Goal: Task Accomplishment & Management: Complete application form

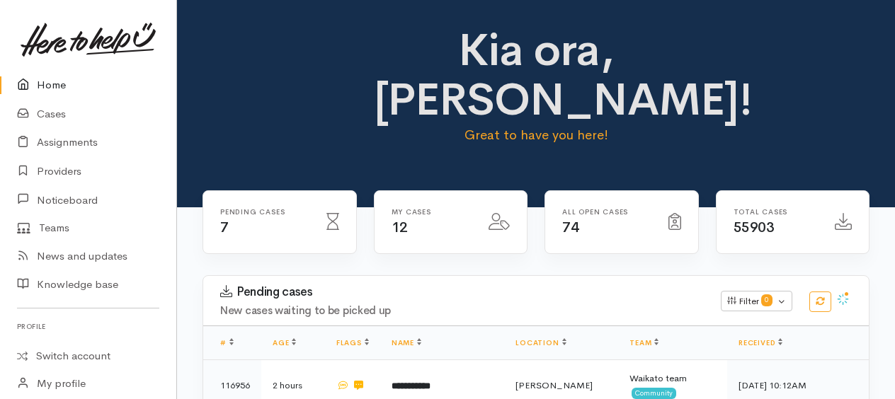
scroll to position [1208, 0]
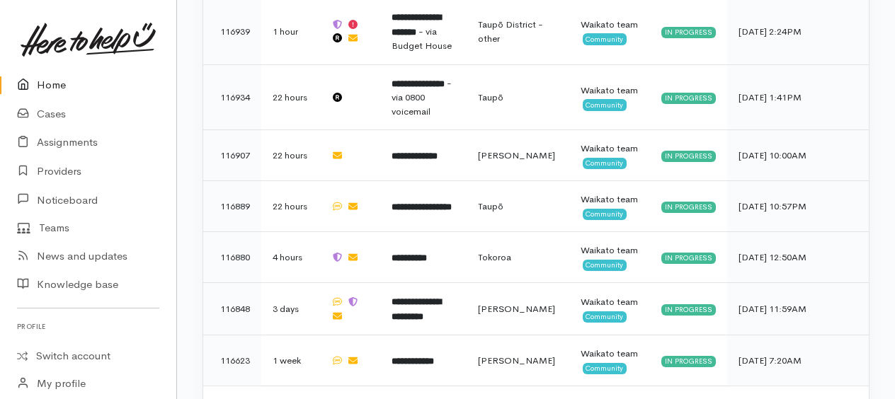
click at [48, 88] on link "Home" at bounding box center [88, 85] width 176 height 29
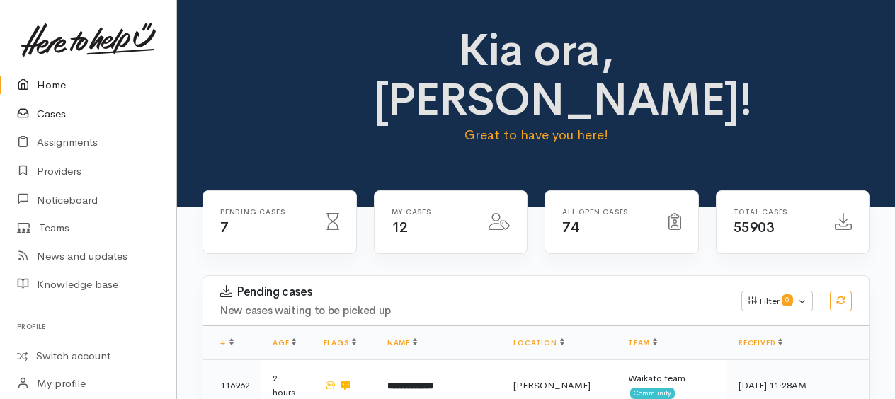
click at [52, 113] on link "Cases" at bounding box center [88, 114] width 176 height 29
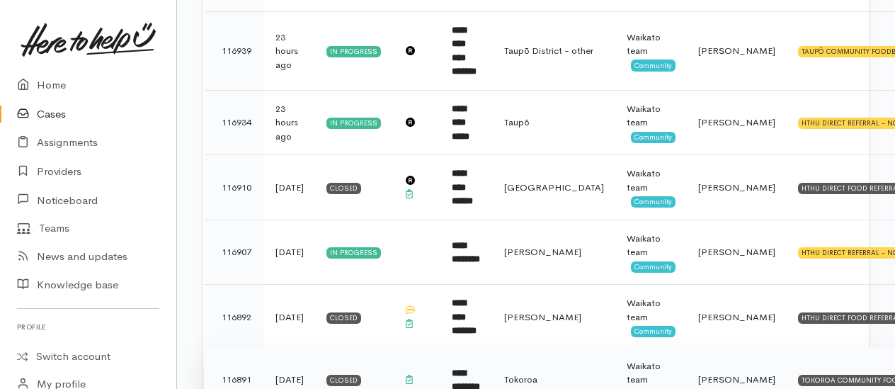
scroll to position [708, 0]
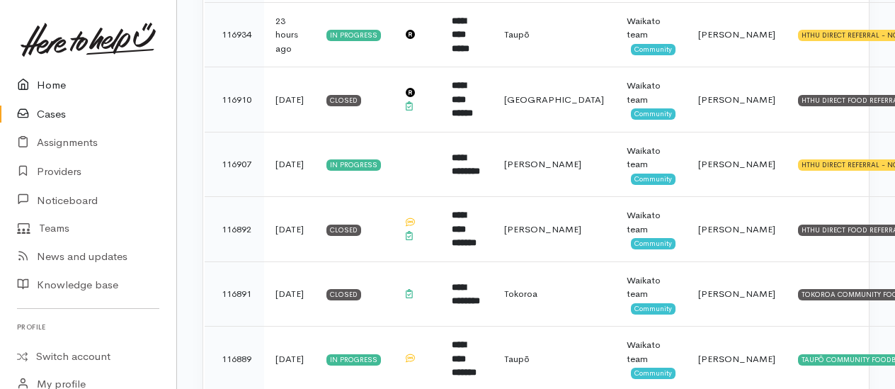
click at [46, 82] on link "Home" at bounding box center [88, 85] width 176 height 29
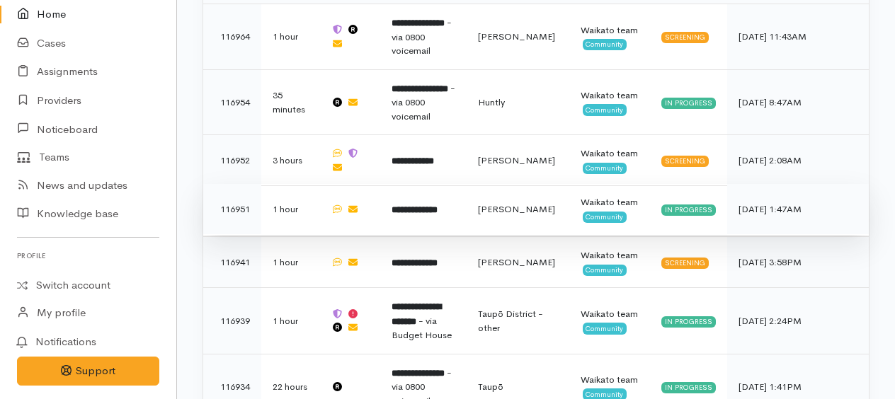
scroll to position [849, 0]
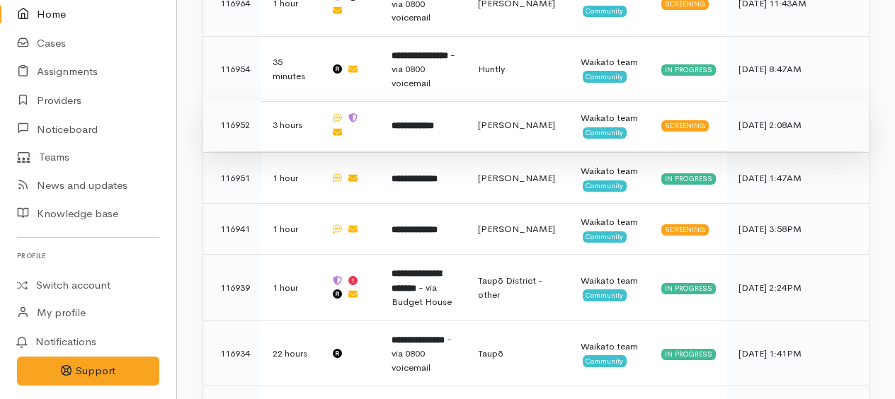
click at [435, 110] on td "**********" at bounding box center [423, 125] width 86 height 51
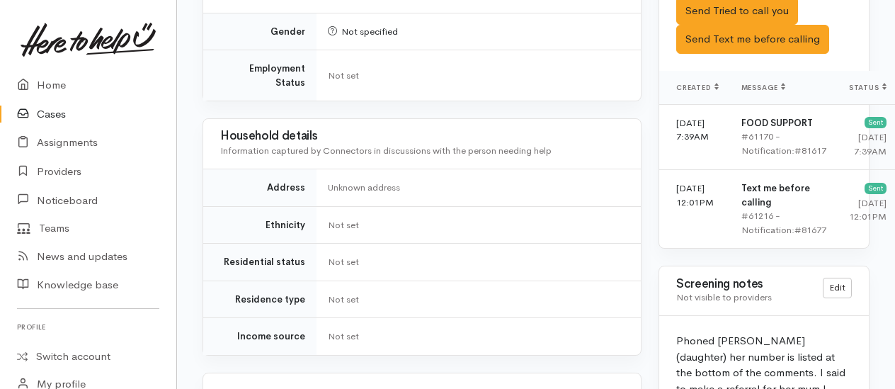
scroll to position [849, 0]
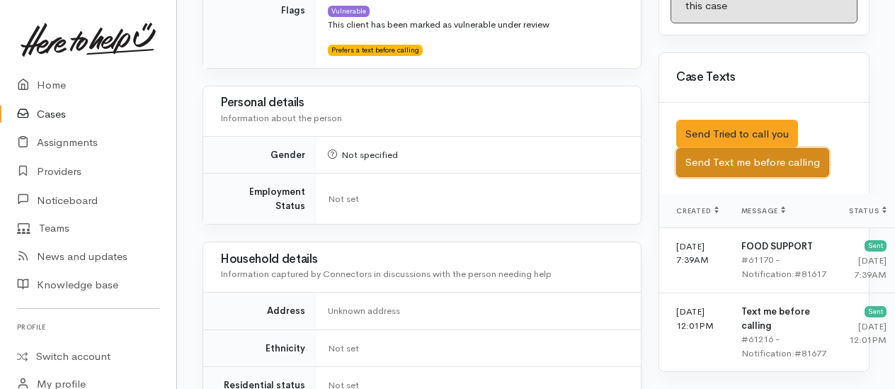
click at [722, 171] on button "Send Text me before calling" at bounding box center [752, 162] width 153 height 29
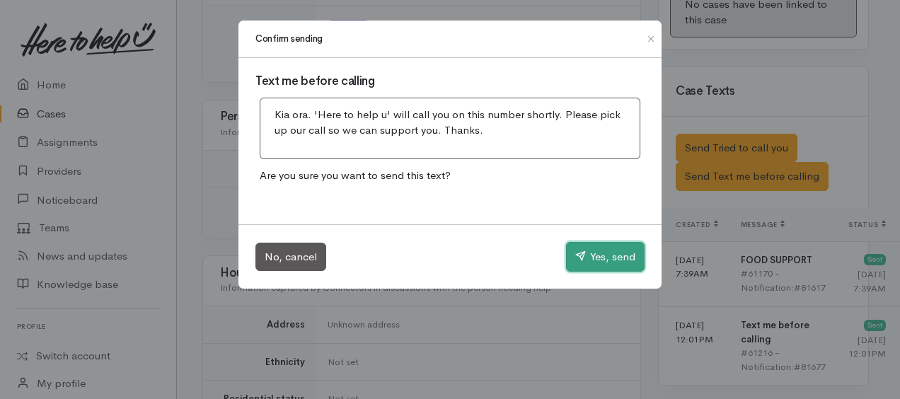
click at [609, 256] on button "Yes, send" at bounding box center [605, 257] width 79 height 30
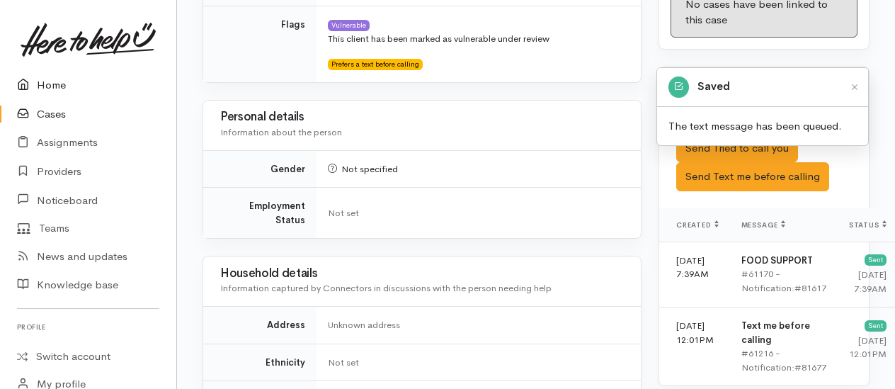
click at [54, 87] on link "Home" at bounding box center [88, 85] width 176 height 29
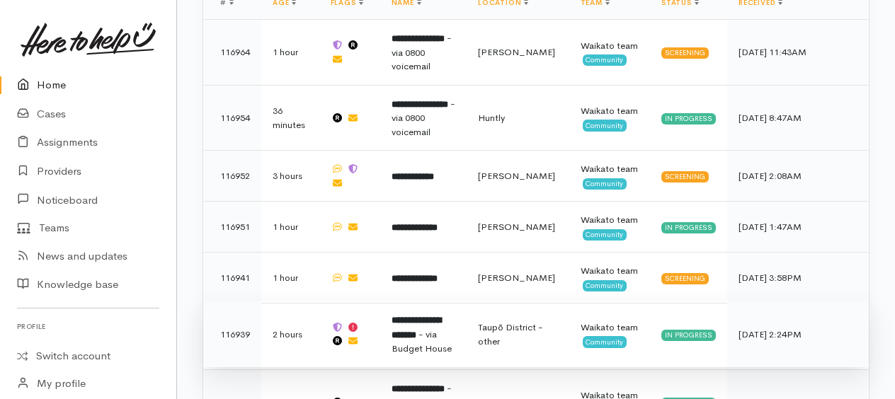
scroll to position [779, 0]
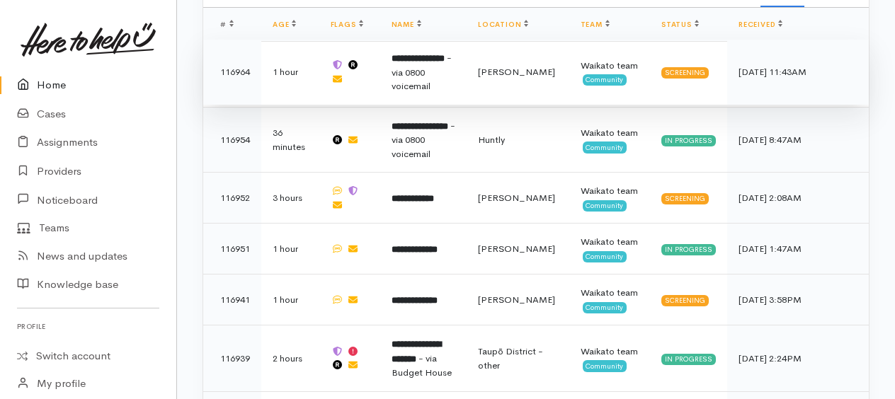
click at [422, 71] on span "- via 0800 voicemail" at bounding box center [421, 72] width 60 height 40
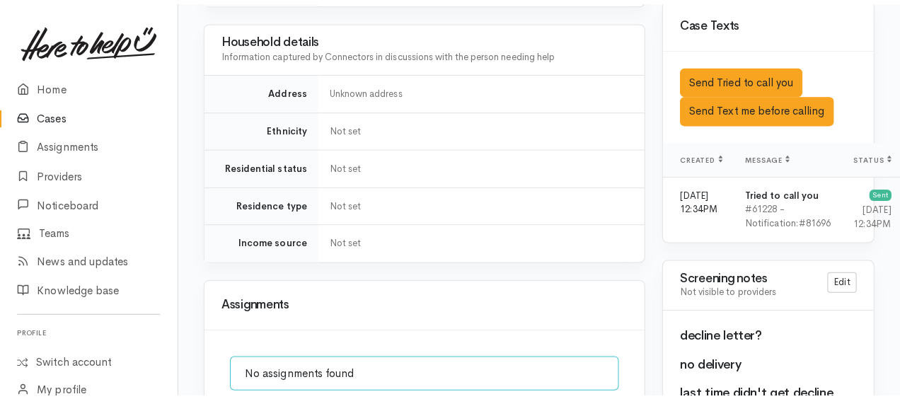
scroll to position [1110, 0]
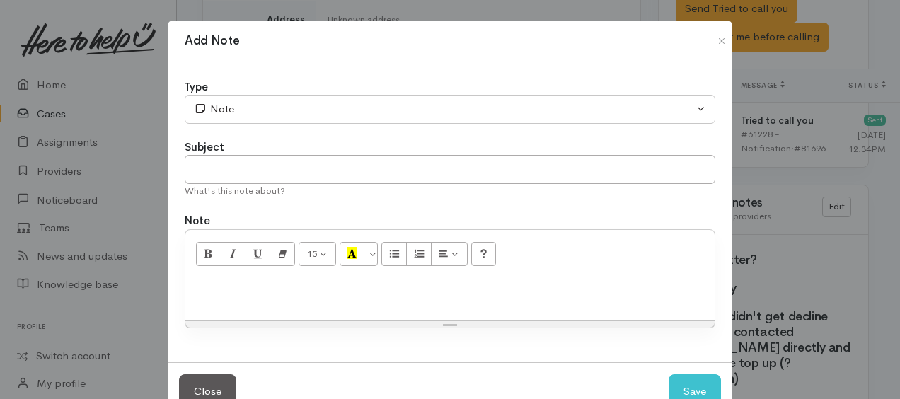
click at [238, 292] on p at bounding box center [450, 295] width 515 height 16
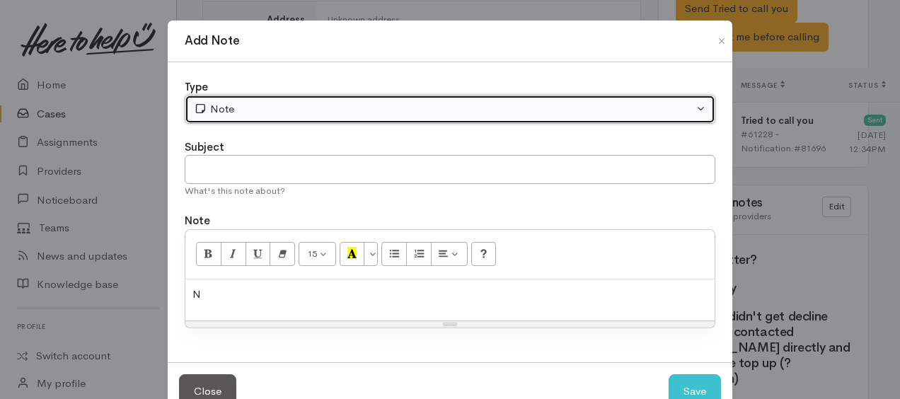
drag, startPoint x: 244, startPoint y: 101, endPoint x: 242, endPoint y: 110, distance: 9.3
click at [244, 103] on div "Note" at bounding box center [444, 109] width 500 height 16
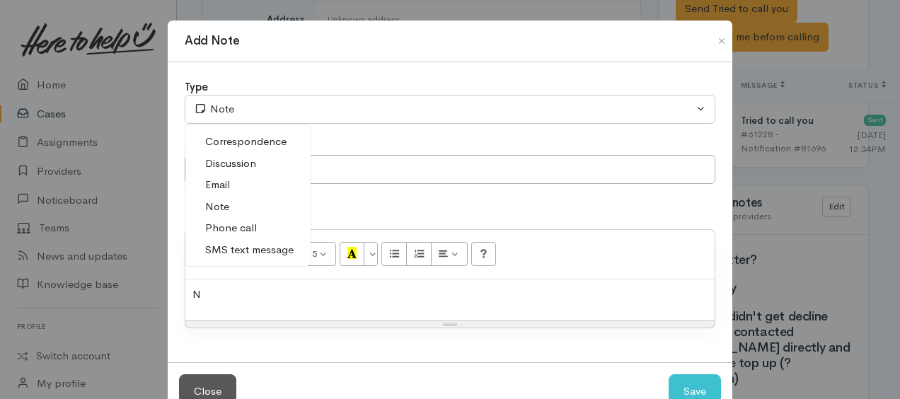
drag, startPoint x: 228, startPoint y: 223, endPoint x: 229, endPoint y: 234, distance: 10.6
click at [228, 225] on span "Phone call" at bounding box center [231, 228] width 52 height 16
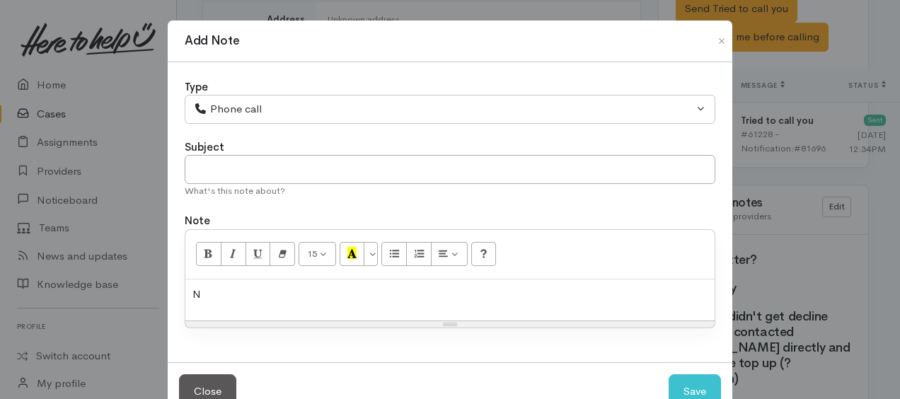
click at [222, 294] on p "N" at bounding box center [450, 295] width 515 height 16
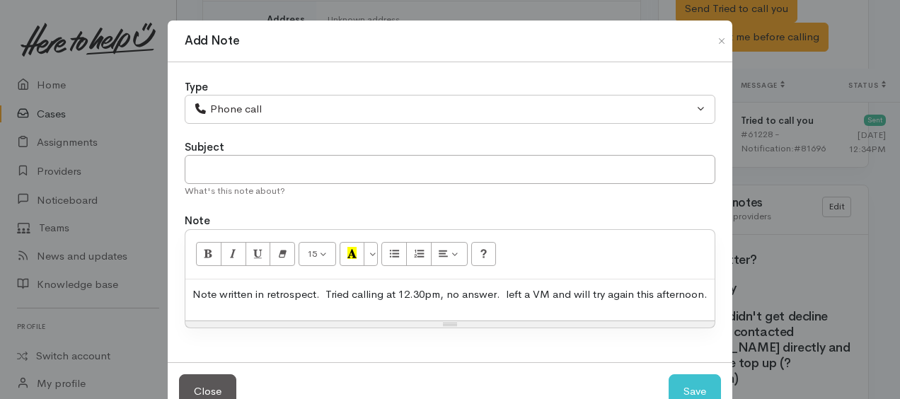
click at [505, 289] on p "Note written in retrospect. Tried calling at 12.30pm, no answer. left a VM and …" at bounding box center [450, 295] width 515 height 16
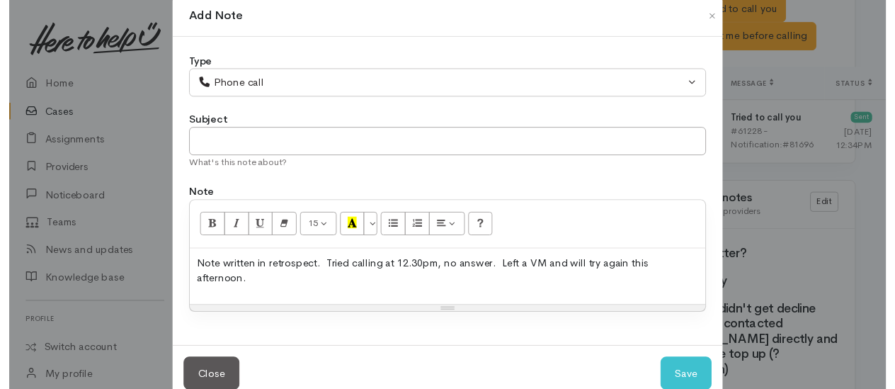
scroll to position [38, 0]
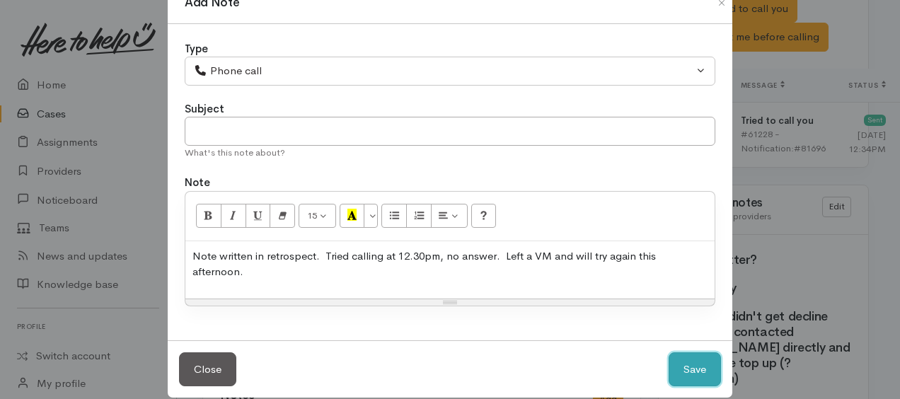
click at [683, 353] on button "Save" at bounding box center [695, 370] width 52 height 35
select select "1"
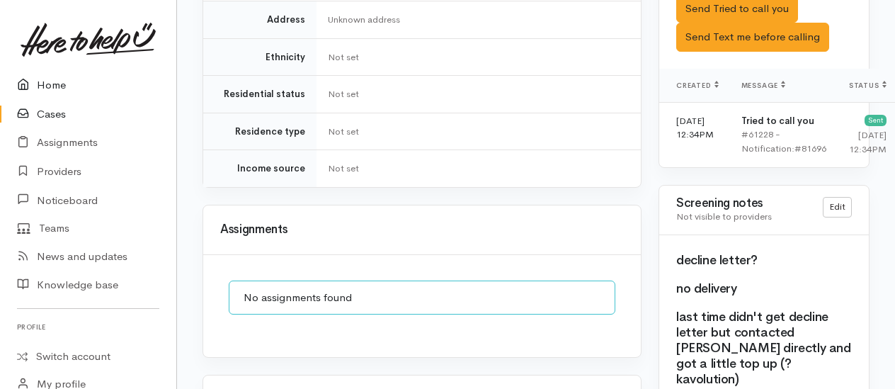
click at [47, 83] on link "Home" at bounding box center [88, 85] width 176 height 29
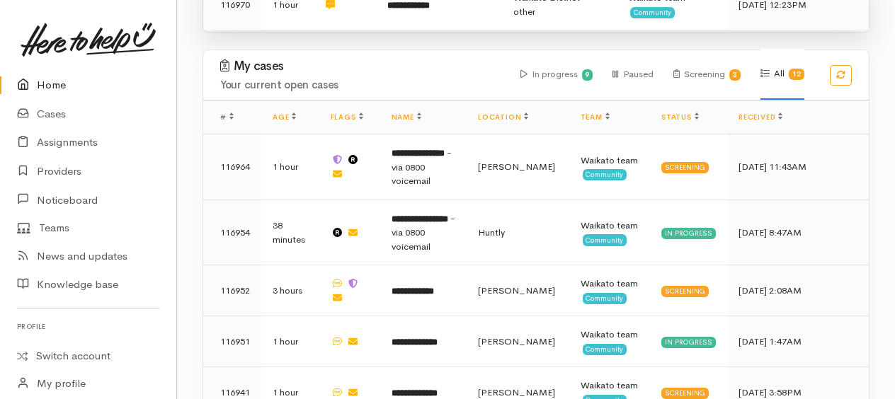
scroll to position [779, 0]
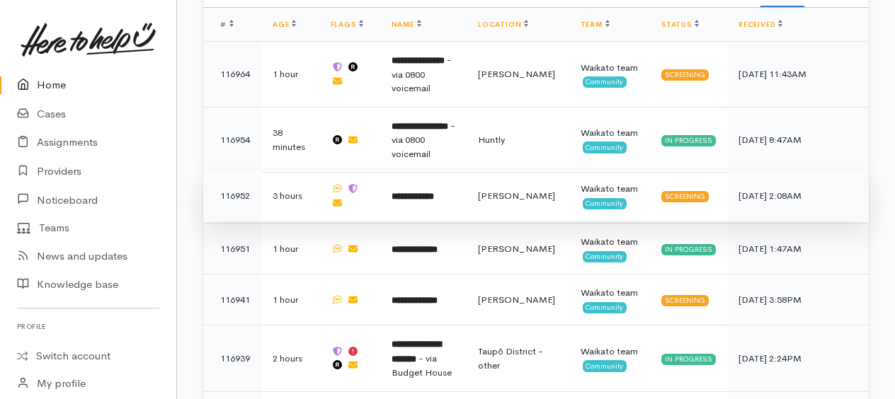
click at [418, 192] on b "**********" at bounding box center [412, 196] width 42 height 9
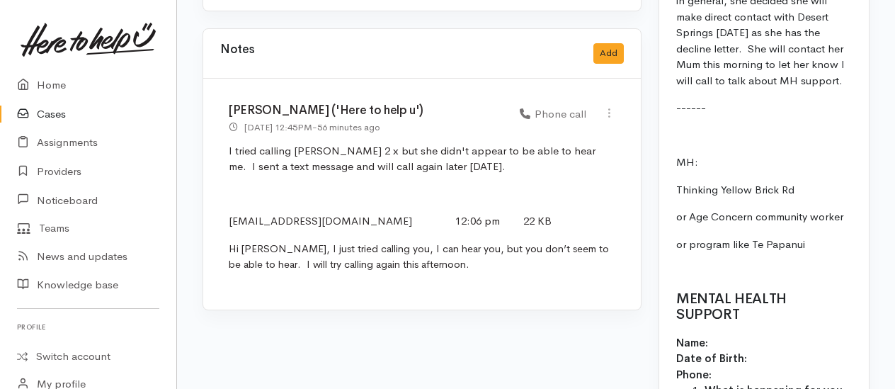
scroll to position [1557, 0]
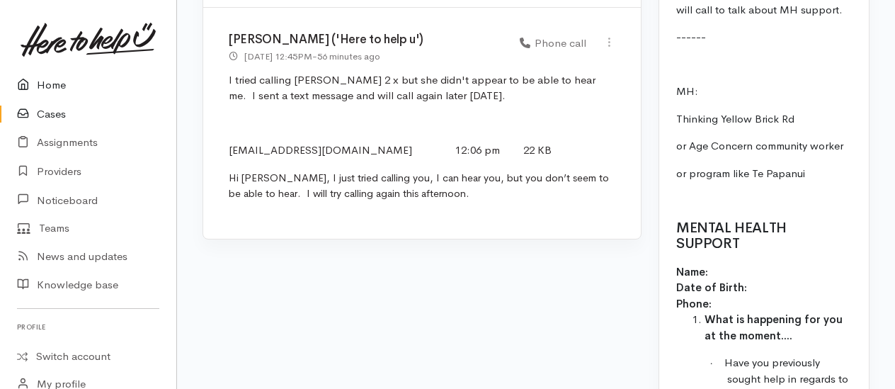
click at [45, 82] on link "Home" at bounding box center [88, 85] width 176 height 29
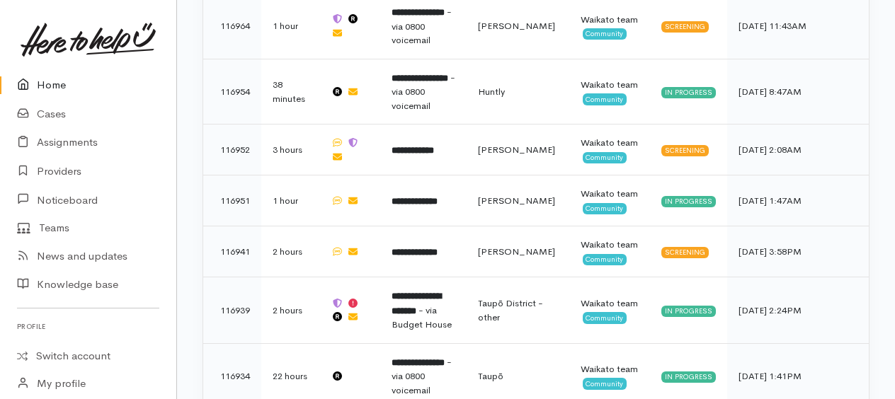
scroll to position [849, 0]
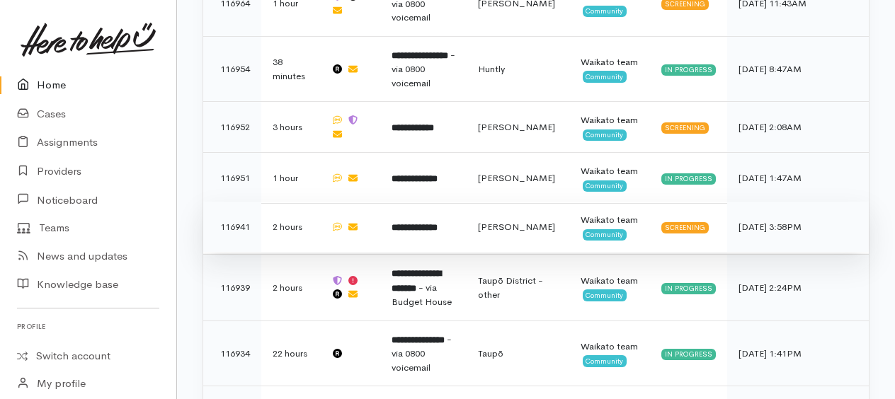
click at [434, 223] on b "**********" at bounding box center [414, 227] width 46 height 9
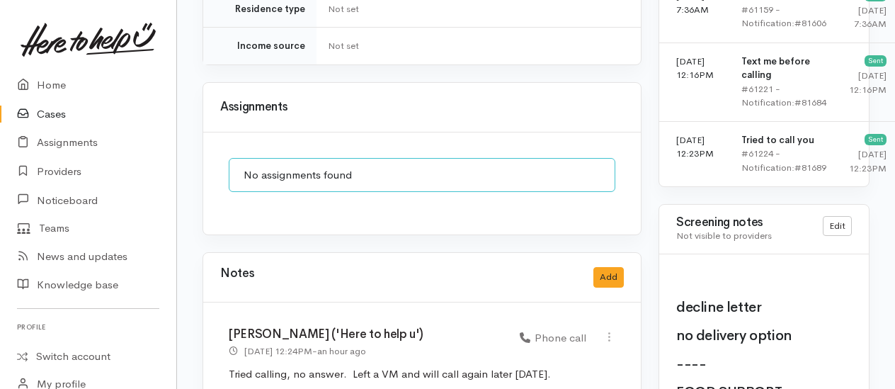
scroll to position [1133, 0]
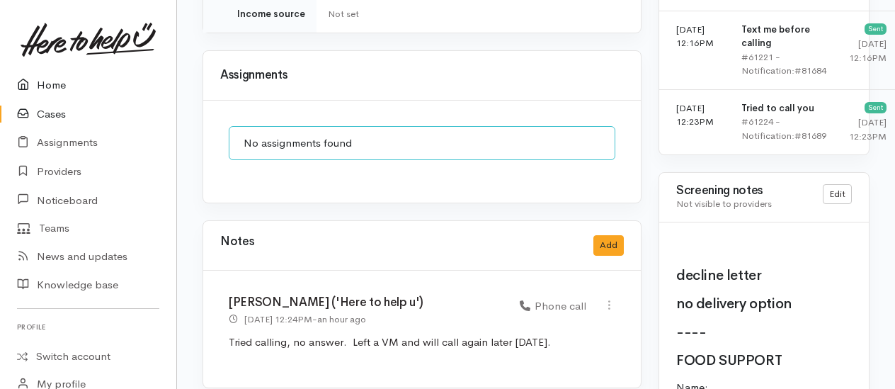
click at [52, 84] on link "Home" at bounding box center [88, 85] width 176 height 29
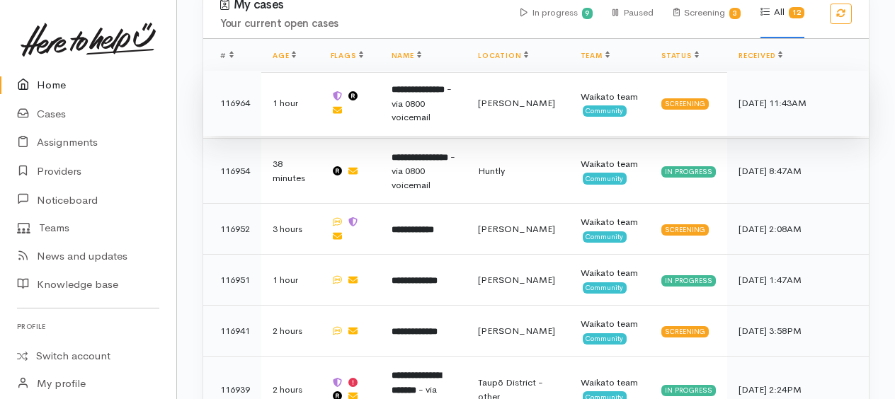
scroll to position [779, 0]
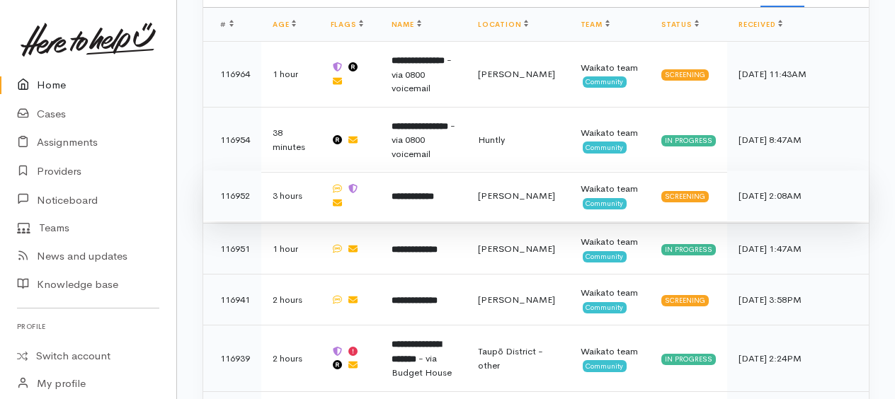
click at [419, 192] on b "**********" at bounding box center [412, 196] width 42 height 9
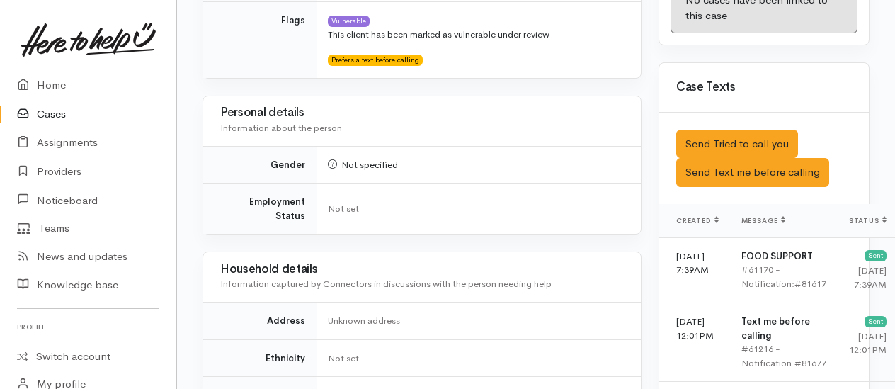
scroll to position [859, 0]
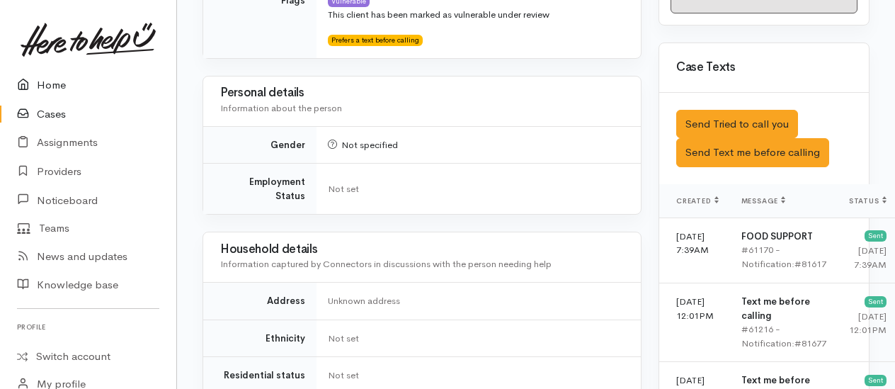
click at [52, 80] on link "Home" at bounding box center [88, 85] width 176 height 29
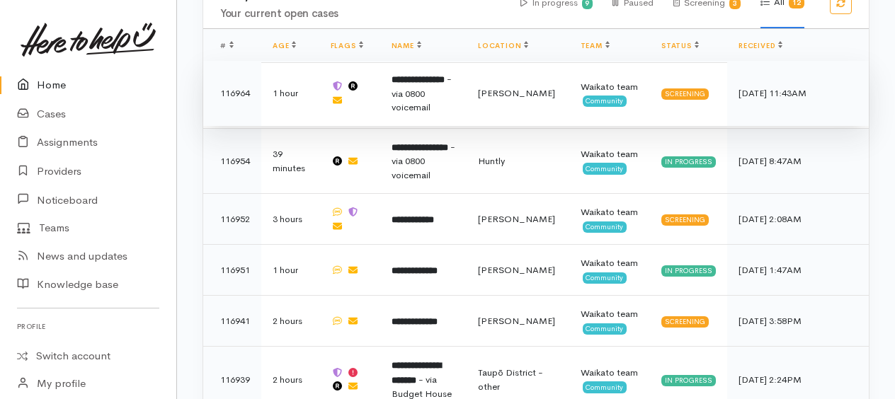
scroll to position [779, 0]
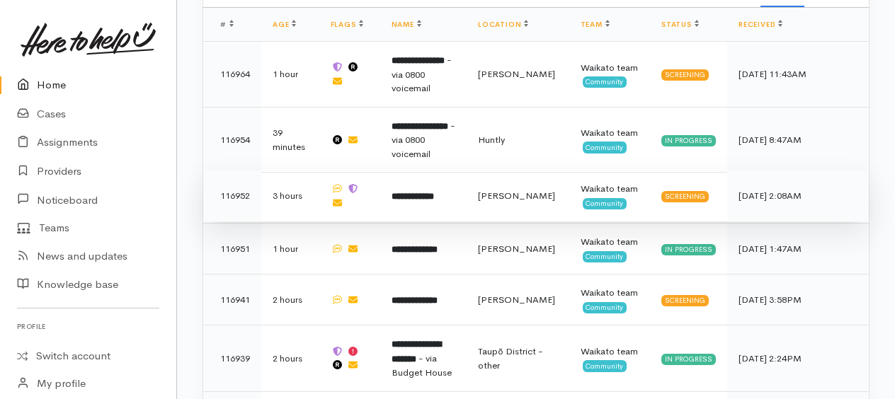
click at [424, 183] on td "**********" at bounding box center [423, 196] width 86 height 51
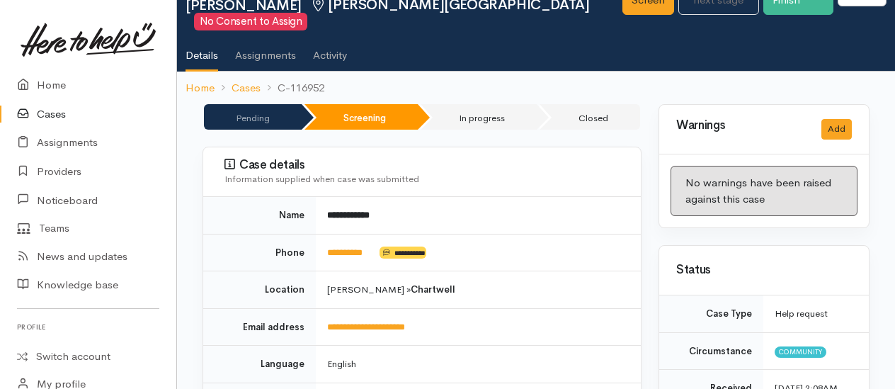
scroll to position [142, 0]
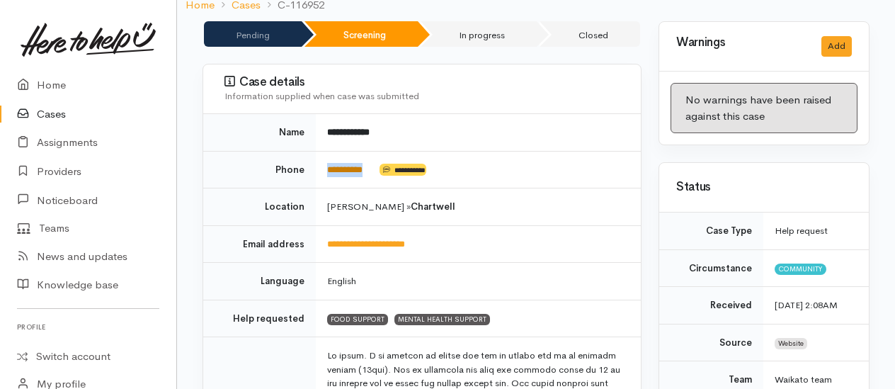
drag, startPoint x: 377, startPoint y: 163, endPoint x: 328, endPoint y: 164, distance: 48.9
click at [328, 164] on td "**********" at bounding box center [478, 170] width 325 height 38
copy td "*********"
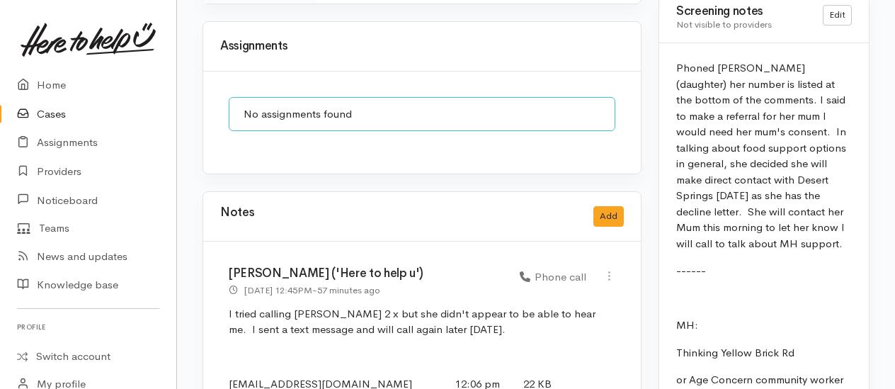
scroll to position [1345, 0]
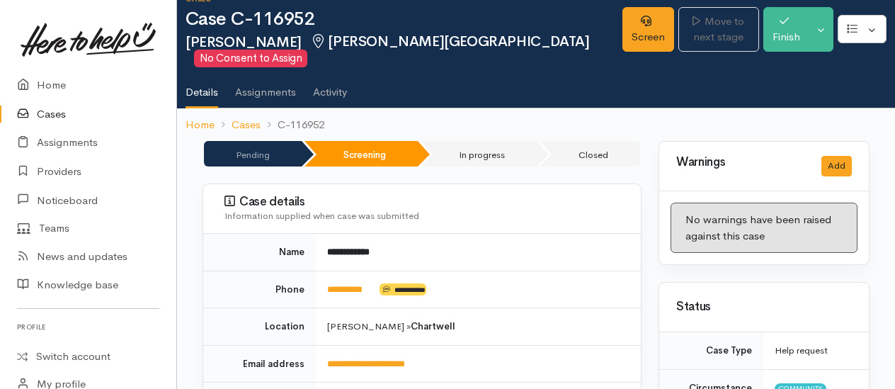
scroll to position [0, 0]
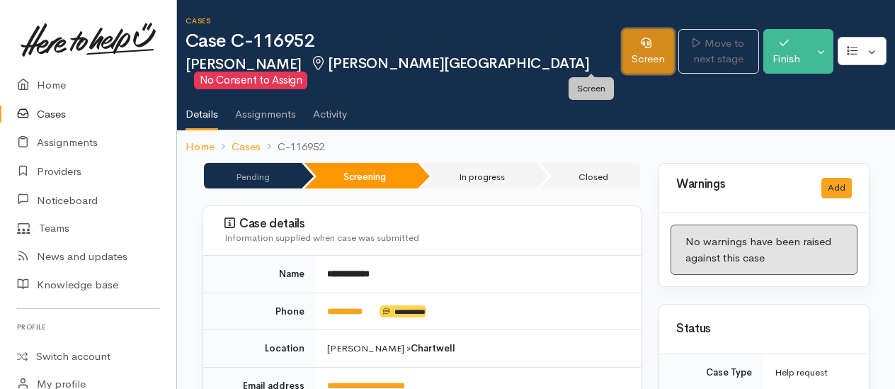
click at [622, 60] on link "Screen" at bounding box center [648, 51] width 52 height 45
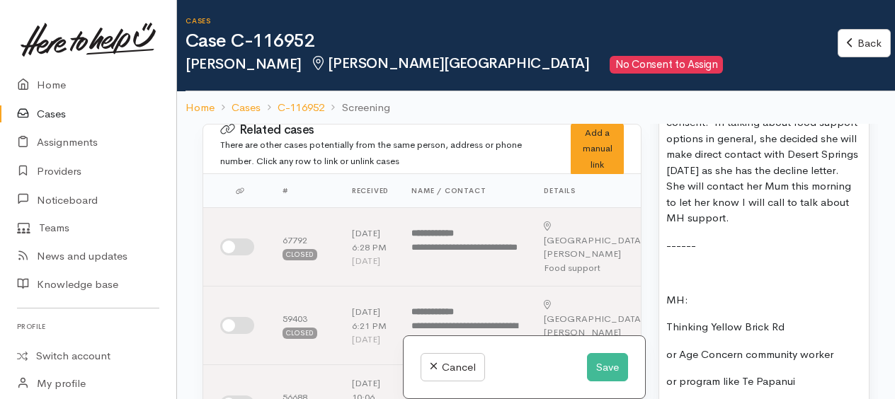
scroll to position [1770, 0]
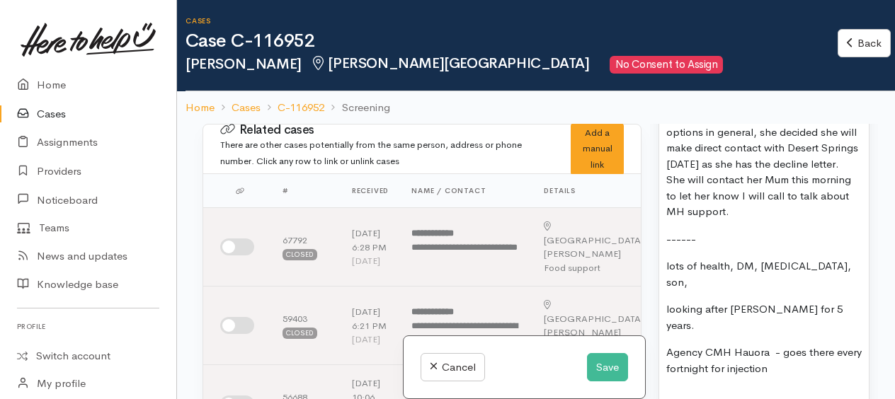
click at [810, 345] on p "Agency CMH Hauora - goes there every fortnight for injection" at bounding box center [763, 361] width 195 height 32
click at [746, 388] on p "Mentioned in meeting about other supports but" at bounding box center [763, 404] width 195 height 32
click at [806, 388] on p "Mentioned in meeting about other supports but" at bounding box center [763, 404] width 195 height 32
click at [840, 388] on p "Mentioned in meeting about other supports but" at bounding box center [763, 404] width 195 height 32
click at [805, 388] on p "Mentioned in meeting about other supports but" at bounding box center [763, 404] width 195 height 32
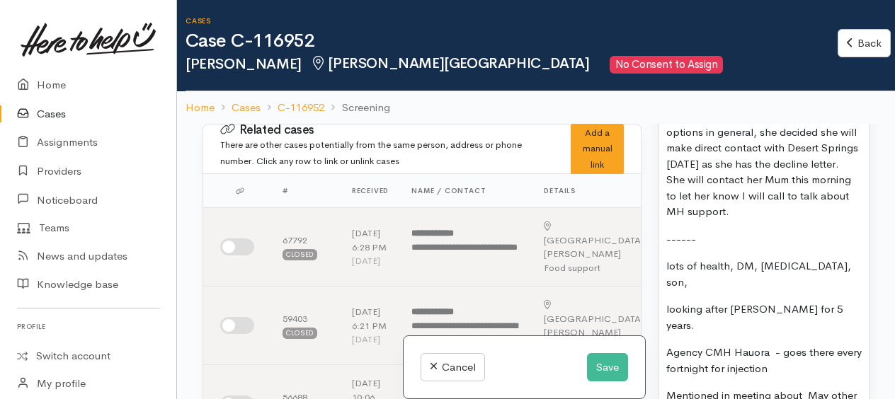
click at [758, 388] on p "Mentioned in meeting about May other supports but" at bounding box center [763, 404] width 195 height 32
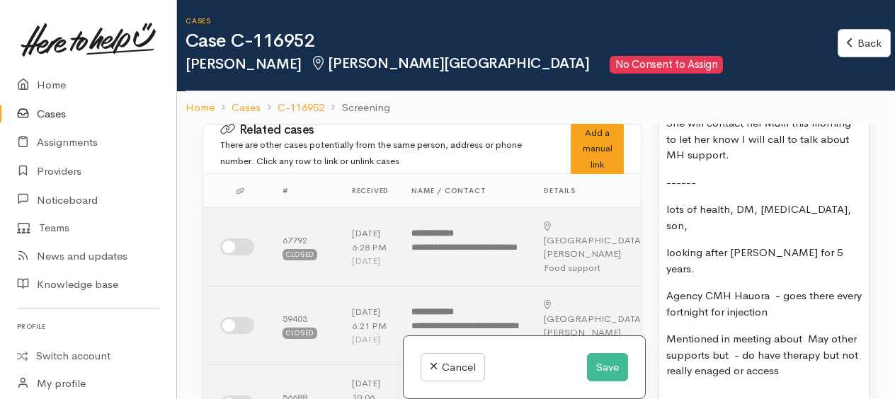
scroll to position [1840, 0]
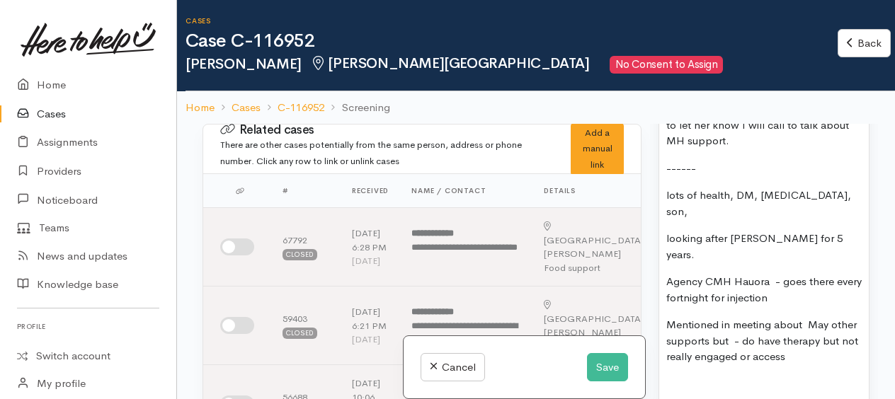
click at [791, 317] on p "Mentioned in meeting about May other supports but - do have therapy but not rea…" at bounding box center [763, 341] width 195 height 48
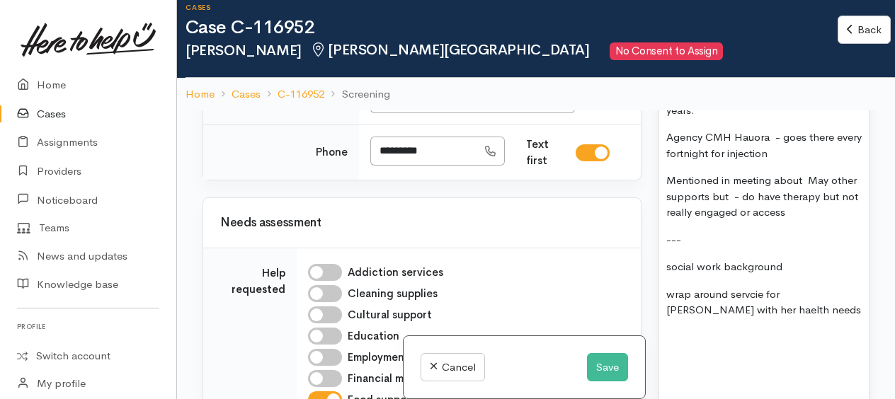
scroll to position [1982, 0]
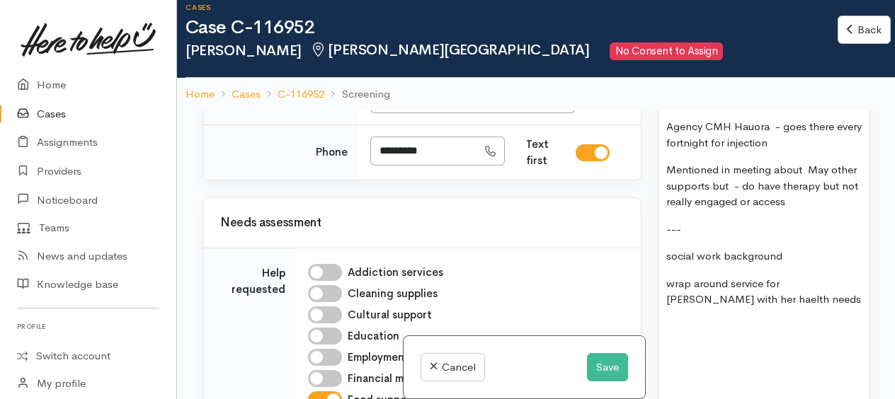
drag, startPoint x: 685, startPoint y: 259, endPoint x: 706, endPoint y: 279, distance: 29.0
click at [706, 319] on p at bounding box center [763, 327] width 195 height 16
click at [733, 276] on p "wrap around service for Linda with her health needs" at bounding box center [763, 292] width 195 height 32
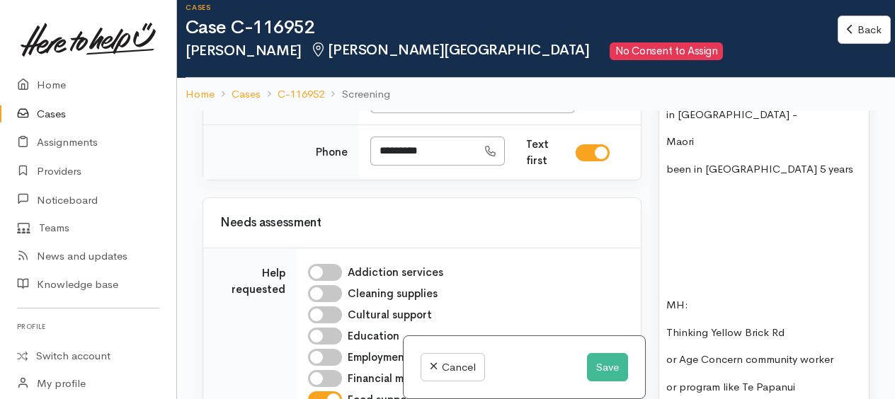
scroll to position [2265, 0]
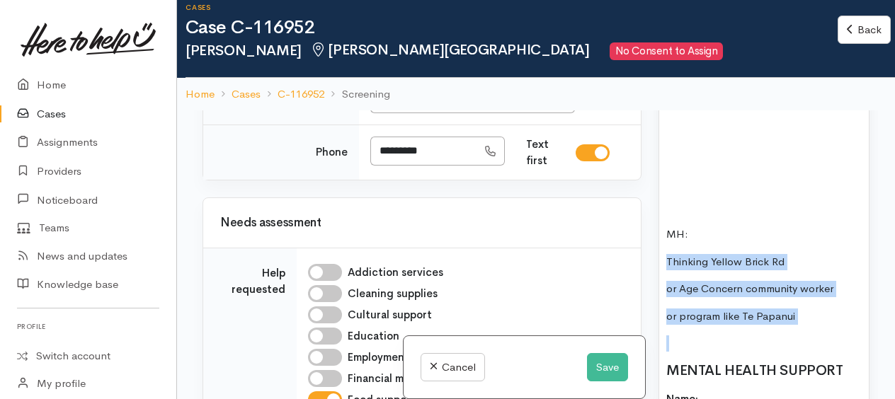
drag, startPoint x: 665, startPoint y: 205, endPoint x: 811, endPoint y: 277, distance: 163.0
click at [811, 277] on div "Phoned Lu (daughter) her number is listed at the bottom of the comments. I said…" at bounding box center [764, 231] width 210 height 1404
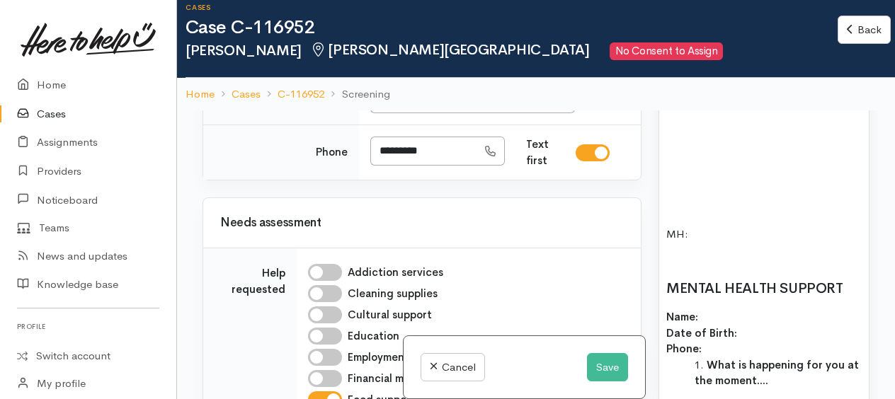
click at [755, 309] on p "Name: Date of Birth: Phone:" at bounding box center [763, 333] width 195 height 48
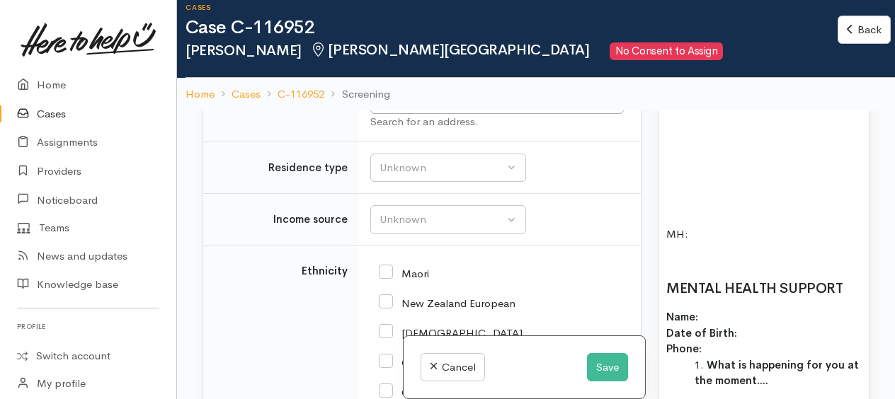
scroll to position [2548, 0]
click at [411, 113] on input "text" at bounding box center [496, 98] width 253 height 29
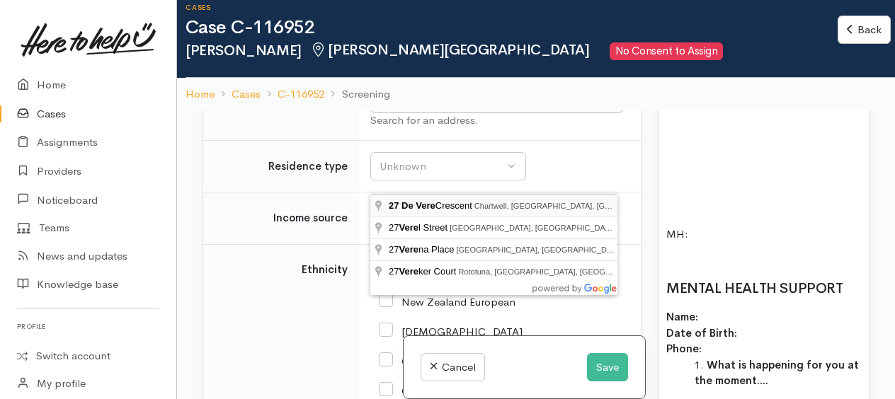
type input "27 De Vere Crescent, Chartwell, Hamilton, New Zealand"
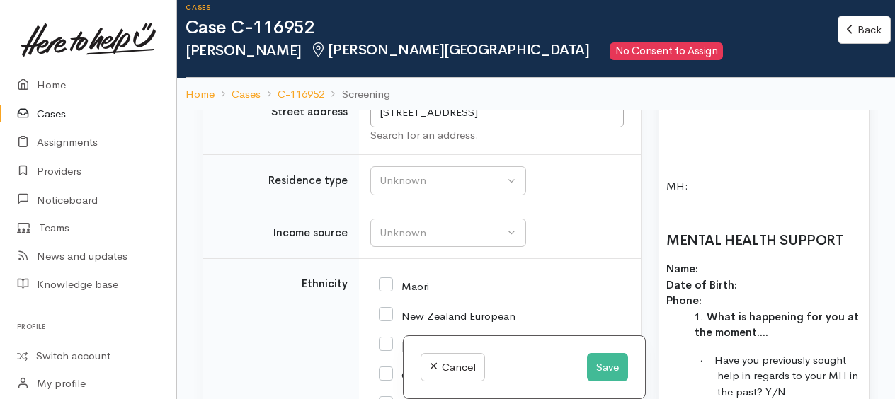
scroll to position [2336, 0]
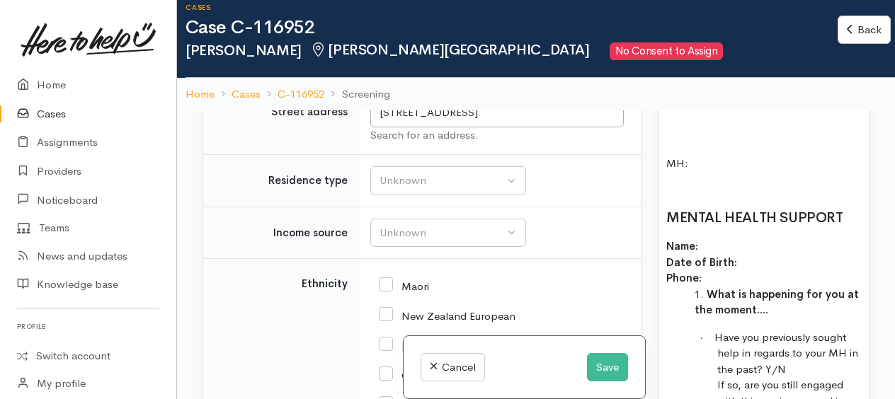
click at [762, 239] on p "Name: Date of Birth: Phone:" at bounding box center [763, 263] width 195 height 48
click at [728, 239] on p "Name: Date of Birth: 21/11/1952 Phone:" at bounding box center [763, 263] width 195 height 48
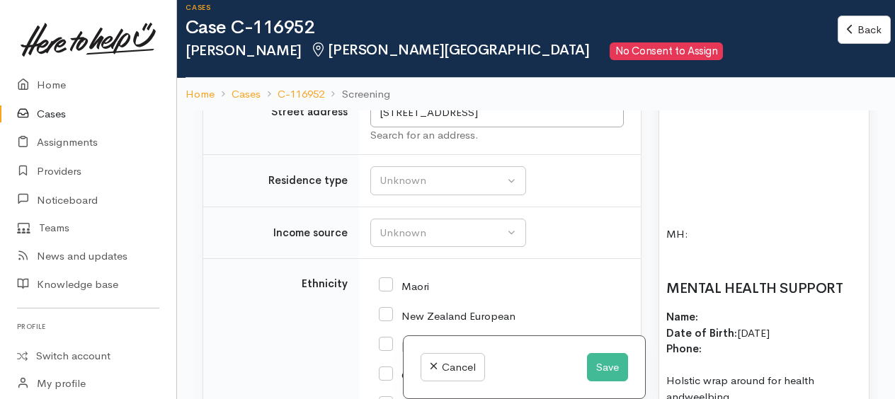
scroll to position [2407, 0]
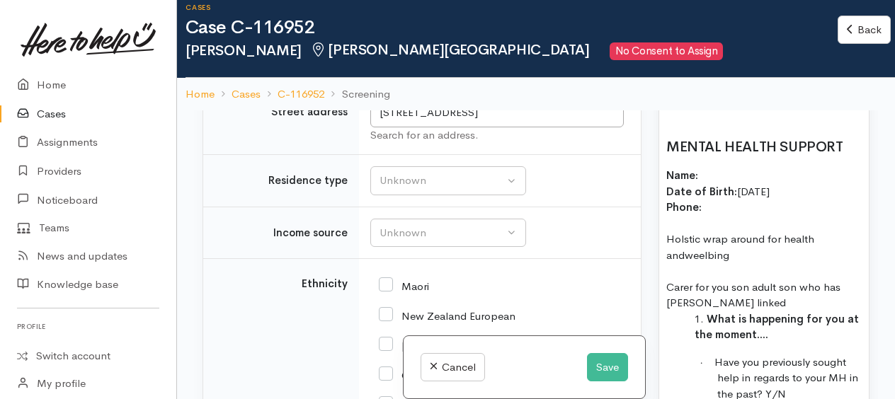
drag, startPoint x: 697, startPoint y: 273, endPoint x: 690, endPoint y: 268, distance: 8.1
click at [697, 311] on li "What is happening for you at the moment...." at bounding box center [777, 327] width 167 height 32
click at [750, 280] on p "Carer for you son adult son who has MH andis linked" at bounding box center [763, 296] width 195 height 32
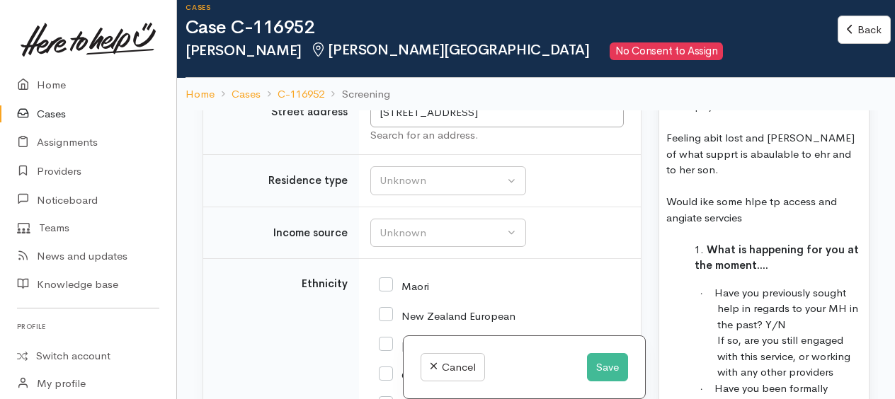
scroll to position [2690, 0]
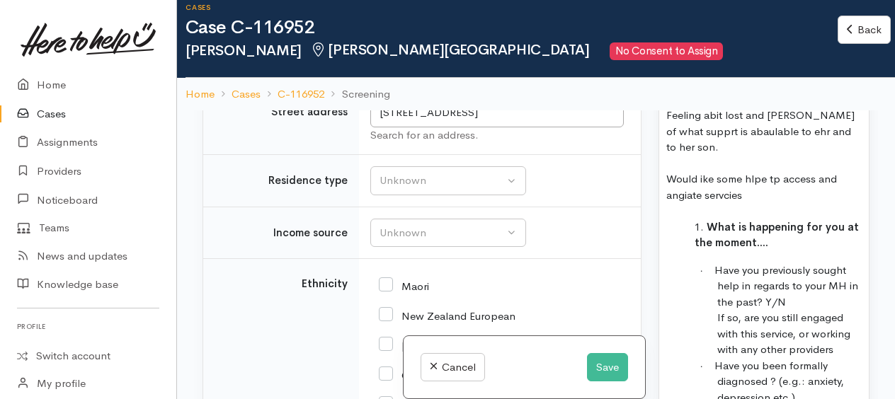
click at [796, 263] on p "· Have you previously sought help in regards to your MH in the past? Y/N If so,…" at bounding box center [789, 311] width 144 height 96
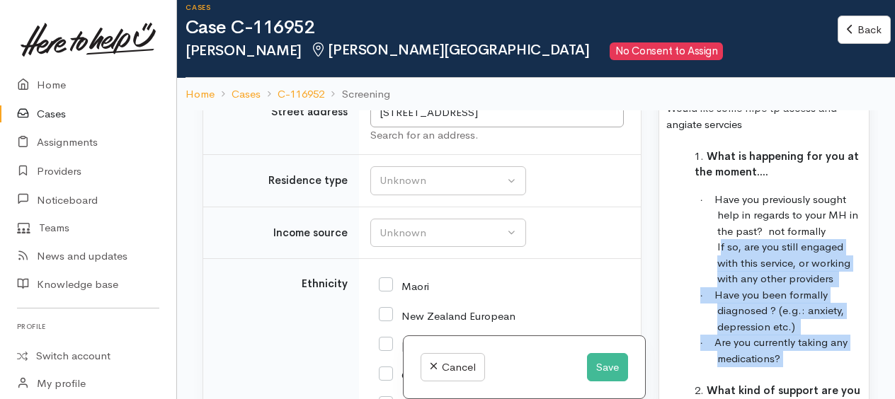
drag, startPoint x: 723, startPoint y: 197, endPoint x: 842, endPoint y: 307, distance: 161.8
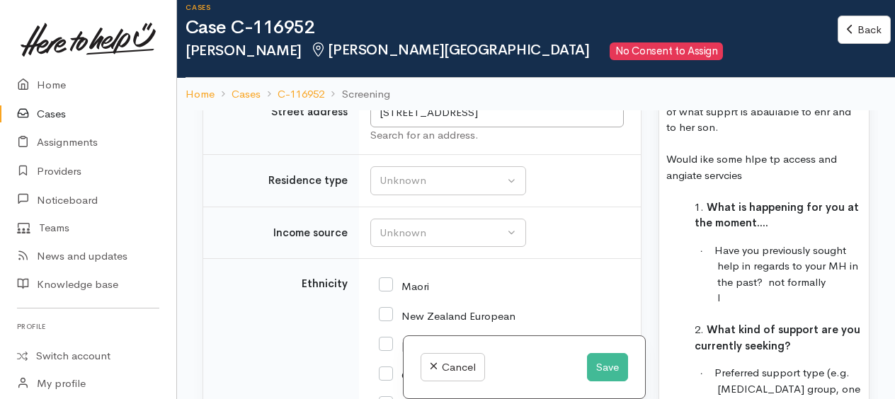
scroll to position [2690, 0]
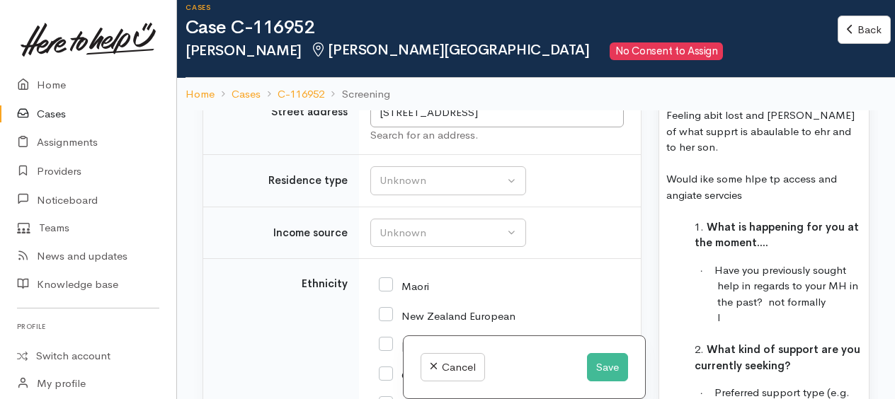
click at [761, 171] on p "Would ike some hlpe tp access and angiate servcies" at bounding box center [763, 187] width 195 height 32
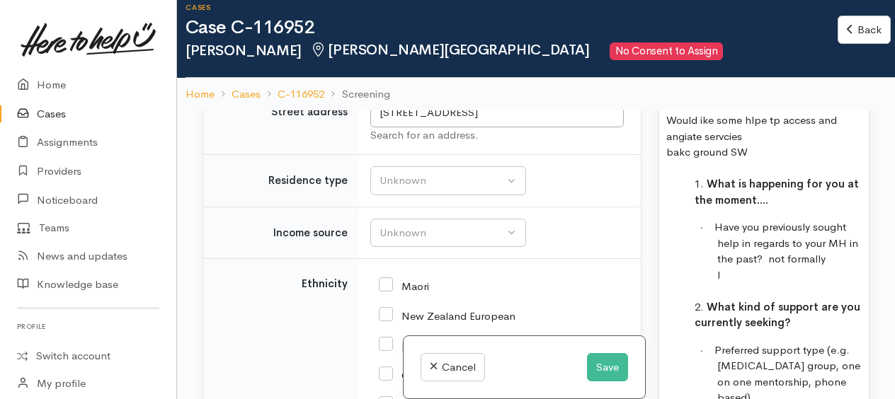
scroll to position [2831, 0]
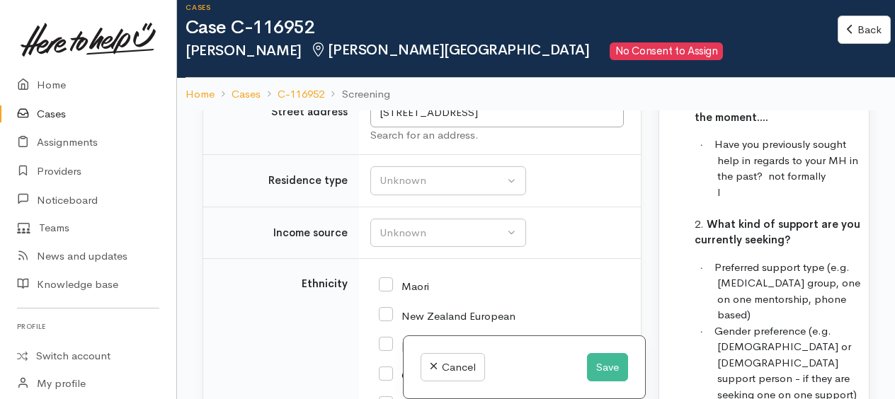
click at [744, 146] on p "· Have you previously sought help in regards to your MH in the past? not formal…" at bounding box center [789, 169] width 144 height 64
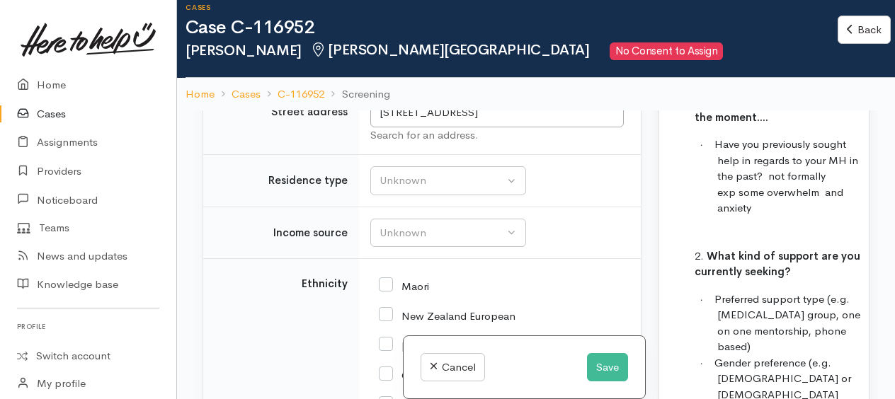
click at [760, 164] on p "· Have you previously sought help in regards to your MH in the past? not formal…" at bounding box center [789, 177] width 144 height 80
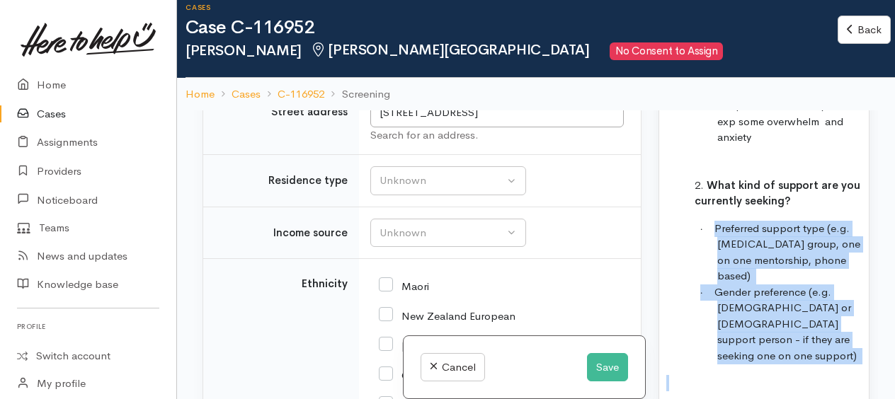
drag, startPoint x: 715, startPoint y: 176, endPoint x: 847, endPoint y: 312, distance: 190.2
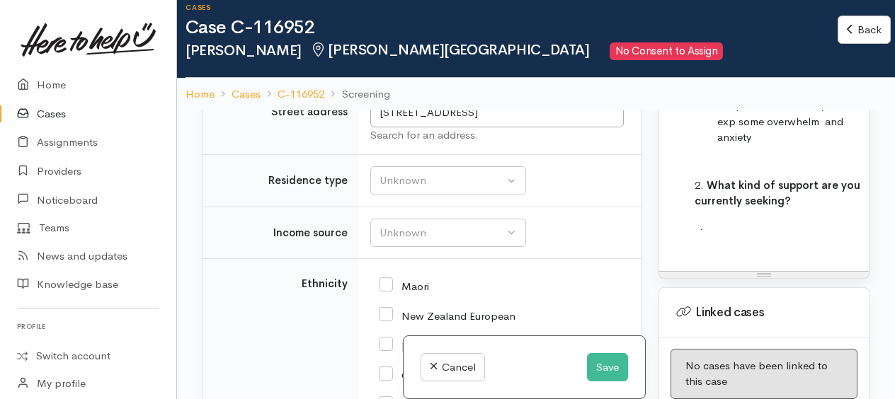
click at [801, 178] on li "What kind of support are you currently seeking?" at bounding box center [777, 194] width 167 height 32
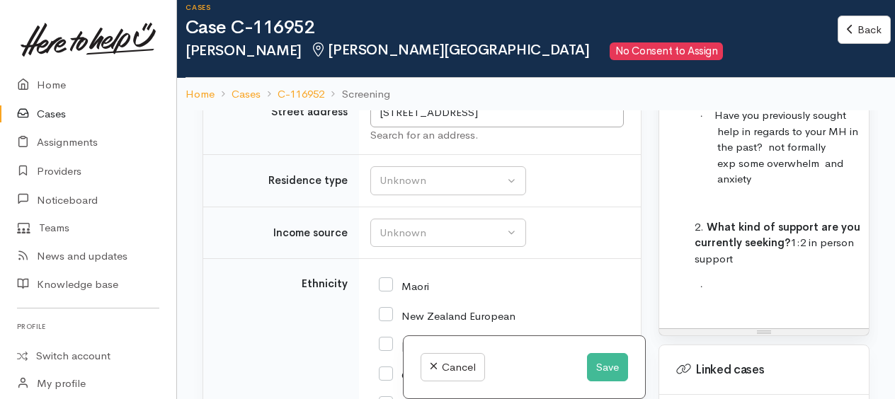
scroll to position [2831, 0]
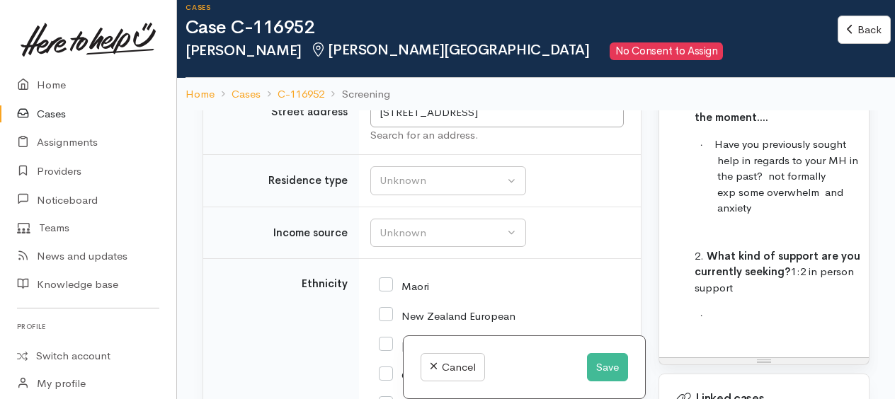
click at [767, 166] on p "· Have you previously sought help in regards to your MH in the past? not formal…" at bounding box center [789, 177] width 144 height 80
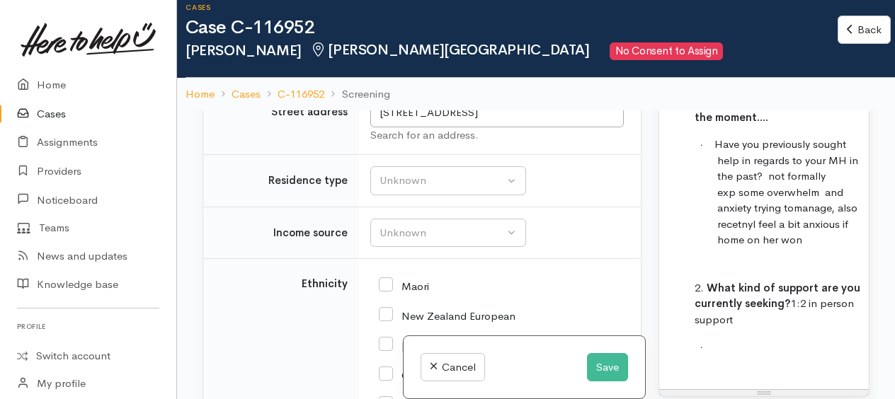
click at [847, 190] on p "· Have you previously sought help in regards to your MH in the past? not formal…" at bounding box center [789, 193] width 144 height 112
click at [712, 345] on span at bounding box center [707, 348] width 10 height 7
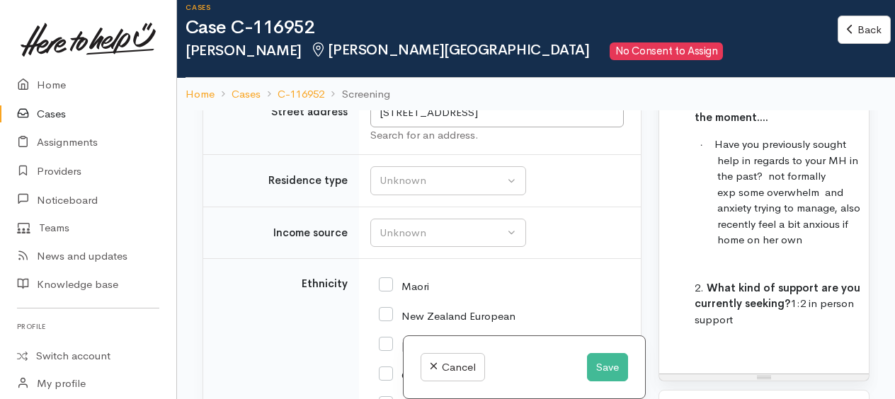
click at [734, 264] on p at bounding box center [763, 272] width 195 height 16
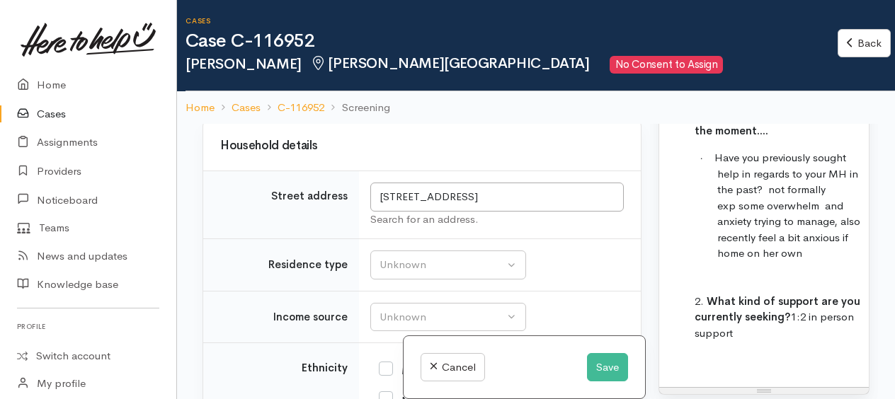
scroll to position [2485, 0]
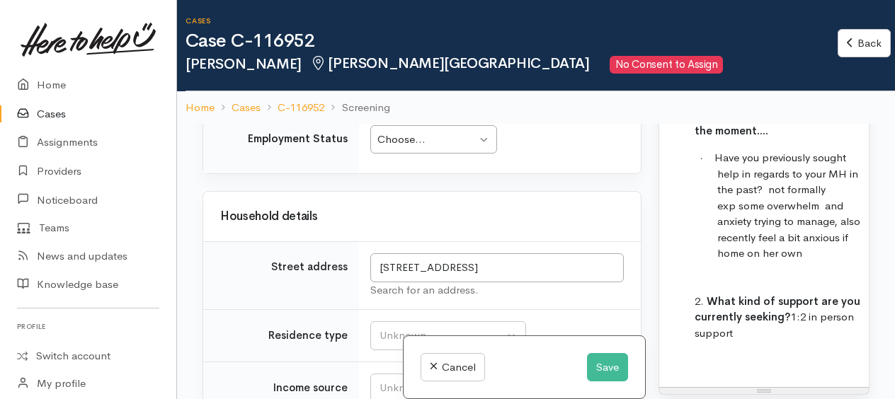
click at [422, 148] on div "Choose..." at bounding box center [426, 140] width 99 height 16
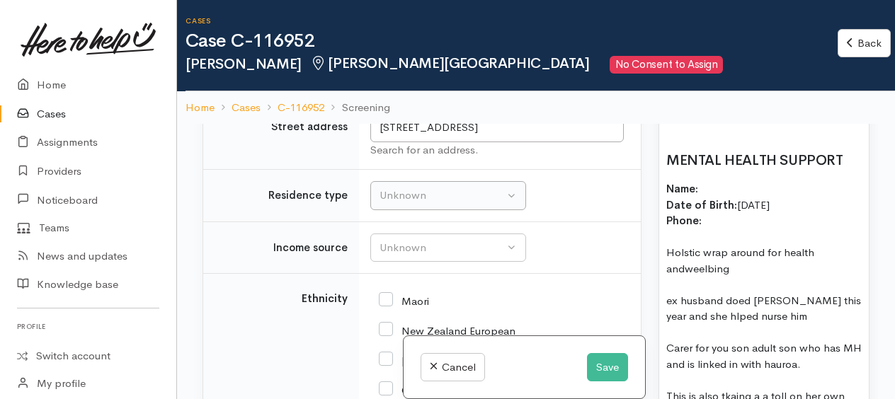
scroll to position [2696, 0]
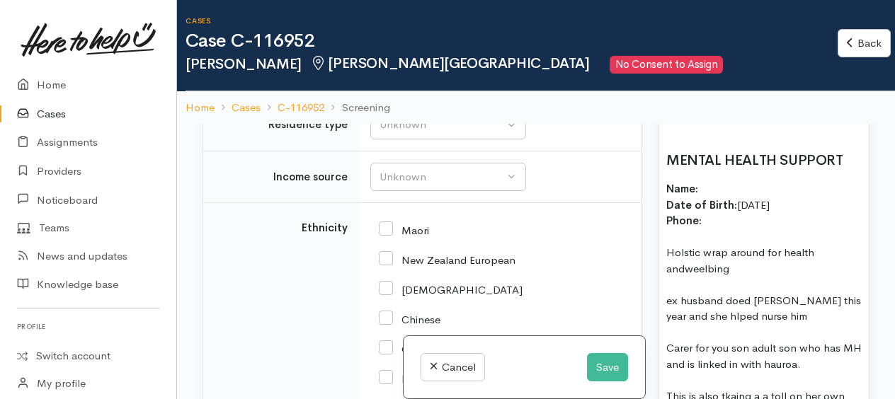
click at [389, 236] on input "Maori" at bounding box center [404, 229] width 50 height 13
checkbox input "true"
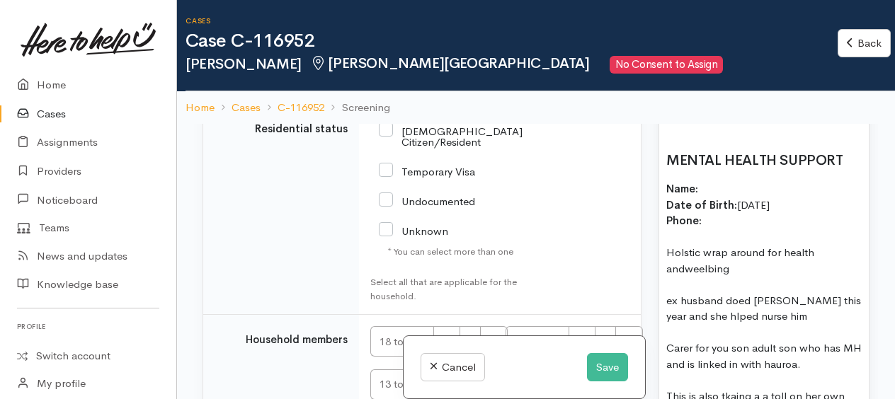
scroll to position [3474, 0]
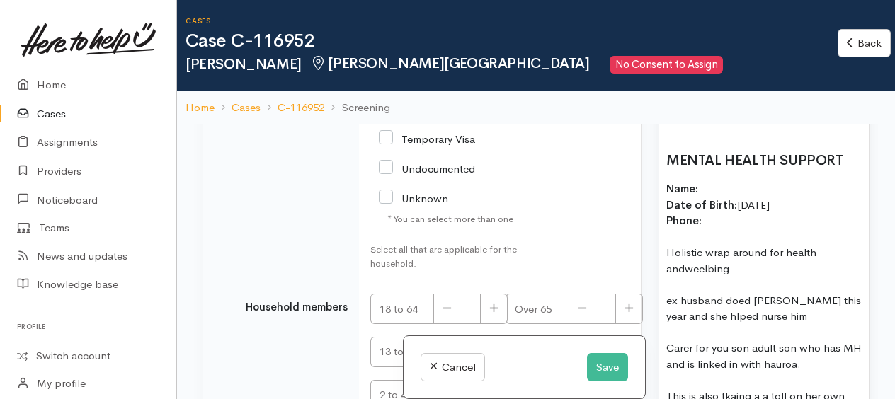
drag, startPoint x: 698, startPoint y: 219, endPoint x: 766, endPoint y: 193, distance: 72.8
click at [766, 229] on p at bounding box center [763, 237] width 195 height 16
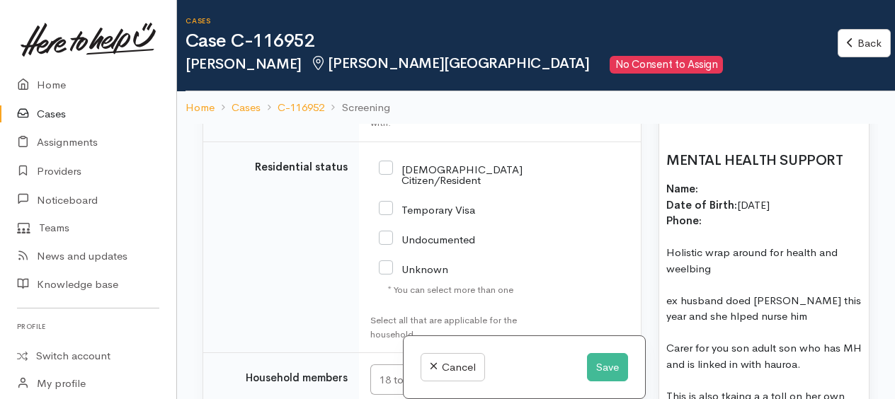
click at [389, 185] on input "NZ Citizen/Resident" at bounding box center [451, 173] width 144 height 23
checkbox input "true"
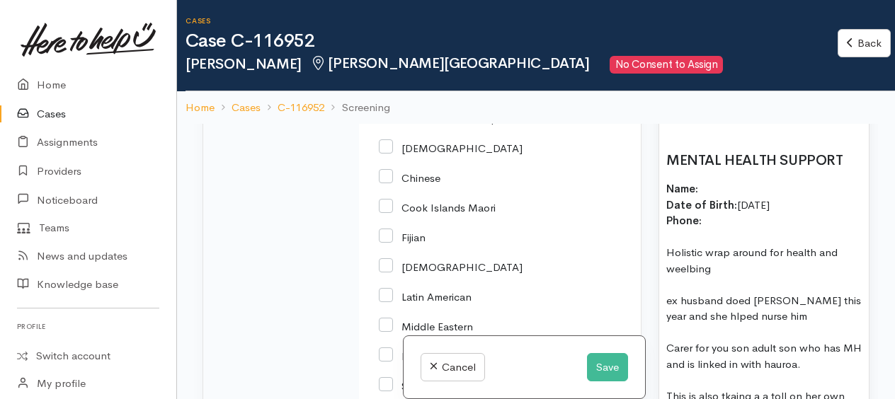
scroll to position [2696, 0]
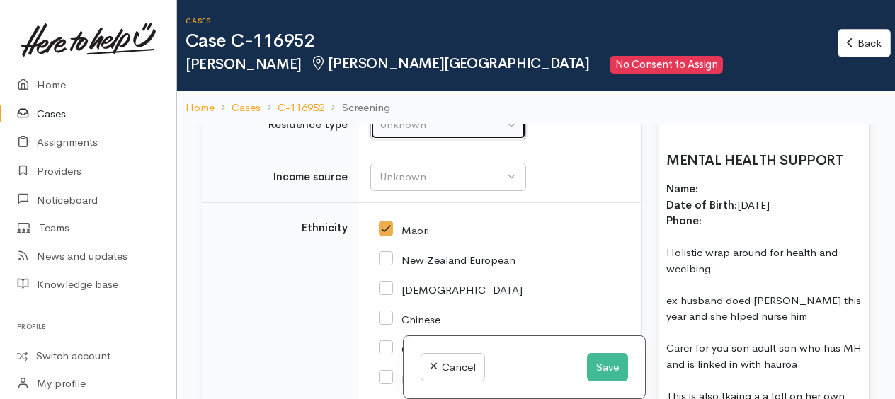
click at [396, 133] on div "Unknown" at bounding box center [441, 125] width 125 height 16
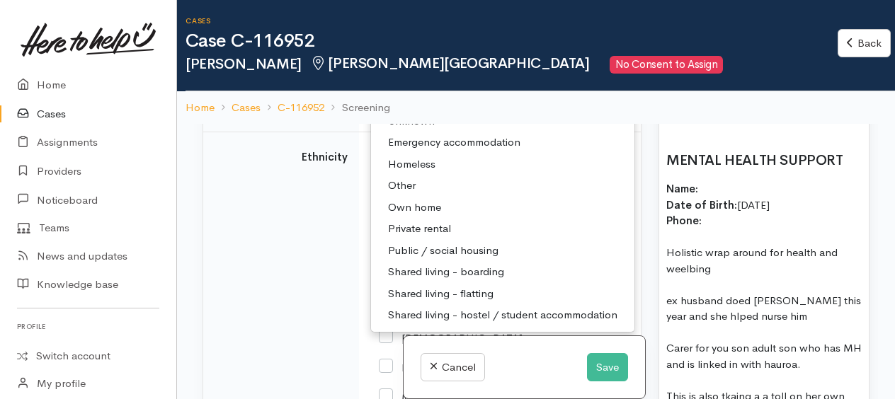
scroll to position [2837, 0]
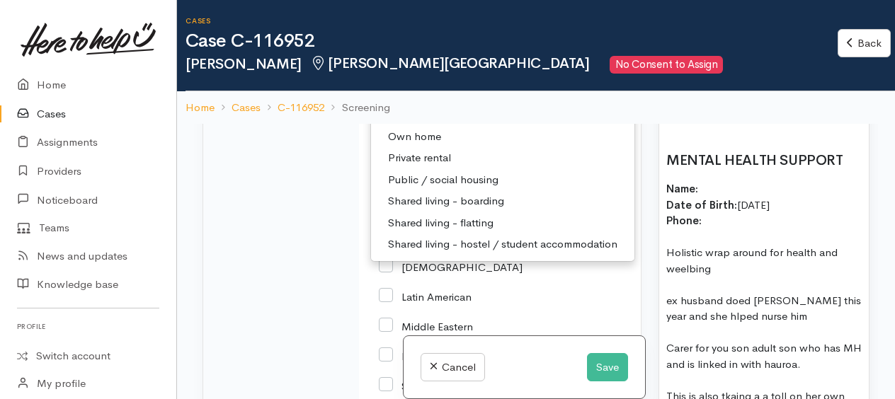
click at [418, 166] on span "Private rental" at bounding box center [419, 158] width 63 height 16
select select "2"
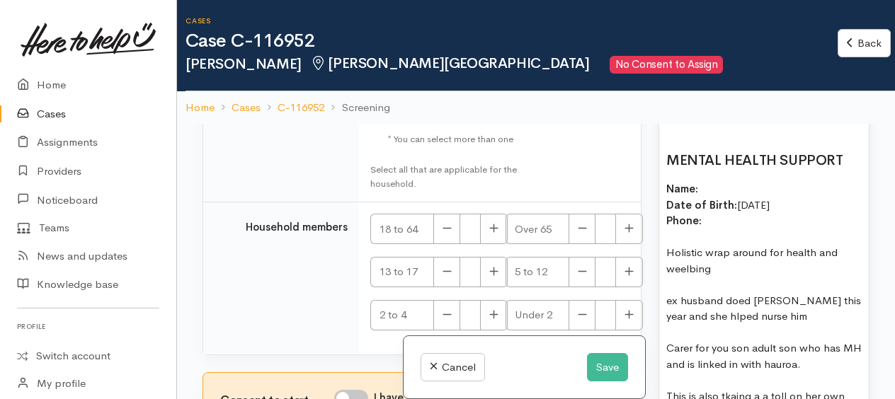
scroll to position [3614, 0]
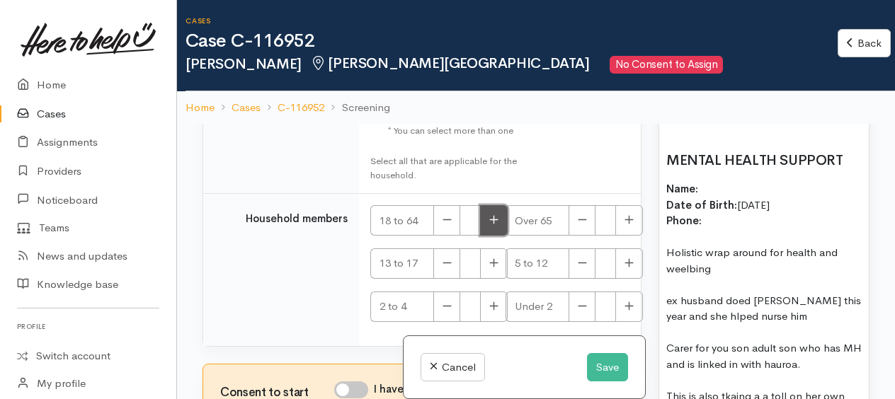
click at [495, 225] on icon "button" at bounding box center [493, 219] width 9 height 11
type input "1"
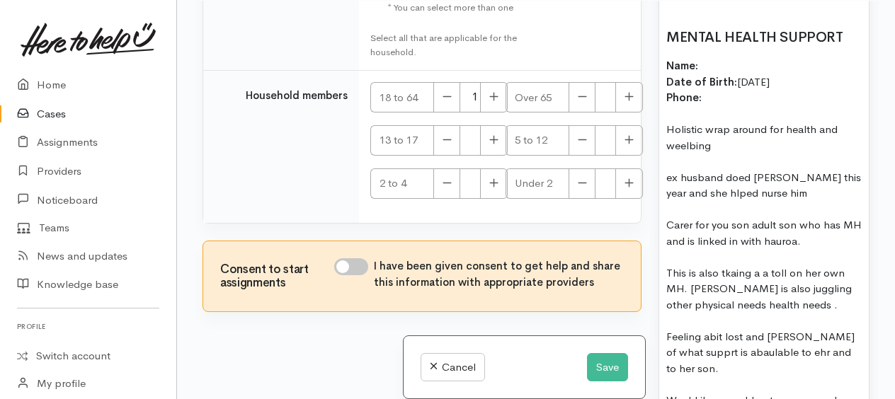
click at [345, 262] on input "I have been given consent to get help and share this information with appropria…" at bounding box center [351, 266] width 34 height 17
checkbox input "true"
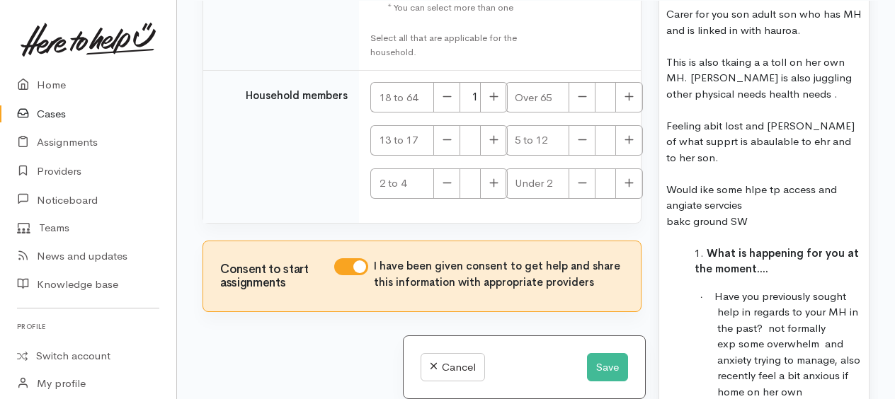
scroll to position [2619, 0]
click at [605, 360] on button "Save" at bounding box center [607, 367] width 41 height 29
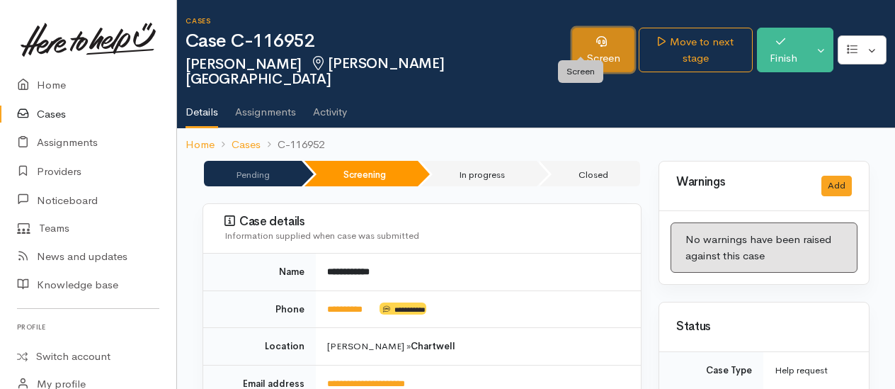
drag, startPoint x: 585, startPoint y: 43, endPoint x: 570, endPoint y: 42, distance: 15.6
click at [585, 43] on link "Screen" at bounding box center [603, 50] width 62 height 45
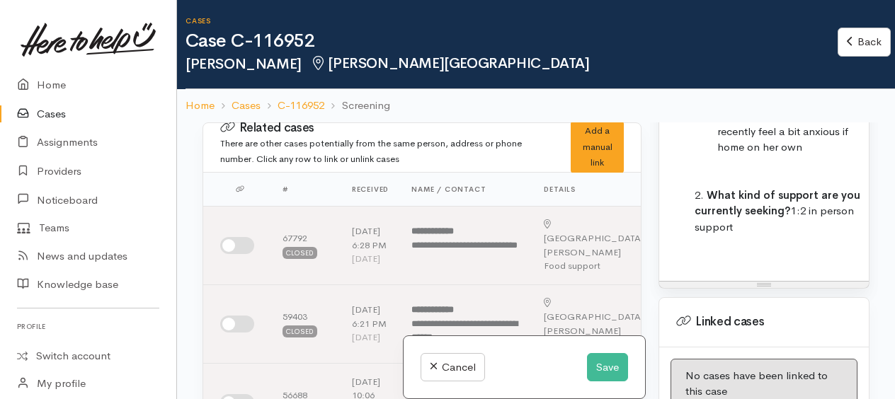
scroll to position [2978, 0]
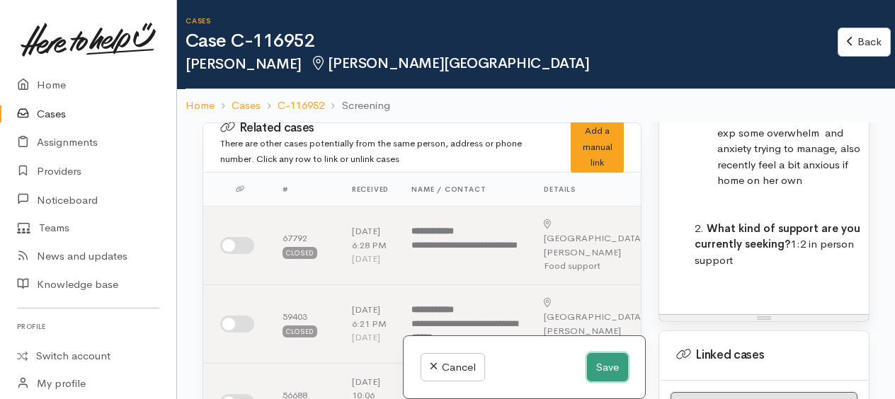
click at [598, 370] on button "Save" at bounding box center [607, 367] width 41 height 29
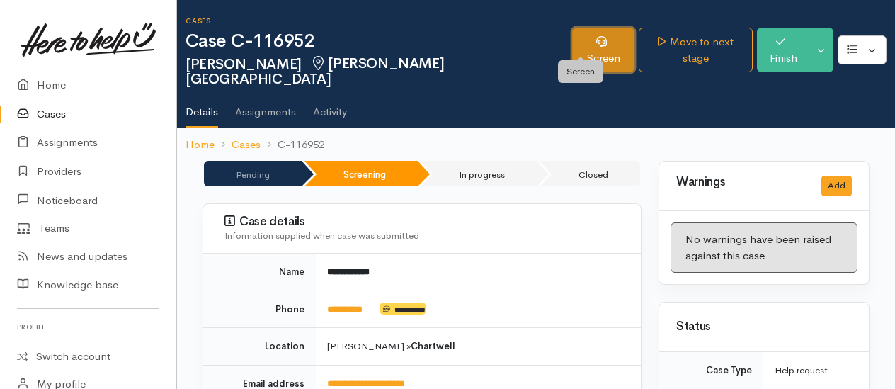
click at [580, 49] on link "Screen" at bounding box center [603, 50] width 62 height 45
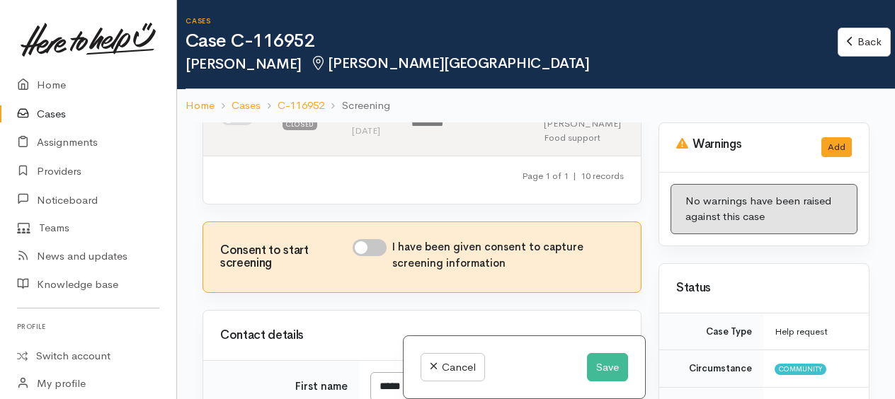
scroll to position [991, 0]
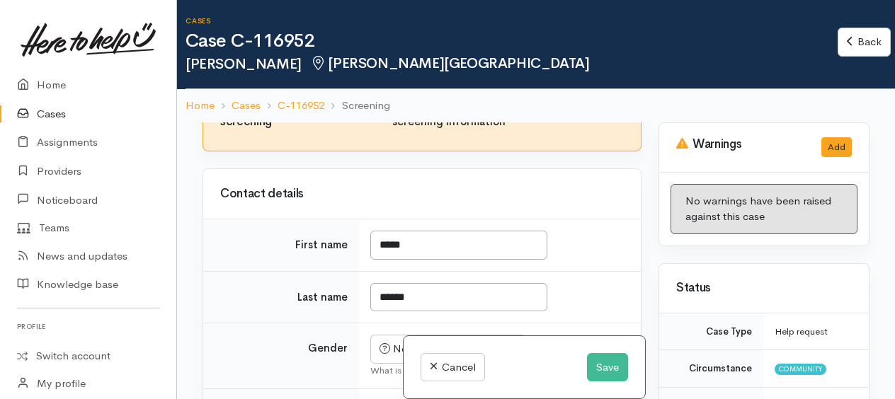
click at [362, 115] on input "I have been given consent to capture screening information" at bounding box center [370, 106] width 34 height 17
checkbox input "true"
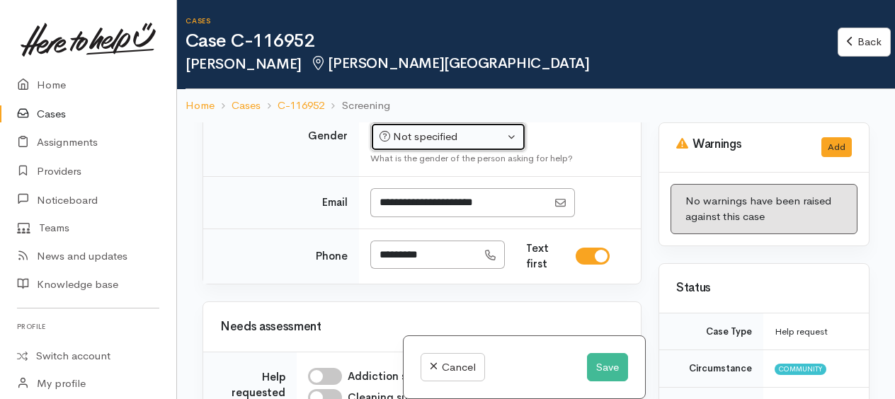
click at [430, 145] on div "Not specified" at bounding box center [441, 137] width 125 height 16
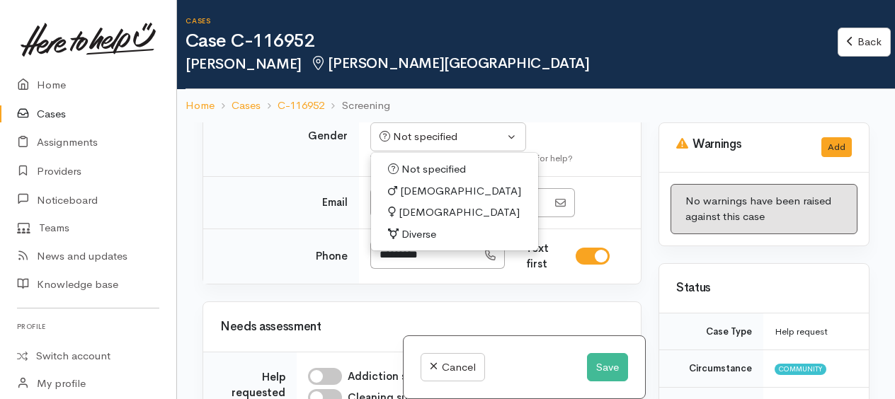
click at [423, 221] on span "[DEMOGRAPHIC_DATA]" at bounding box center [459, 213] width 121 height 16
select select "[DEMOGRAPHIC_DATA]"
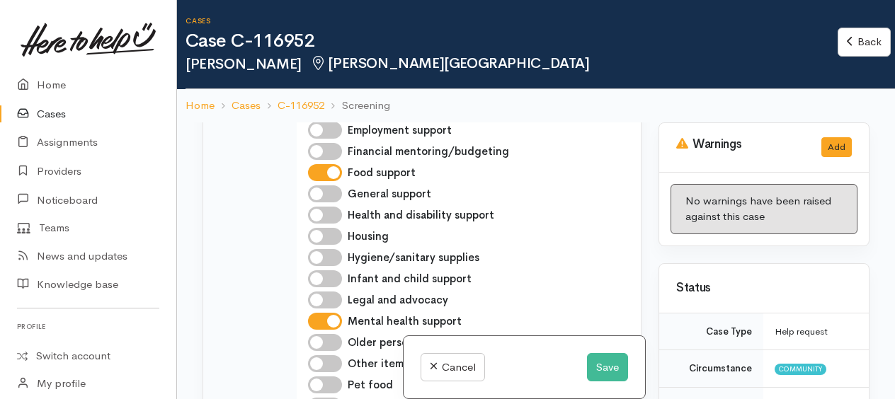
scroll to position [1557, 0]
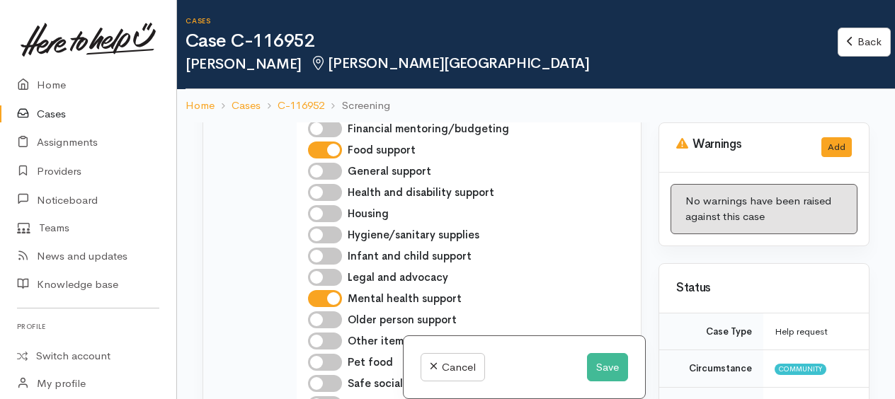
click at [318, 201] on input "Health and disability support" at bounding box center [325, 192] width 34 height 17
checkbox input "true"
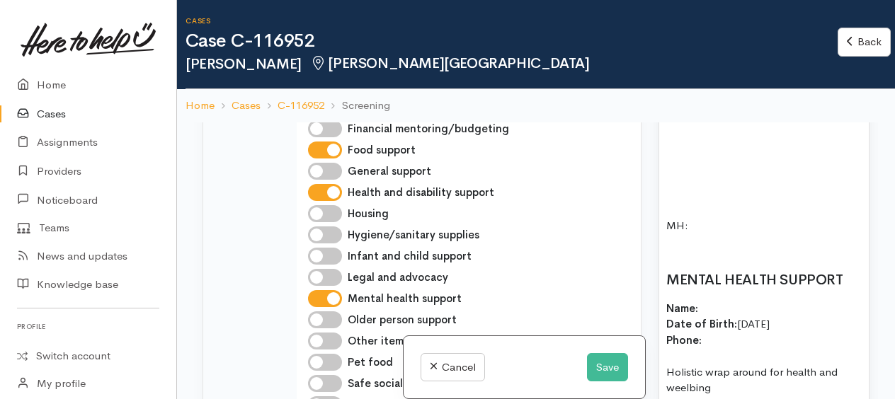
scroll to position [2336, 0]
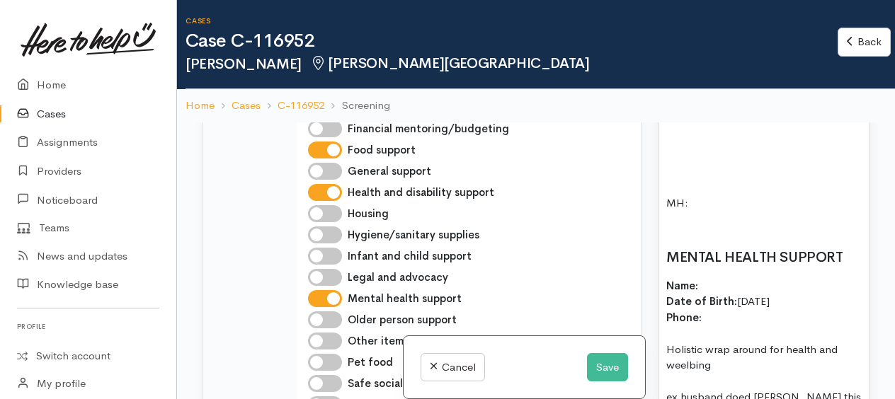
click at [723, 278] on p "Name: Date of Birth: 21/11/1952 Phone:" at bounding box center [763, 302] width 195 height 48
click at [731, 311] on p "Name: Linda Salmon Date of Birth: 21/11/1952 Phone:" at bounding box center [763, 302] width 195 height 48
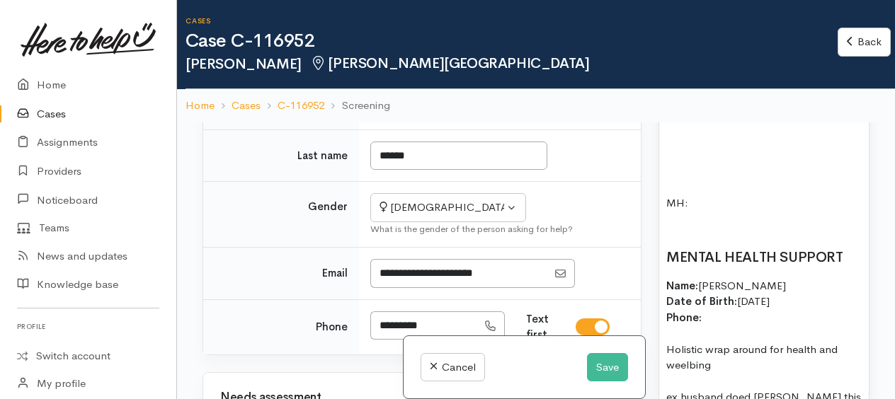
scroll to position [1274, 0]
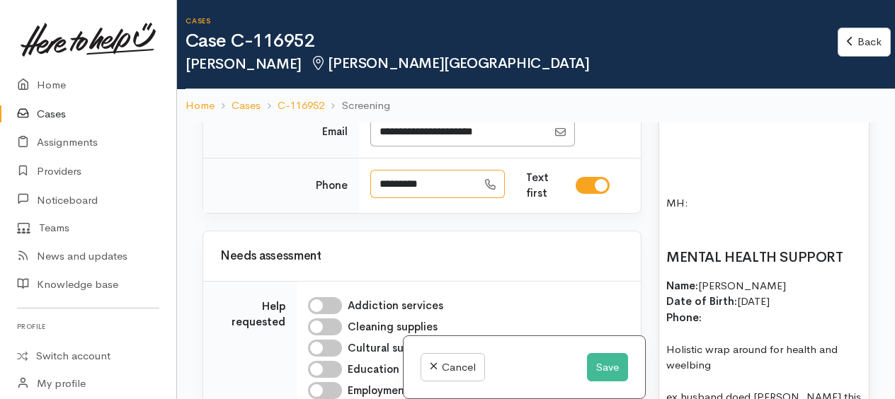
drag, startPoint x: 435, startPoint y: 257, endPoint x: 374, endPoint y: 260, distance: 60.2
click at [374, 199] on input "*********" at bounding box center [423, 184] width 107 height 29
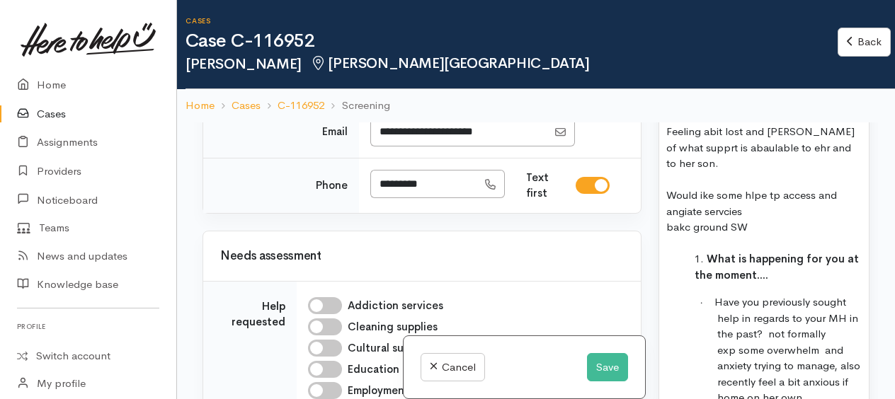
scroll to position [2831, 0]
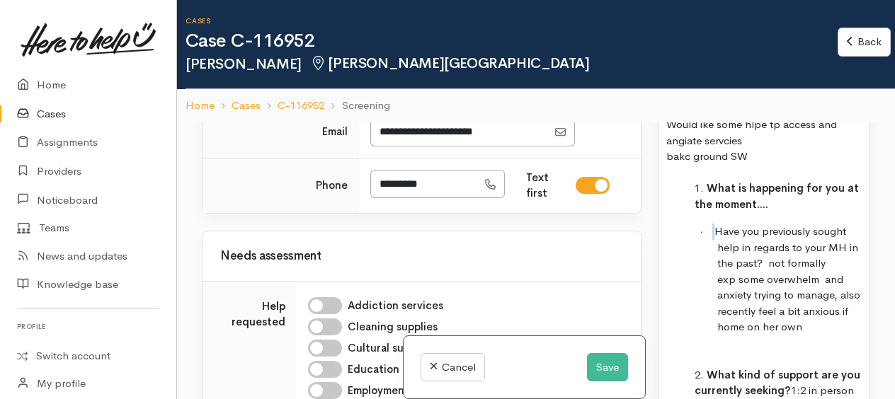
click at [714, 229] on span at bounding box center [707, 232] width 11 height 7
click at [778, 224] on span "Have you previously sought help in regards to your MH in the past? not formally" at bounding box center [785, 246] width 146 height 45
click at [760, 224] on span "Have you previously sought help in regards to your MH in the past? not formally" at bounding box center [785, 246] width 146 height 45
click at [745, 227] on span "Linda y sought help in regards to your MH in the past? not formally" at bounding box center [785, 246] width 146 height 45
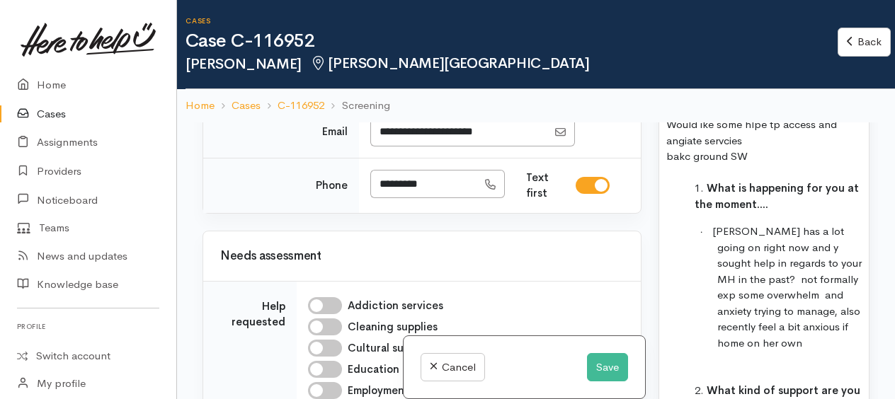
drag, startPoint x: 758, startPoint y: 236, endPoint x: 810, endPoint y: 220, distance: 54.2
click at [759, 236] on span "Linda has a lot going on right now and y sought help in regards to your MH in t…" at bounding box center [786, 255] width 149 height 62
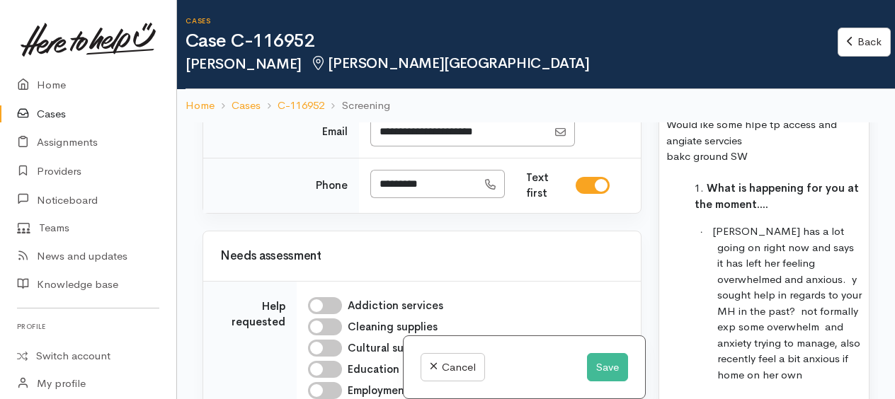
click at [760, 272] on span "Linda has a lot going on right now and says it has left her feeling overwhelmed…" at bounding box center [786, 270] width 149 height 93
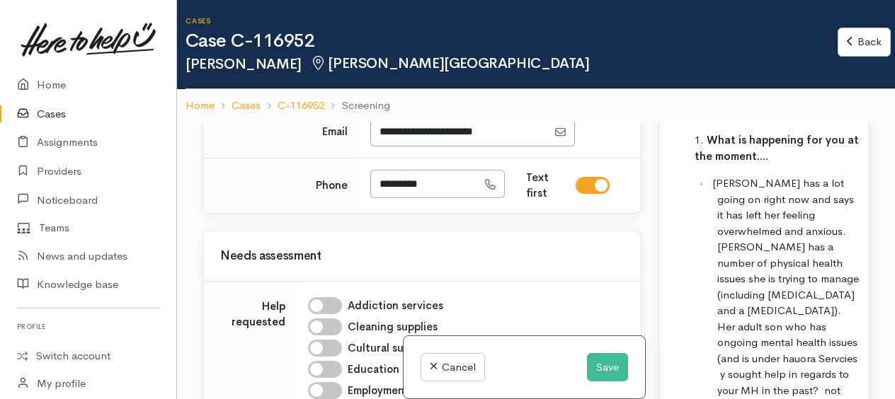
scroll to position [2902, 0]
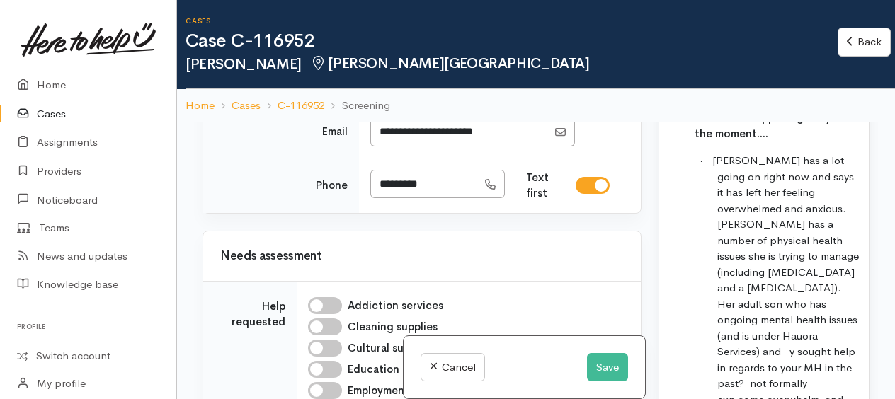
click at [844, 281] on span "Linda has a lot going on right now and says it has left her feeling overwhelmed…" at bounding box center [785, 272] width 147 height 236
drag, startPoint x: 820, startPoint y: 326, endPoint x: 864, endPoint y: 314, distance: 45.0
click at [821, 326] on span "Linda has a lot going on right now and says it has left her feeling overwhelmed…" at bounding box center [786, 272] width 149 height 236
click at [765, 372] on span "Linda has a lot going on right now and says it has left her feeling overwhelmed…" at bounding box center [785, 296] width 147 height 285
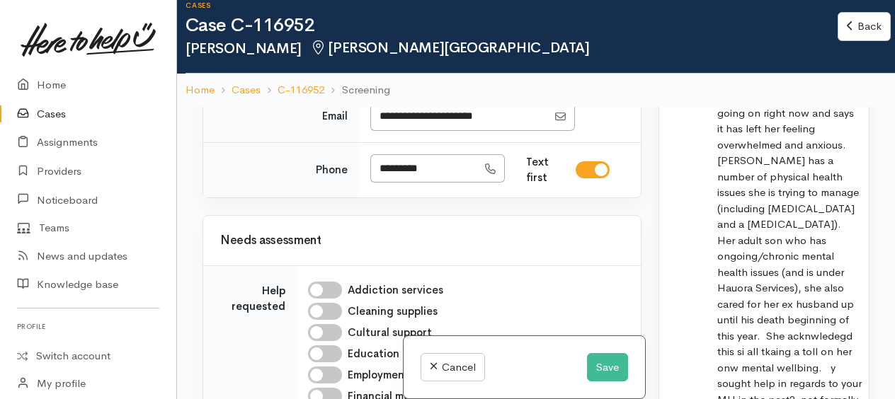
scroll to position [2973, 0]
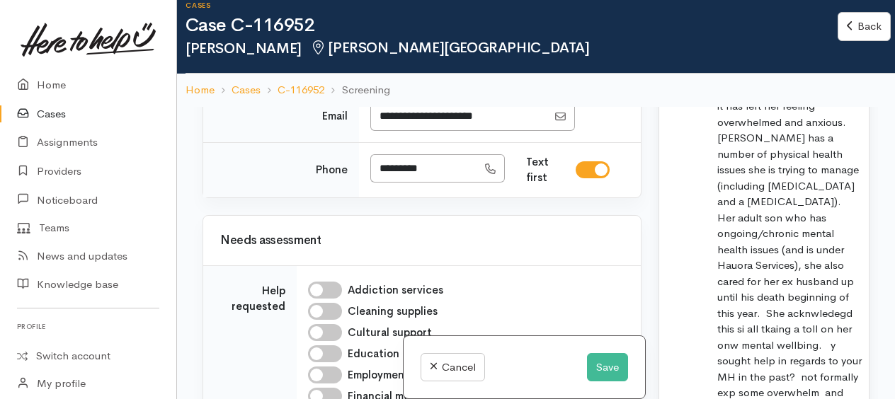
click at [813, 293] on span "Linda has a lot going on right now and says it has left her feeling overwhelmed…" at bounding box center [786, 225] width 149 height 316
click at [819, 303] on span "Linda has a lot going on right now and says it has left her feeling overwhelmed…" at bounding box center [786, 225] width 149 height 316
click at [835, 317] on p "· Linda has a lot going on right now and says it has left her feeling overwhelm…" at bounding box center [789, 258] width 144 height 382
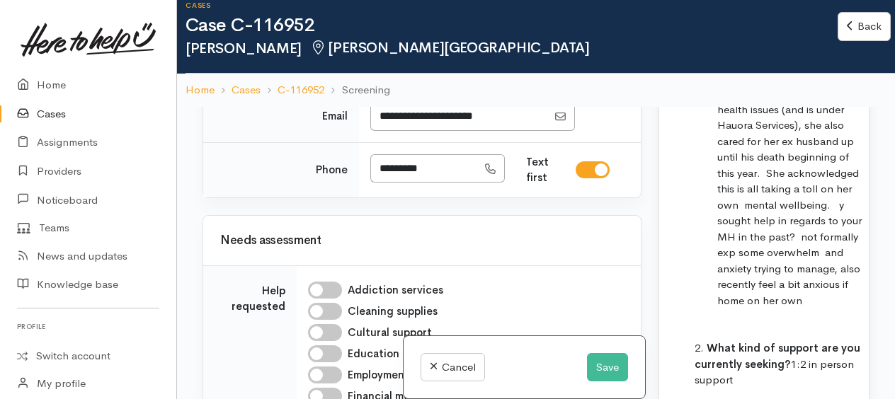
scroll to position [3115, 0]
drag, startPoint x: 811, startPoint y: 194, endPoint x: 846, endPoint y: 290, distance: 102.3
click at [846, 290] on p "· Linda has a lot going on right now and says it has left her feeling overwhelm…" at bounding box center [789, 116] width 144 height 382
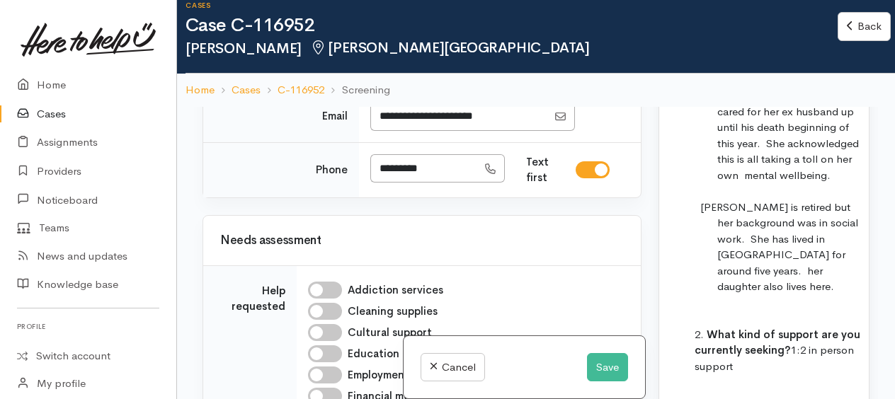
scroll to position [3185, 0]
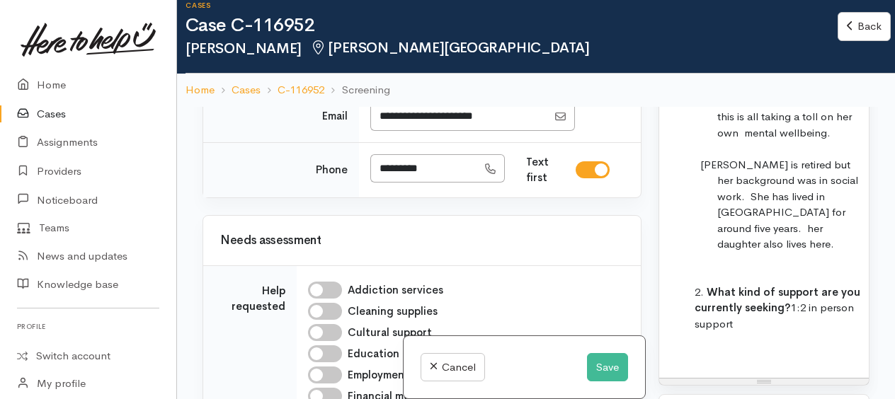
click at [774, 239] on p "Linda is retired but her background was in social work. She has lived in Hamilt…" at bounding box center [789, 205] width 144 height 96
click at [757, 317] on li "What kind of support are you currently seeking? 1:2 in person support" at bounding box center [777, 309] width 167 height 48
click at [808, 301] on span "1:2 in person support" at bounding box center [773, 316] width 159 height 30
click at [780, 314] on li "What kind of support are you currently seeking? 1:1 in person support" at bounding box center [777, 309] width 167 height 48
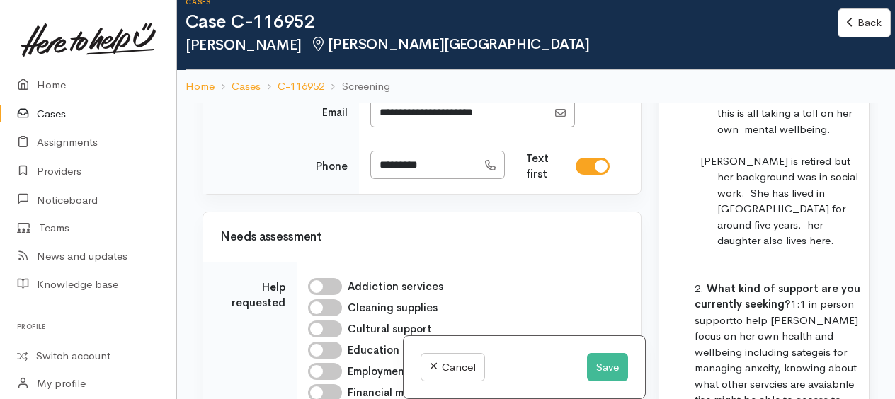
scroll to position [35, 0]
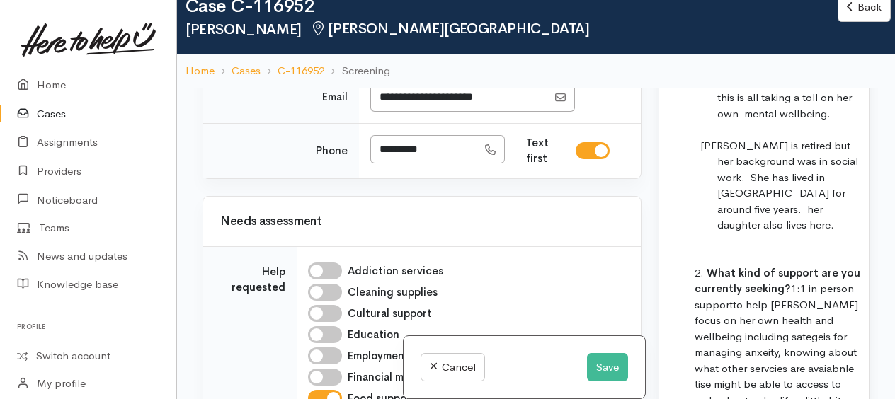
drag, startPoint x: 755, startPoint y: 331, endPoint x: 781, endPoint y: 345, distance: 30.1
click at [783, 370] on li "What kind of support are you currently seeking? 1:1 in person support to help L…" at bounding box center [777, 344] width 167 height 159
drag, startPoint x: 733, startPoint y: 341, endPoint x: 750, endPoint y: 333, distance: 19.0
click at [734, 342] on li "What kind of support are you currently seeking? 1:1 in person support to help L…" at bounding box center [777, 344] width 167 height 159
drag, startPoint x: 802, startPoint y: 350, endPoint x: 764, endPoint y: 357, distance: 38.8
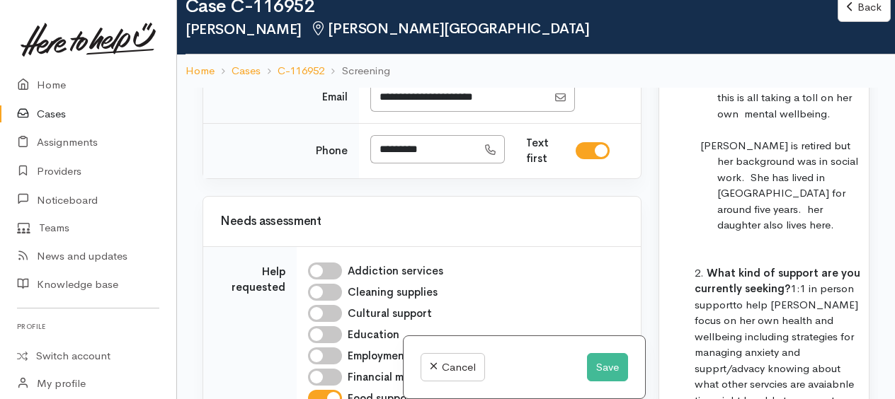
click at [750, 362] on li "What kind of support are you currently seeking? 1:1 in person support to help L…" at bounding box center [777, 353] width 167 height 176
click at [818, 363] on li "What kind of support are you currently seeking? 1:1 in person support to help L…" at bounding box center [777, 353] width 167 height 176
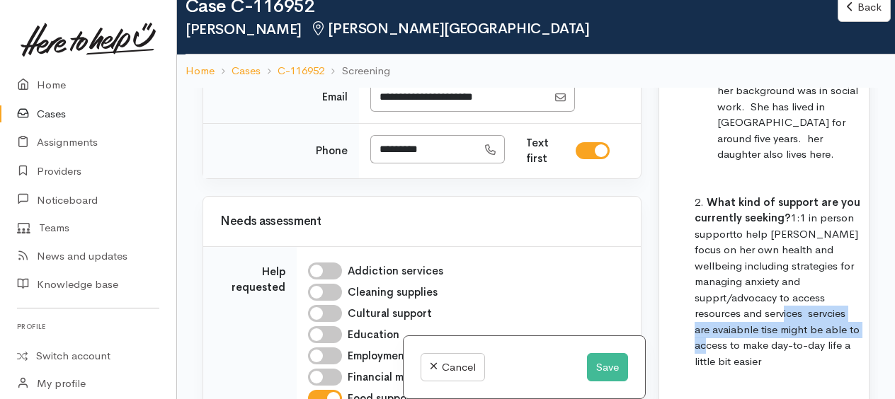
drag, startPoint x: 694, startPoint y: 304, endPoint x: 784, endPoint y: 321, distance: 92.2
click at [784, 321] on li "What kind of support are you currently seeking? 1:1 in person support to help L…" at bounding box center [777, 283] width 167 height 176
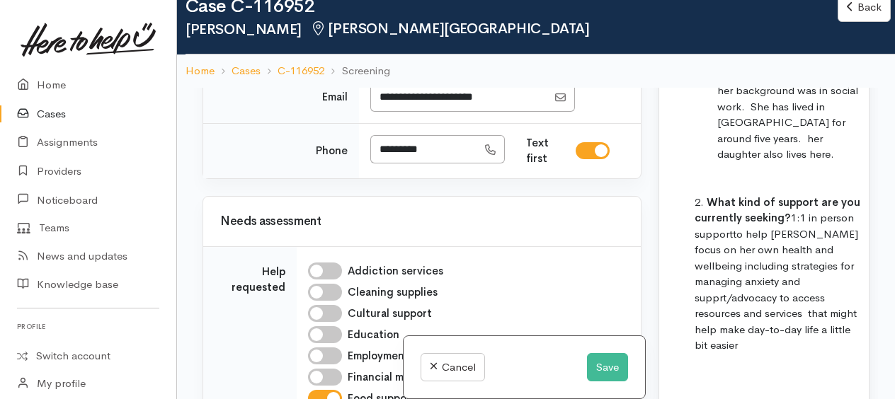
click at [791, 321] on li "What kind of support are you currently seeking? 1:1 in person support to help L…" at bounding box center [777, 274] width 167 height 159
click at [796, 319] on li "What kind of support are you currently seeking? 1:1 in person support to help L…" at bounding box center [777, 274] width 167 height 159
drag, startPoint x: 777, startPoint y: 353, endPoint x: 723, endPoint y: 382, distance: 61.5
click at [723, 397] on p at bounding box center [763, 405] width 195 height 16
click at [794, 353] on li "What kind of support are you currently seeking? 1:1 in person support to help L…" at bounding box center [777, 290] width 167 height 191
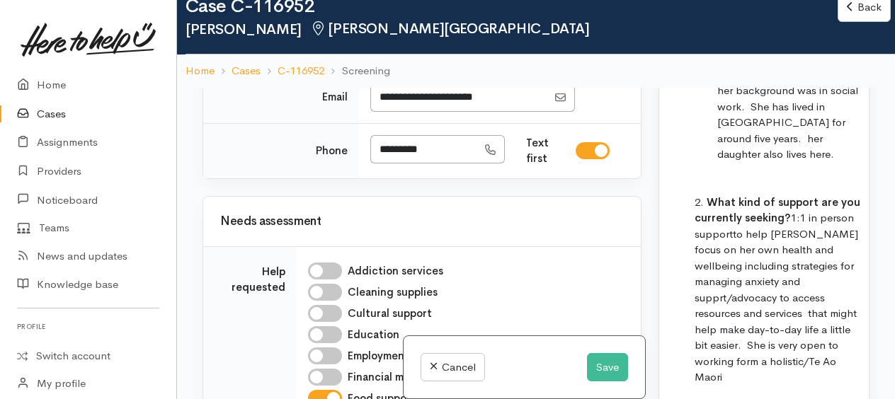
click at [777, 340] on li "What kind of support are you currently seeking? 1:1 in person support to help L…" at bounding box center [777, 290] width 167 height 191
click at [796, 353] on li "What kind of support are you currently seeking? 1:1 in person support to help L…" at bounding box center [777, 290] width 167 height 191
click at [806, 338] on li "What kind of support are you currently seeking? 1:1 in person support to help L…" at bounding box center [777, 290] width 167 height 191
click at [767, 354] on li "What kind of support are you currently seeking? 1:1 in person support to help L…" at bounding box center [777, 283] width 167 height 176
click at [606, 367] on button "Save" at bounding box center [607, 367] width 41 height 29
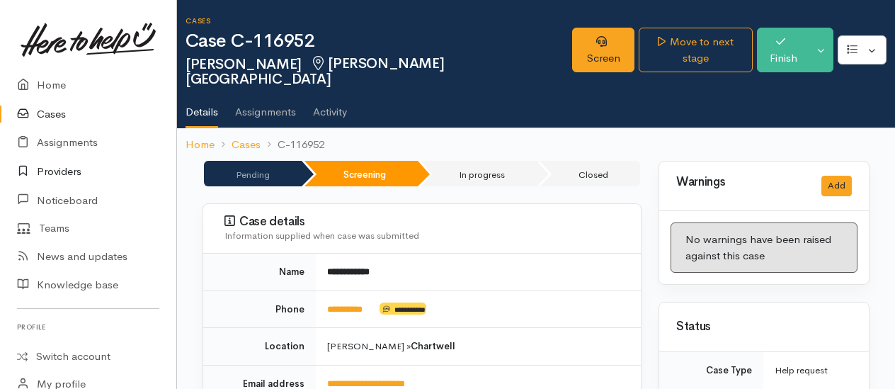
click at [62, 173] on link "Providers" at bounding box center [88, 171] width 176 height 29
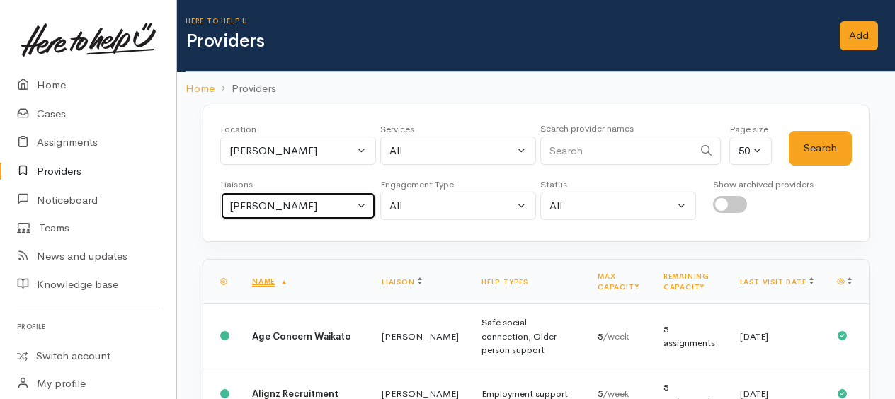
click at [263, 203] on div "[PERSON_NAME]" at bounding box center [291, 206] width 125 height 16
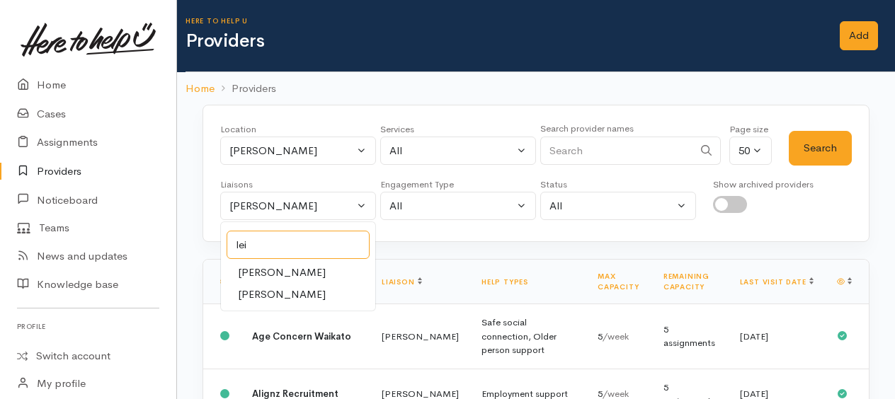
type input "lei"
click at [282, 289] on span "[PERSON_NAME]" at bounding box center [282, 295] width 88 height 16
select select "953"
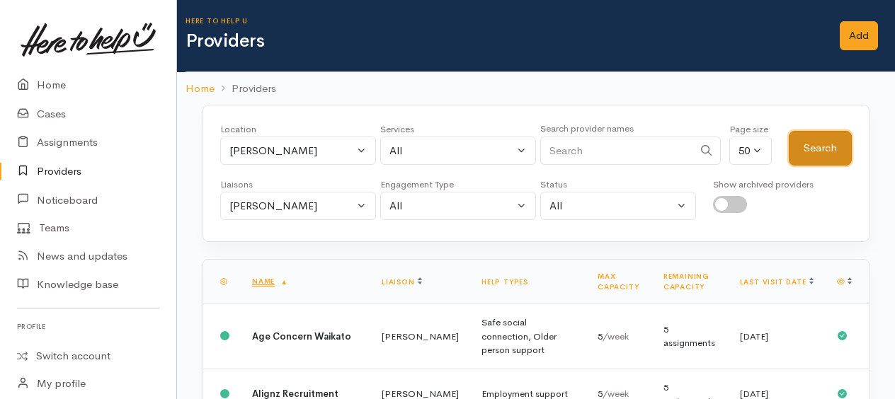
click at [838, 140] on button "Search" at bounding box center [820, 148] width 63 height 35
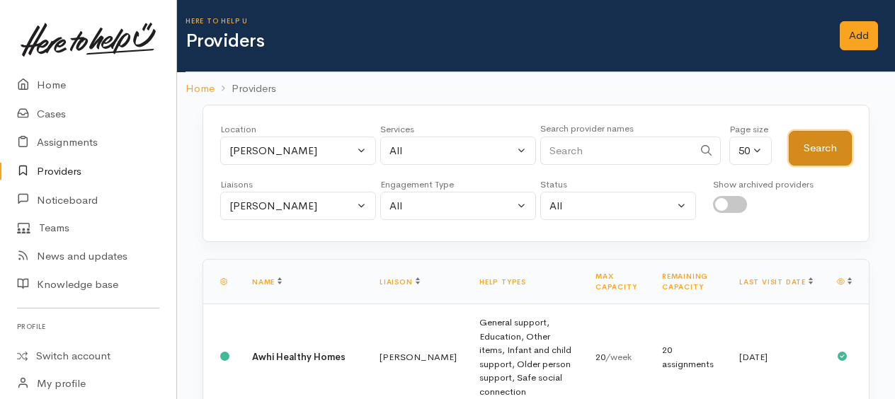
click at [831, 154] on button "Search" at bounding box center [820, 148] width 63 height 35
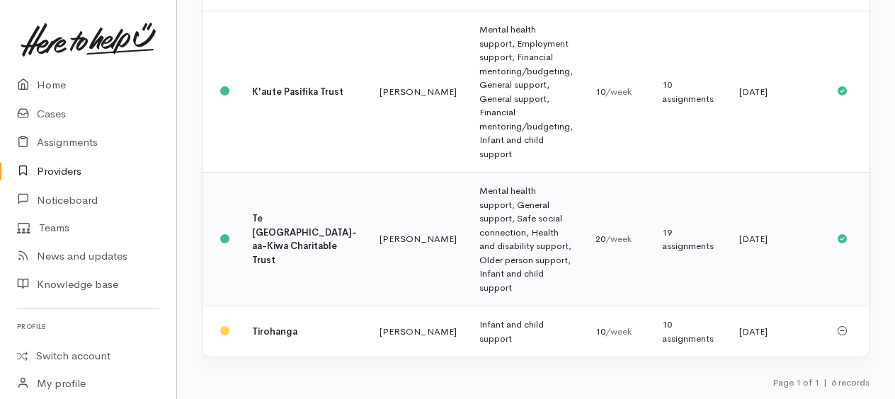
scroll to position [524, 0]
click at [275, 241] on b "Te [GEOGRAPHIC_DATA]-aa-Kiwa Charitable Trust" at bounding box center [304, 239] width 105 height 54
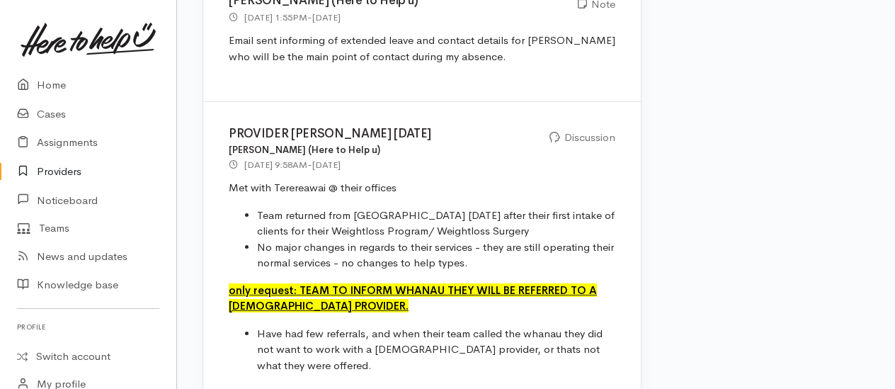
scroll to position [1062, 0]
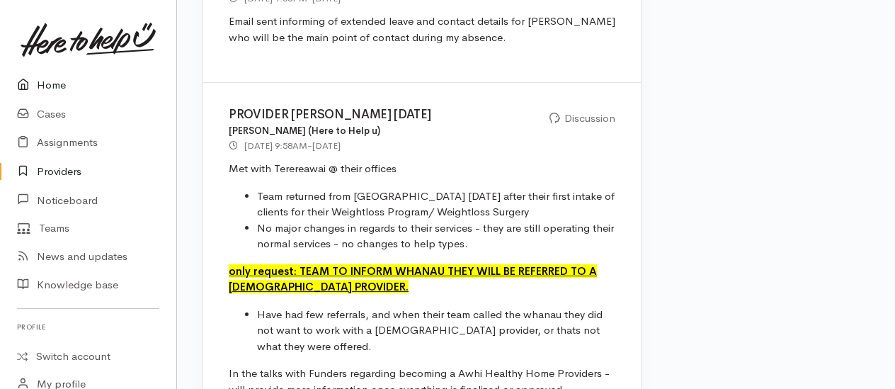
click at [61, 85] on link "Home" at bounding box center [88, 85] width 176 height 29
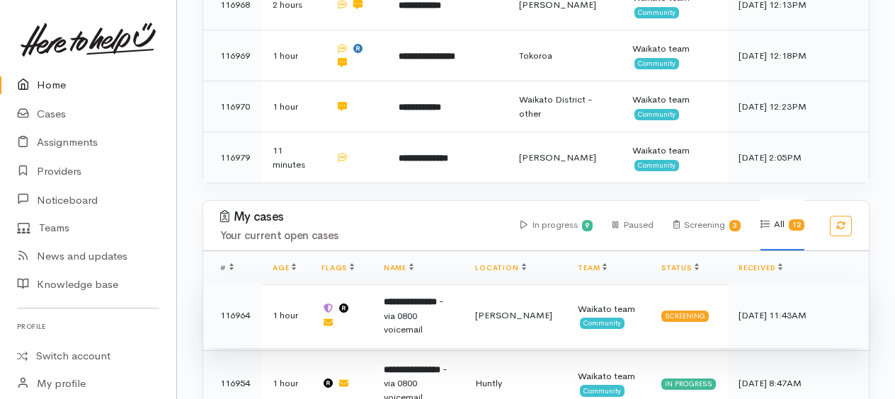
scroll to position [637, 0]
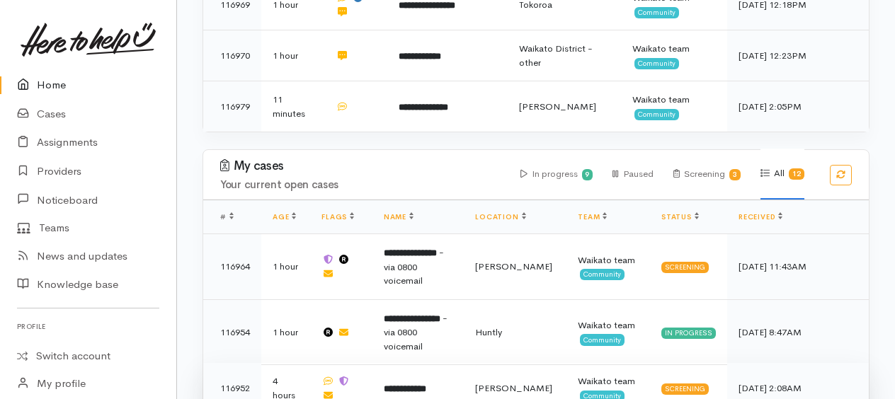
click at [426, 384] on b "**********" at bounding box center [405, 388] width 42 height 9
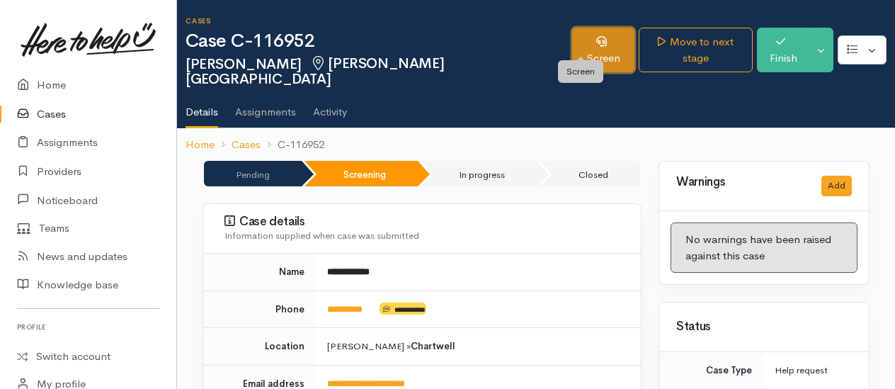
click at [578, 50] on link "Screen" at bounding box center [603, 50] width 62 height 45
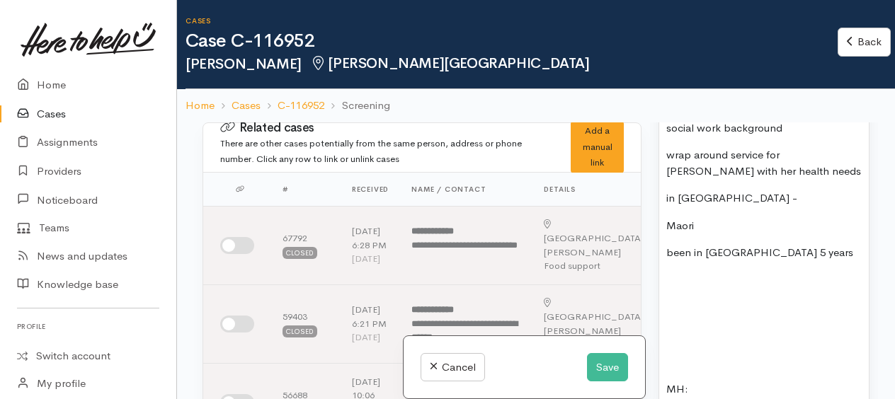
scroll to position [2124, 0]
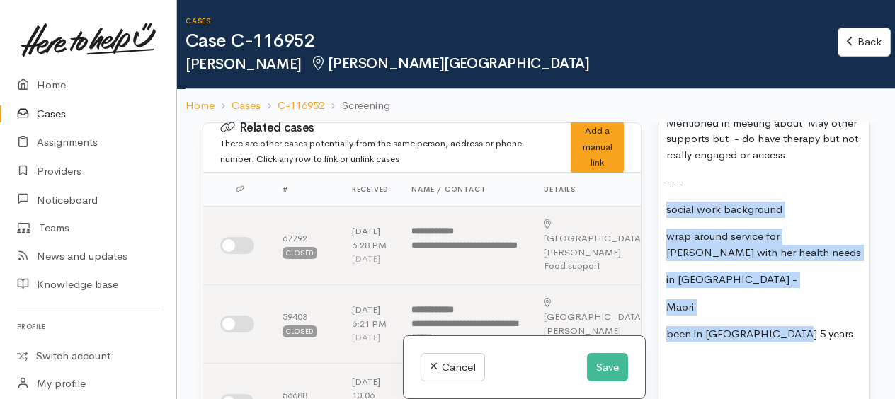
drag, startPoint x: 668, startPoint y: 242, endPoint x: 793, endPoint y: 353, distance: 167.0
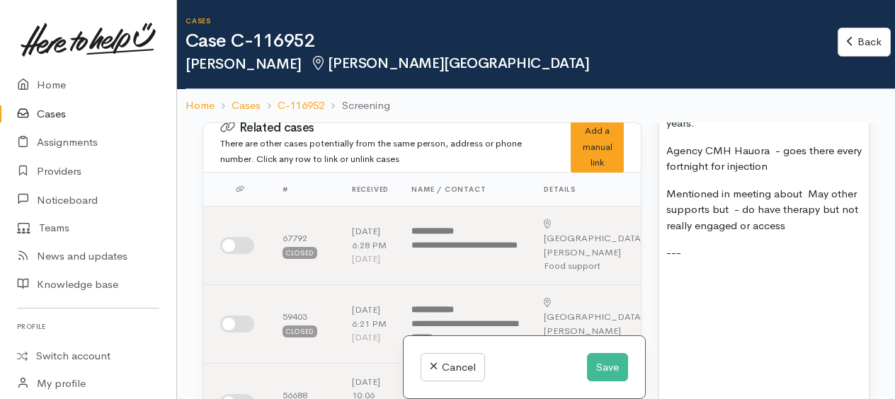
scroll to position [1982, 0]
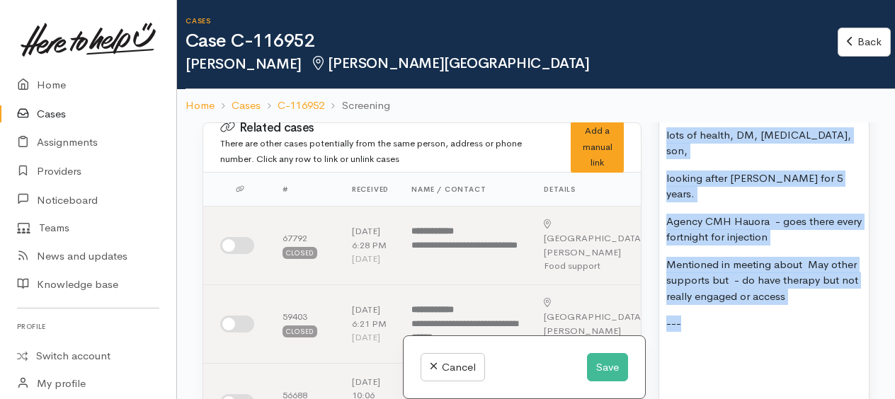
drag, startPoint x: 668, startPoint y: 187, endPoint x: 784, endPoint y: 359, distance: 207.5
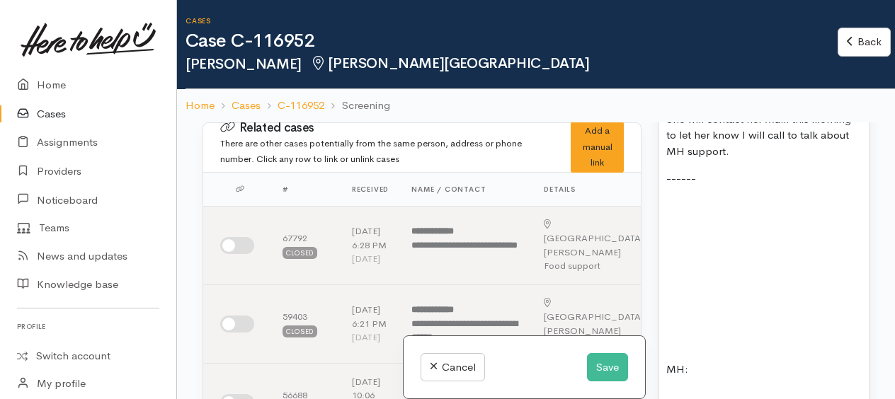
scroll to position [2053, 0]
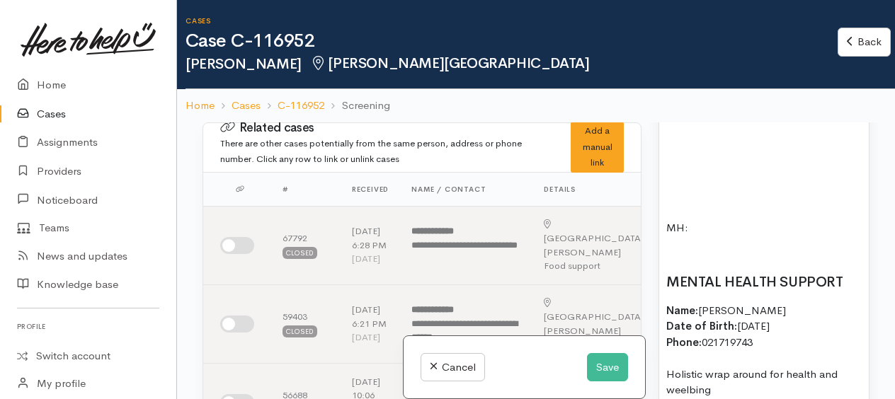
click at [692, 263] on p at bounding box center [763, 255] width 195 height 16
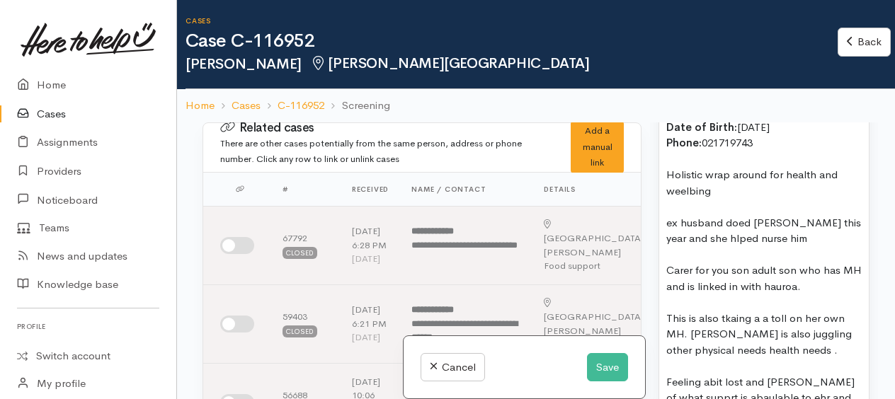
scroll to position [2081, 0]
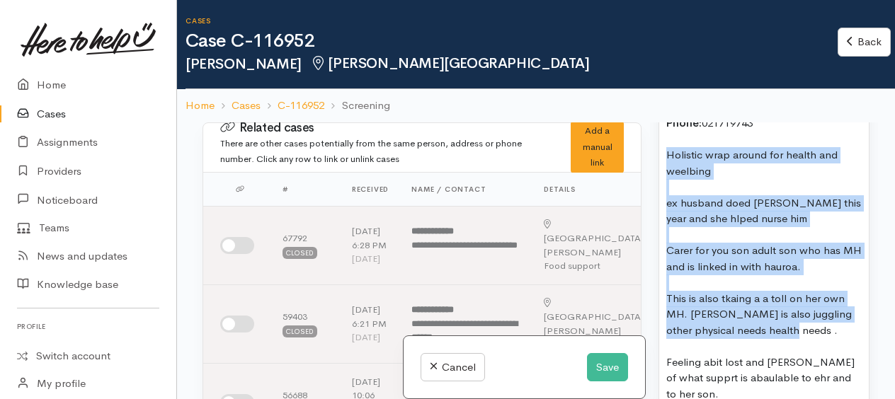
drag, startPoint x: 668, startPoint y: 206, endPoint x: 841, endPoint y: 373, distance: 240.3
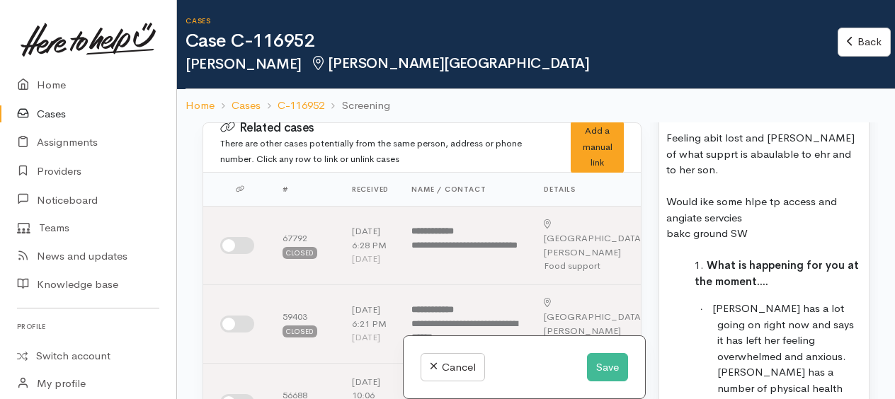
scroll to position [2152, 0]
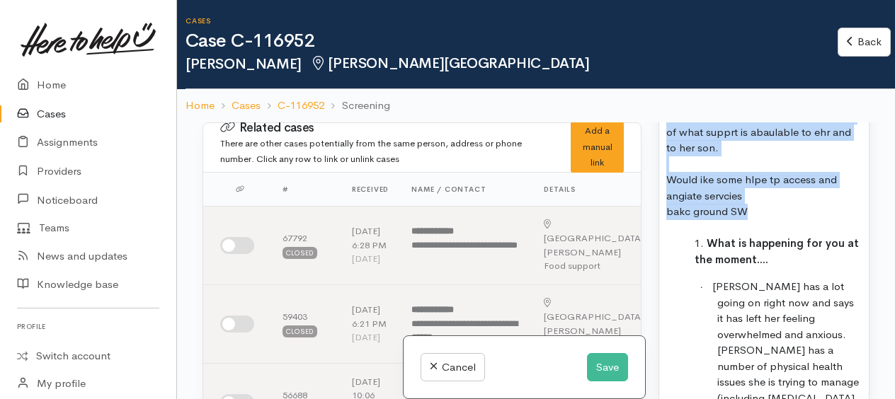
drag, startPoint x: 677, startPoint y: 171, endPoint x: 782, endPoint y: 255, distance: 134.5
click at [782, 255] on div "Phoned Lu (daughter) her number is listed at the bottom of the comments. I said…" at bounding box center [764, 342] width 210 height 1210
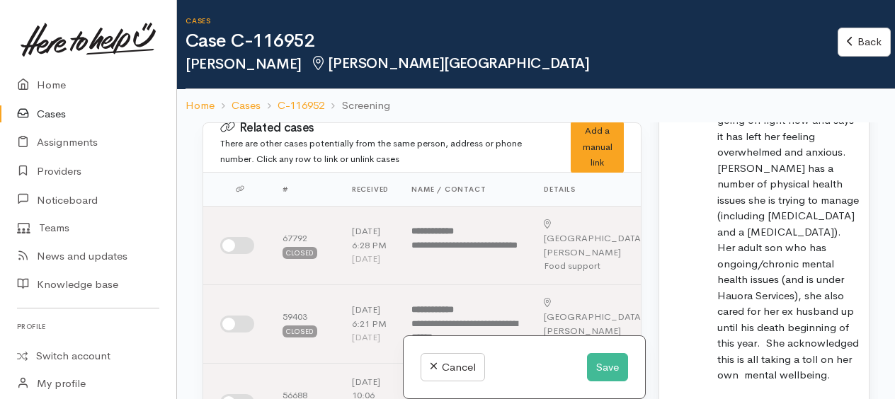
scroll to position [2293, 0]
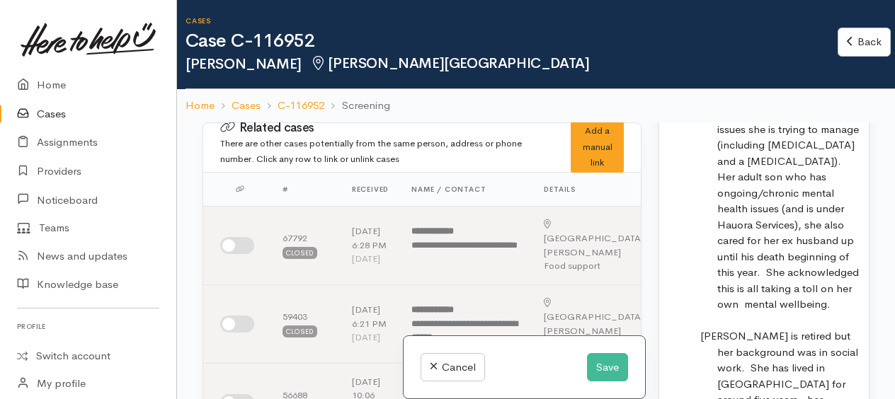
click at [808, 311] on span "Linda has a lot going on right now and says it has left her feeling overwhelmed…" at bounding box center [785, 169] width 147 height 285
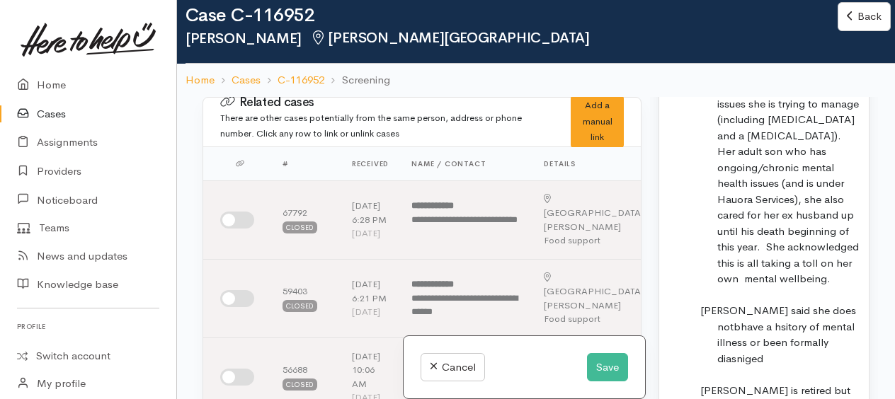
scroll to position [2364, 0]
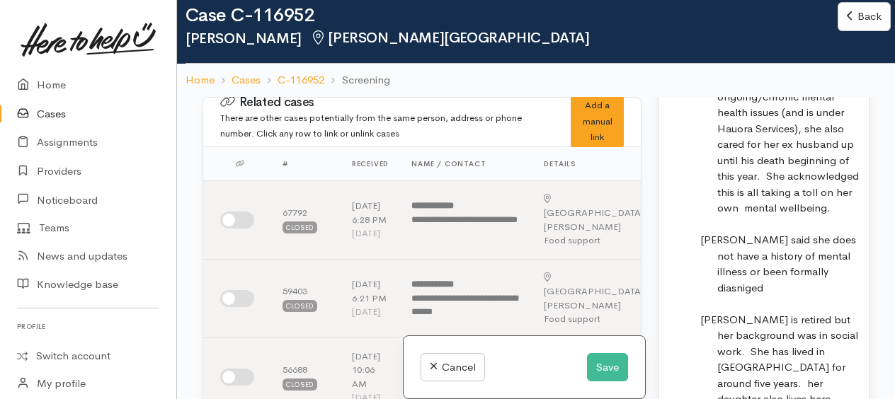
drag, startPoint x: 806, startPoint y: 321, endPoint x: 677, endPoint y: 290, distance: 131.7
click at [677, 290] on div "Phoned Lu (daughter) her number is listed at the bottom of the comments. I said…" at bounding box center [764, 88] width 210 height 1178
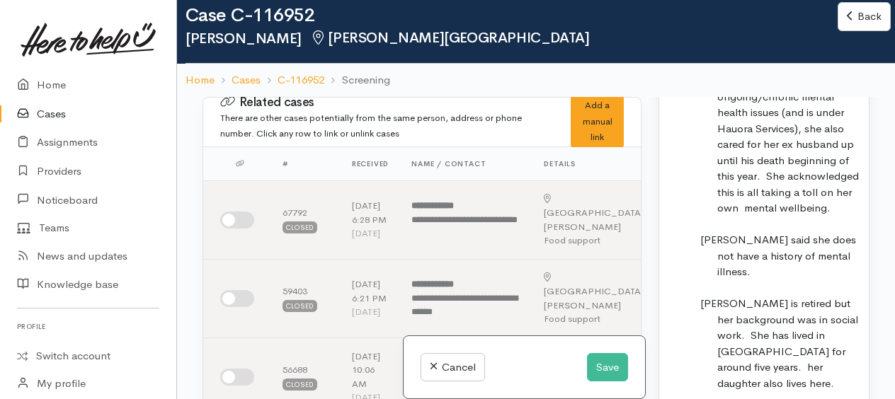
scroll to position [2435, 0]
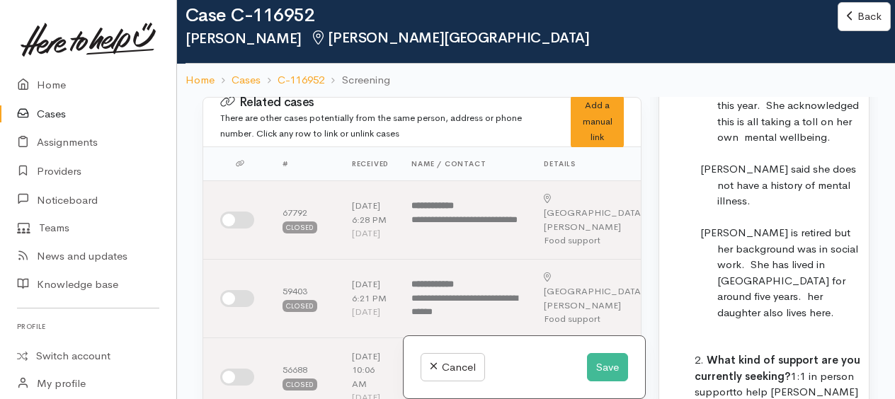
click at [755, 321] on p "Linda is retired but her background was in social work. She has lived in Hamilt…" at bounding box center [789, 273] width 144 height 96
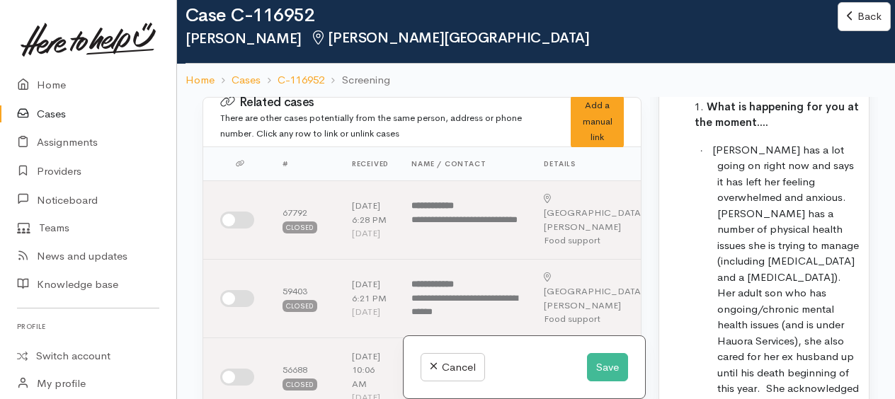
scroll to position [2223, 0]
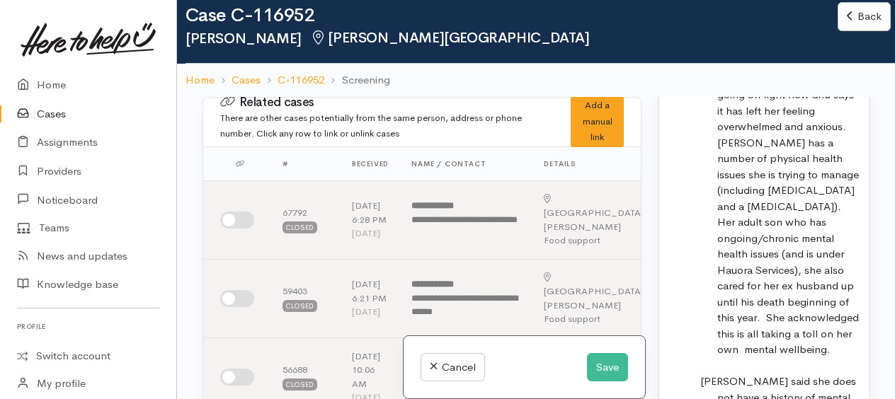
click at [759, 256] on span "Linda has a lot going on right now and says it has left her feeling overwhelmed…" at bounding box center [785, 214] width 147 height 285
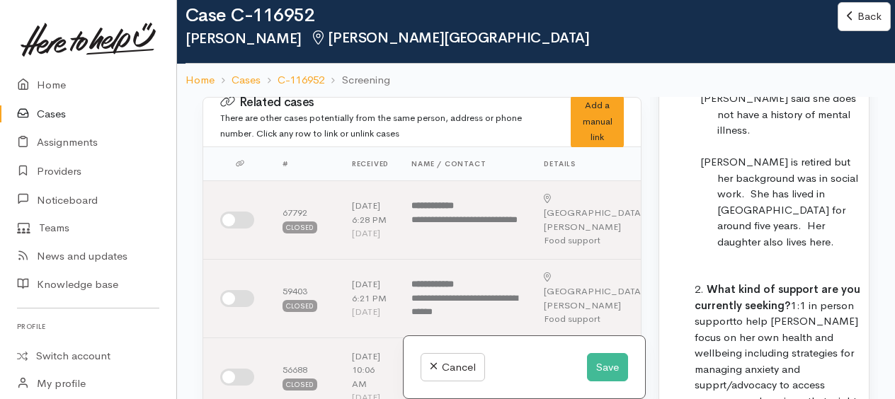
scroll to position [2577, 0]
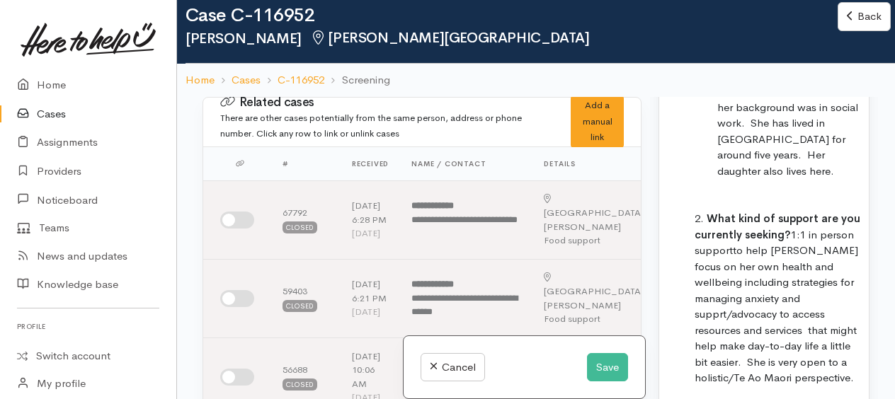
click at [776, 332] on li "What kind of support are you currently seeking? 1:1 in person support to help L…" at bounding box center [777, 299] width 167 height 176
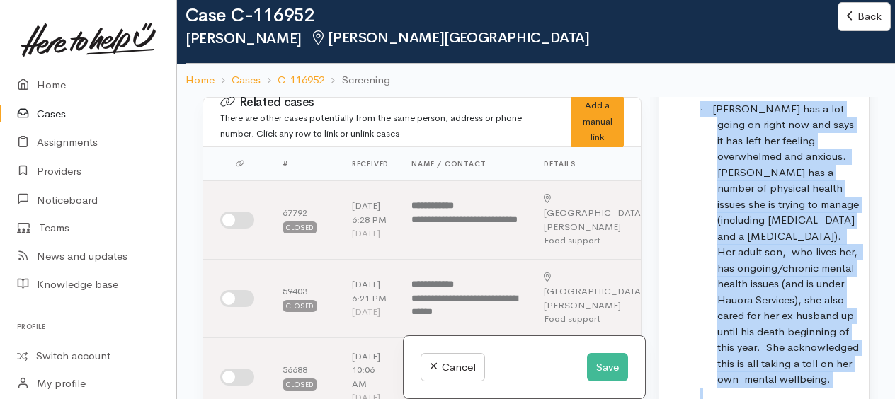
scroll to position [2179, 0]
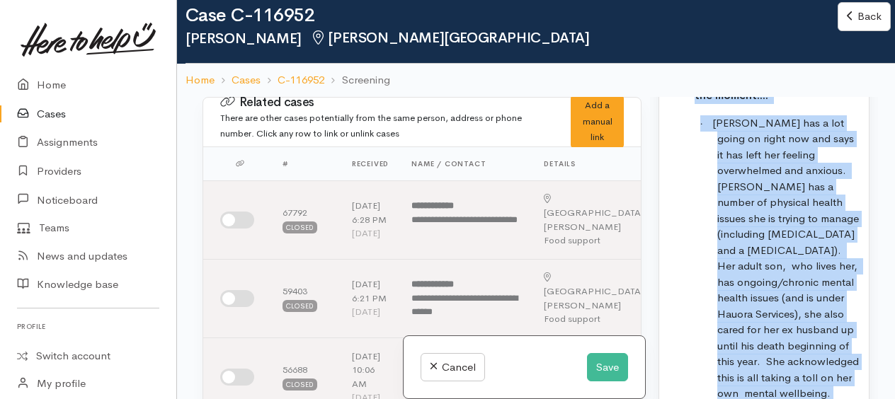
drag, startPoint x: 755, startPoint y: 272, endPoint x: 679, endPoint y: 123, distance: 167.2
click at [680, 123] on div "Phoned Lu (daughter) her number is listed at the bottom of the comments. I said…" at bounding box center [764, 265] width 210 height 1162
copy div "What is happening for you at the moment.... · Linda has a lot going on right no…"
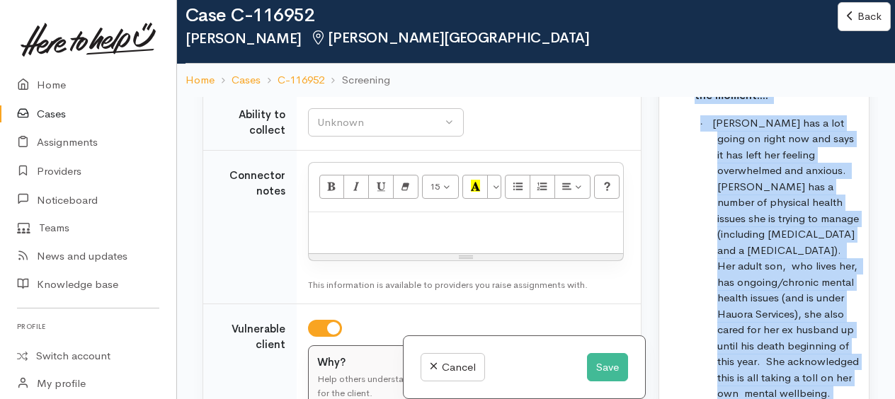
scroll to position [1982, 0]
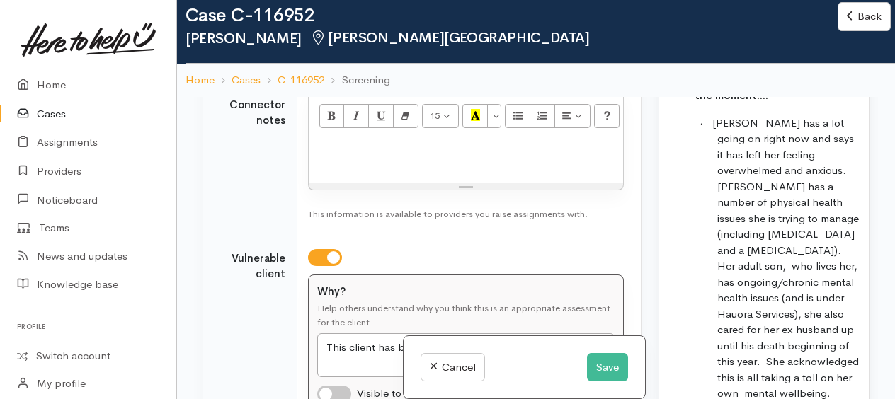
paste div
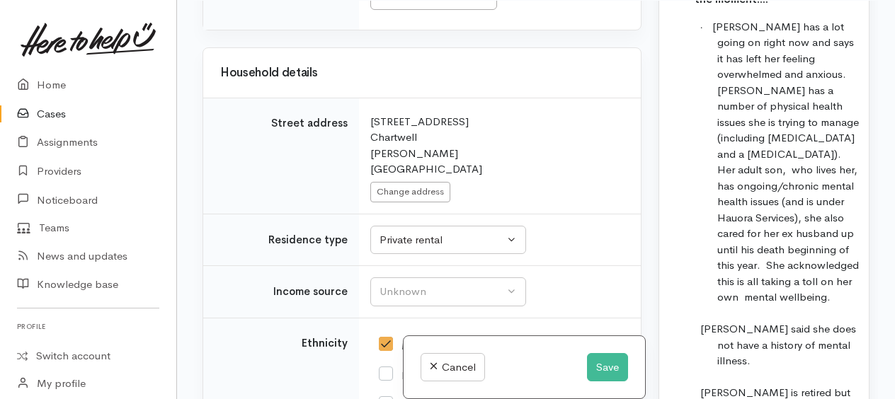
scroll to position [3168, 0]
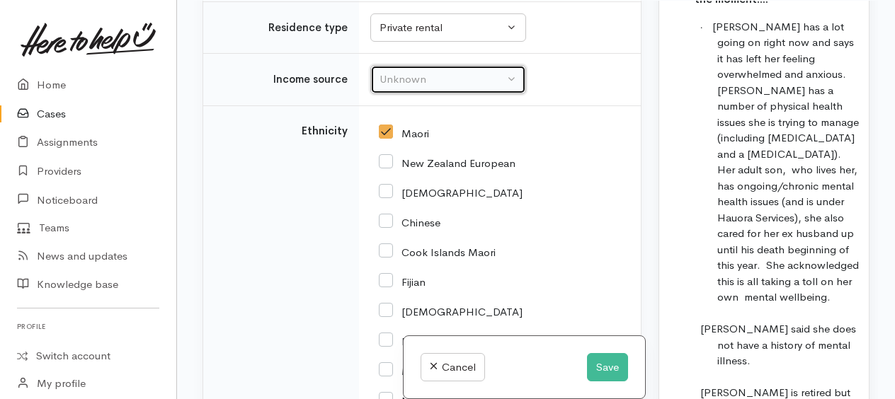
click at [410, 94] on button "Unknown" at bounding box center [448, 79] width 156 height 29
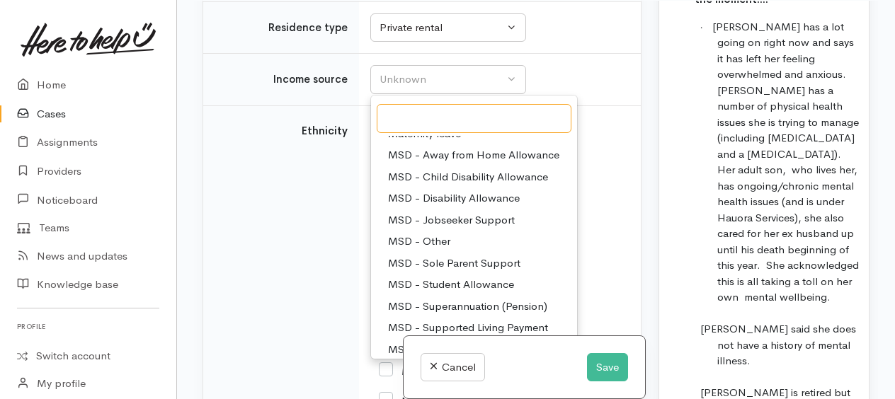
scroll to position [142, 0]
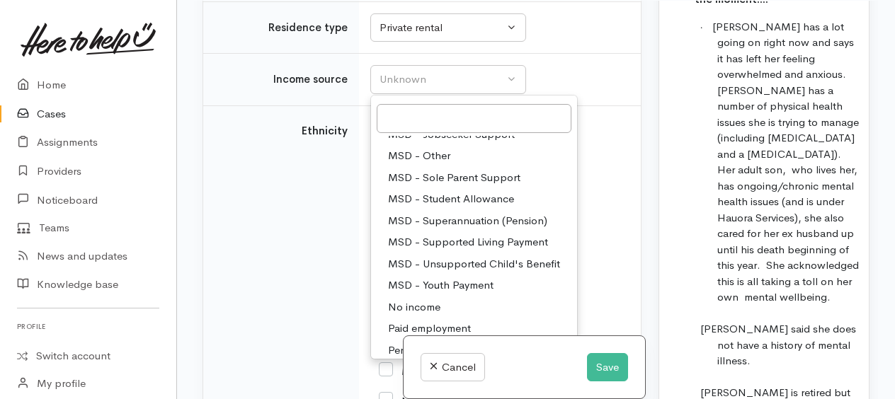
click at [445, 229] on span "MSD - Superannuation (Pension)" at bounding box center [467, 221] width 159 height 16
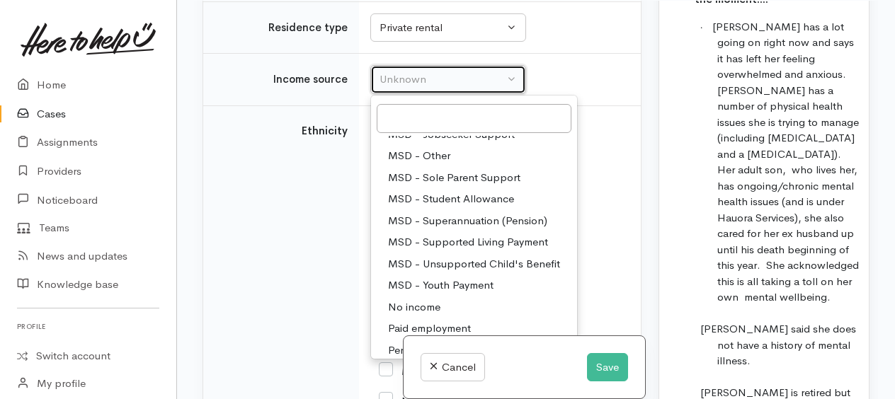
select select "2"
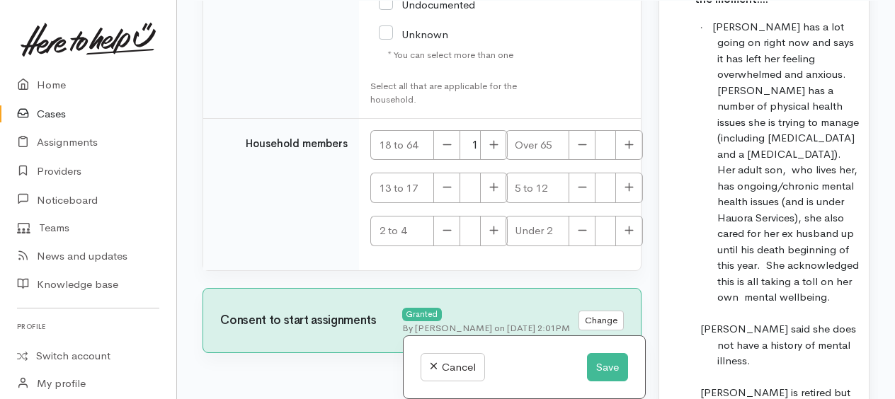
scroll to position [4088, 0]
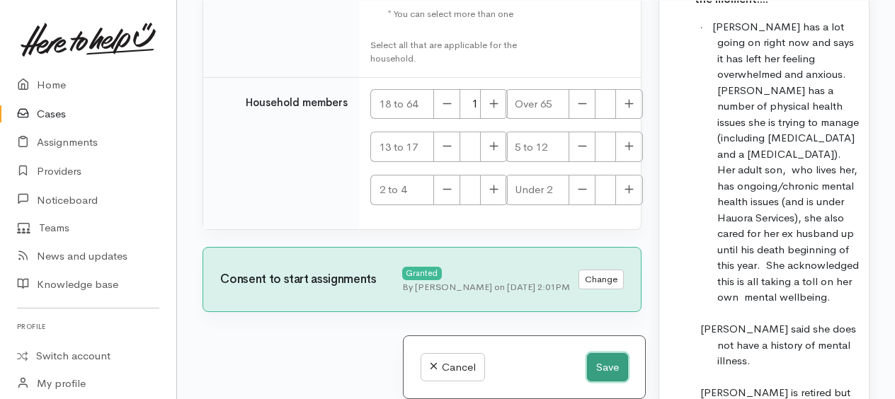
click at [609, 367] on button "Save" at bounding box center [607, 367] width 41 height 29
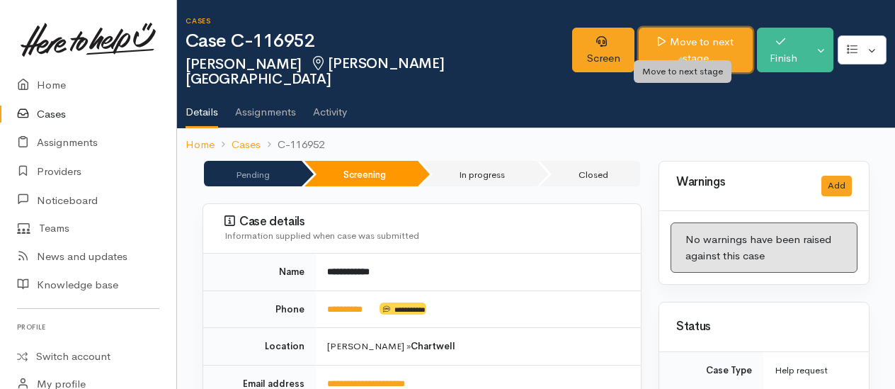
click at [694, 41] on link "Move to next stage" at bounding box center [695, 50] width 114 height 45
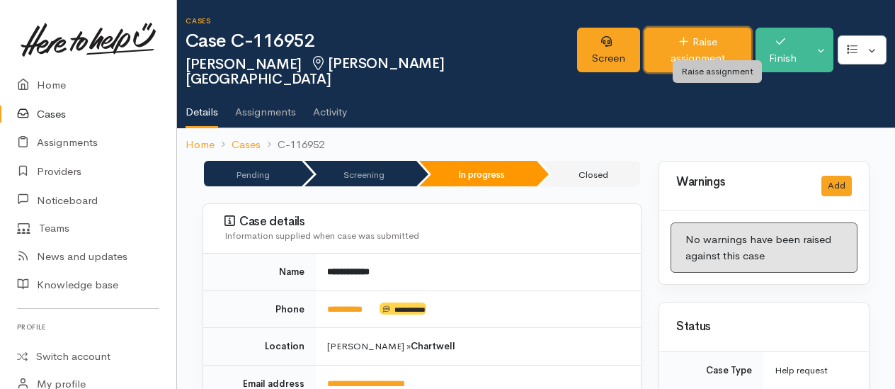
click at [667, 52] on link "Raise assignment" at bounding box center [697, 50] width 107 height 45
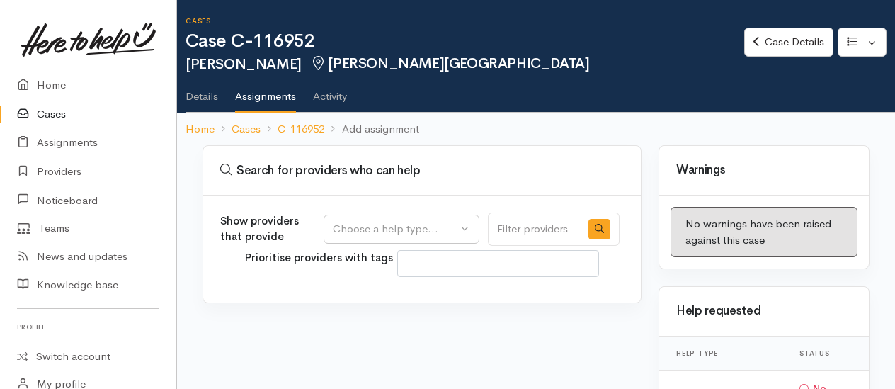
select select
click at [357, 227] on div "Choose a help type..." at bounding box center [395, 229] width 125 height 16
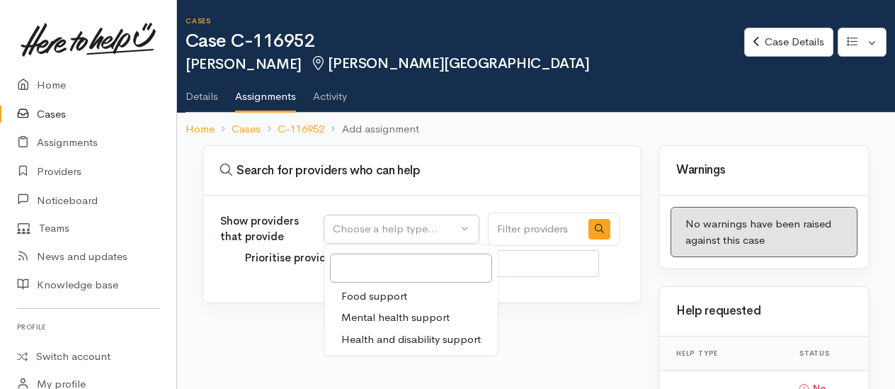
click at [371, 310] on span "Mental health support" at bounding box center [395, 317] width 108 height 16
select select "5"
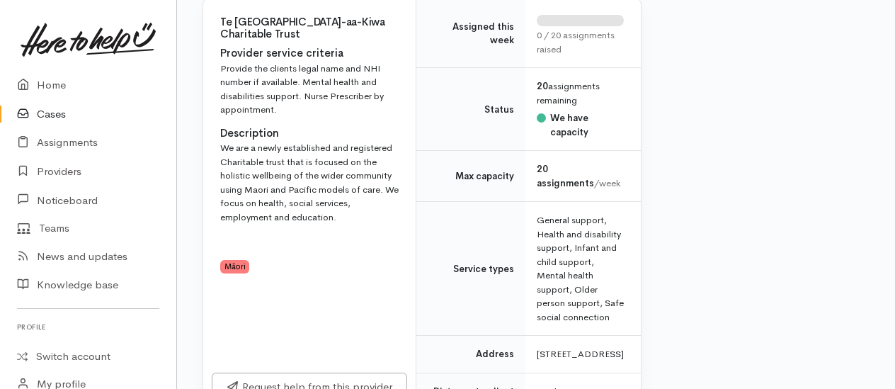
scroll to position [1487, 0]
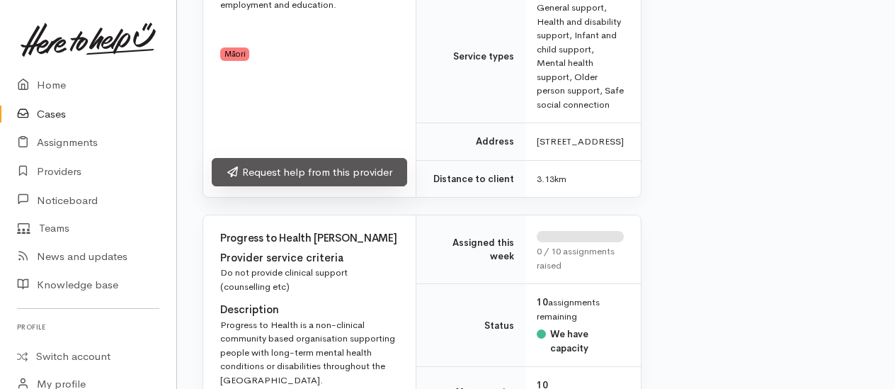
click at [321, 187] on link "Request help from this provider" at bounding box center [309, 172] width 195 height 29
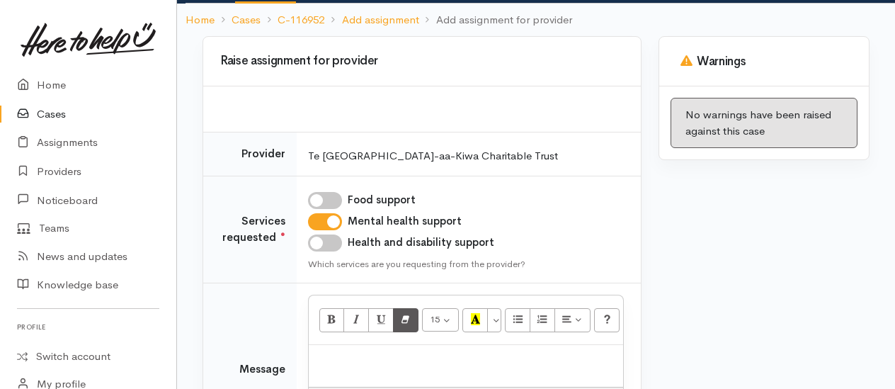
scroll to position [212, 0]
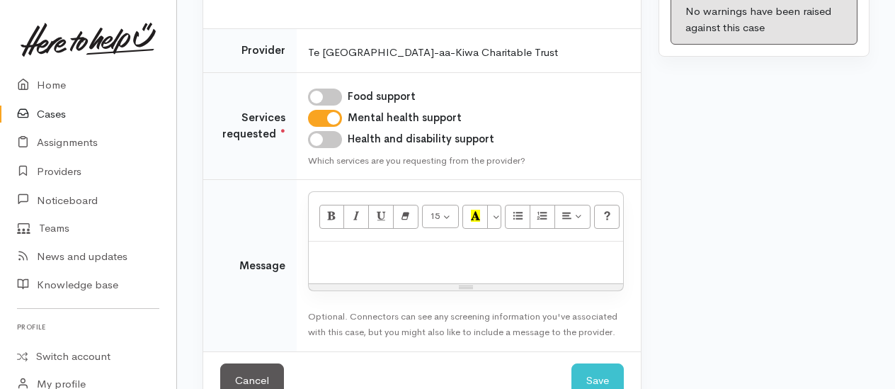
drag, startPoint x: 324, startPoint y: 134, endPoint x: 350, endPoint y: 185, distance: 57.0
click at [325, 135] on input "Health and disability support" at bounding box center [325, 139] width 34 height 17
checkbox input "true"
click at [368, 249] on p at bounding box center [466, 256] width 300 height 16
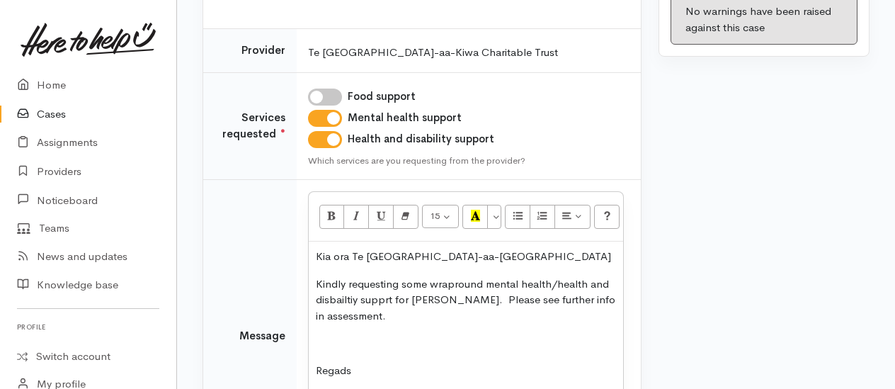
scroll to position [227, 0]
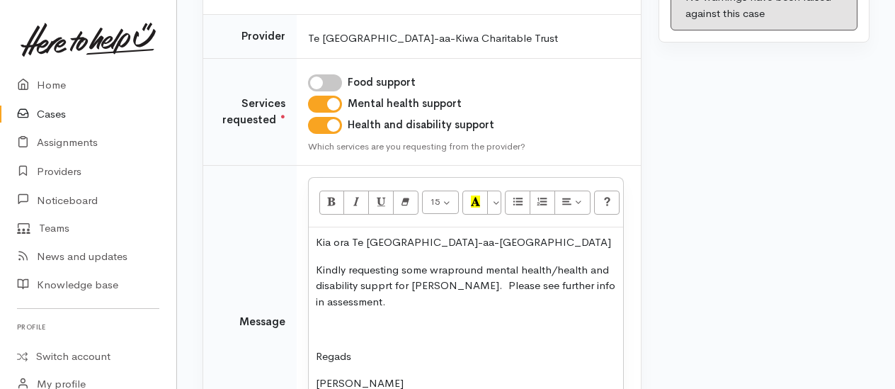
click at [389, 283] on p "Kindly requesting some wrapround mental health/health and disability supprt for…" at bounding box center [466, 286] width 300 height 48
click at [348, 325] on p at bounding box center [466, 329] width 300 height 16
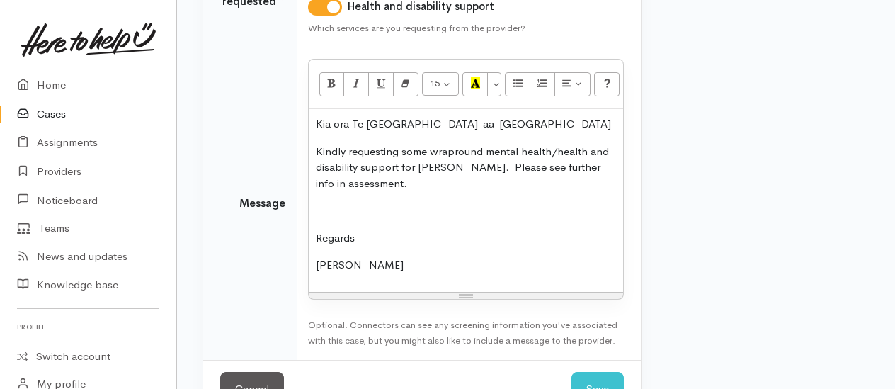
scroll to position [388, 0]
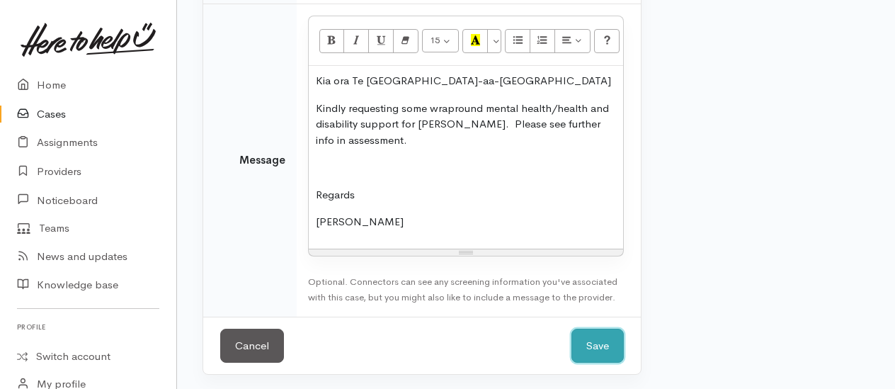
click at [609, 347] on button "Save" at bounding box center [597, 345] width 52 height 35
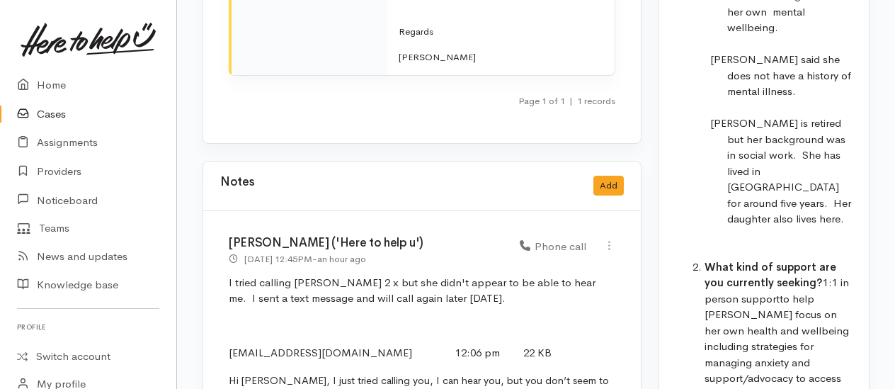
scroll to position [2410, 0]
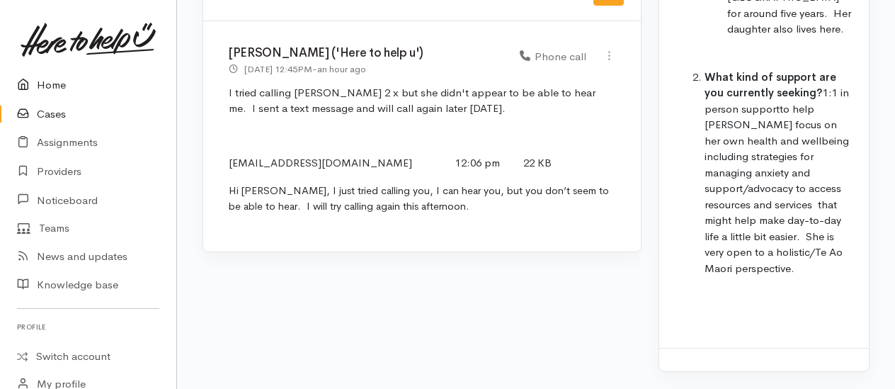
click at [52, 79] on link "Home" at bounding box center [88, 85] width 176 height 29
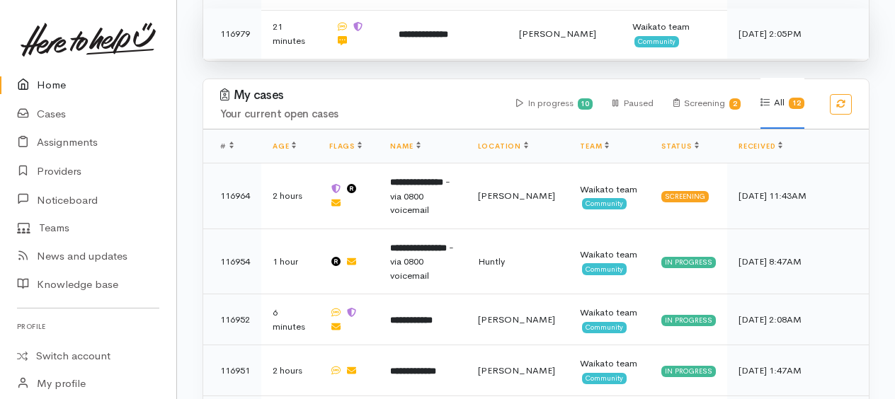
scroll to position [849, 0]
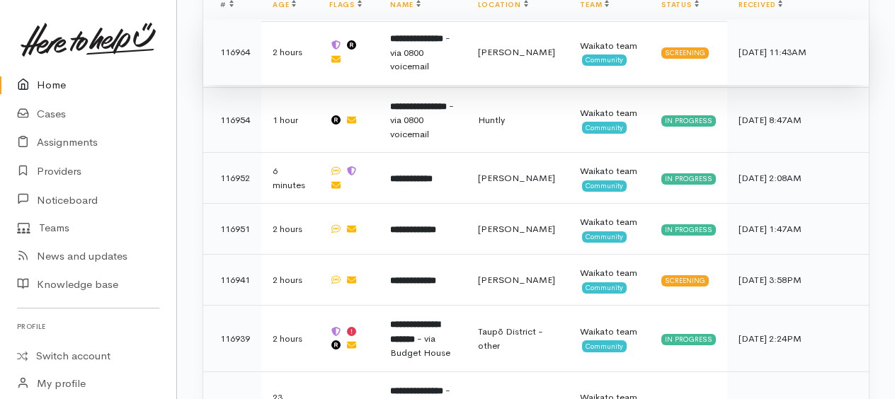
click at [428, 42] on span "- via 0800 voicemail" at bounding box center [420, 52] width 60 height 40
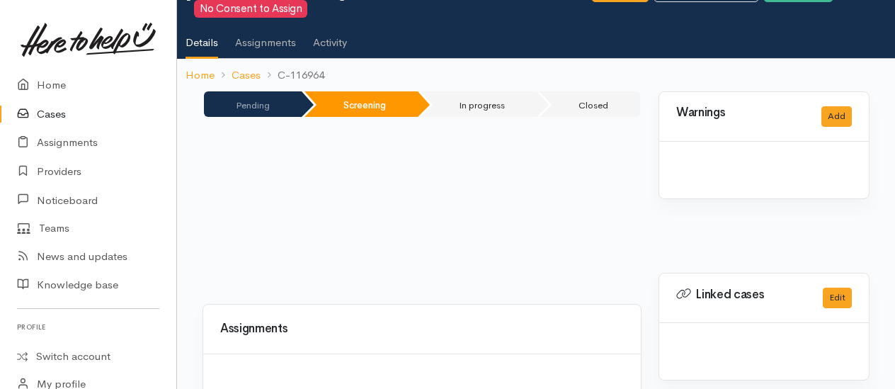
scroll to position [142, 0]
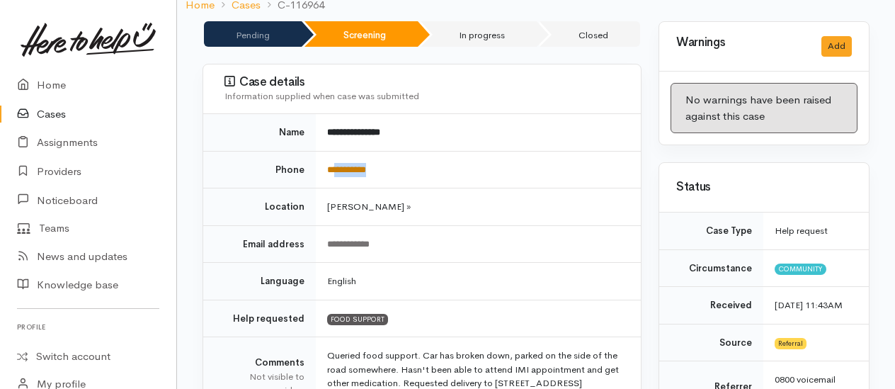
drag, startPoint x: 395, startPoint y: 148, endPoint x: 337, endPoint y: 153, distance: 58.3
click at [337, 153] on td "**********" at bounding box center [478, 170] width 325 height 38
drag, startPoint x: 337, startPoint y: 153, endPoint x: 348, endPoint y: 153, distance: 11.3
copy link "*********"
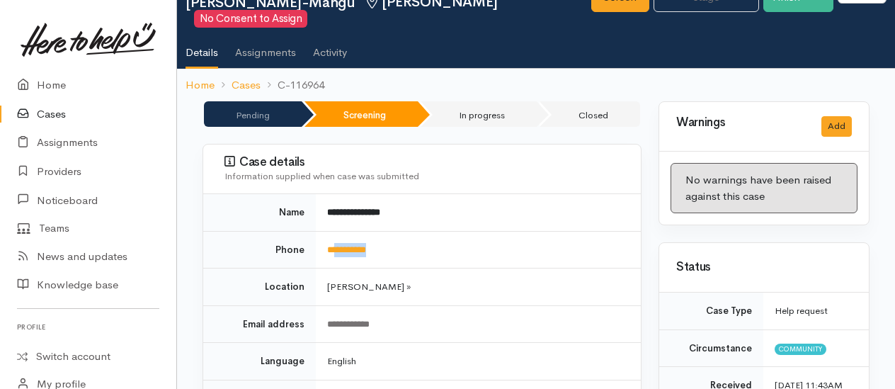
scroll to position [0, 0]
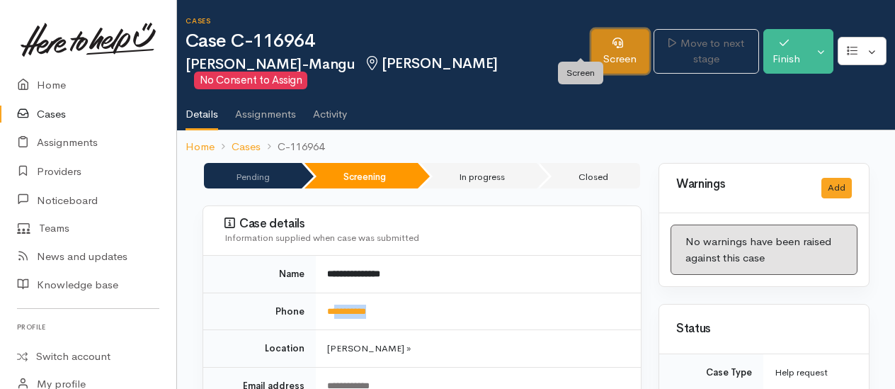
click at [591, 45] on link "Screen" at bounding box center [620, 51] width 58 height 45
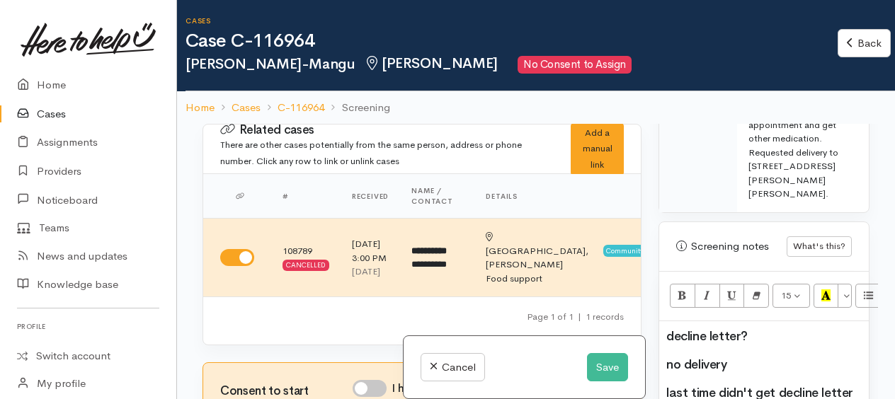
scroll to position [1062, 0]
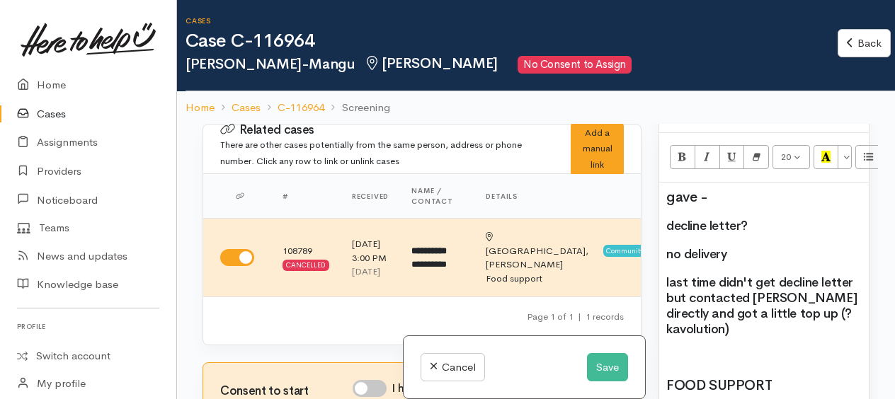
scroll to position [1133, 0]
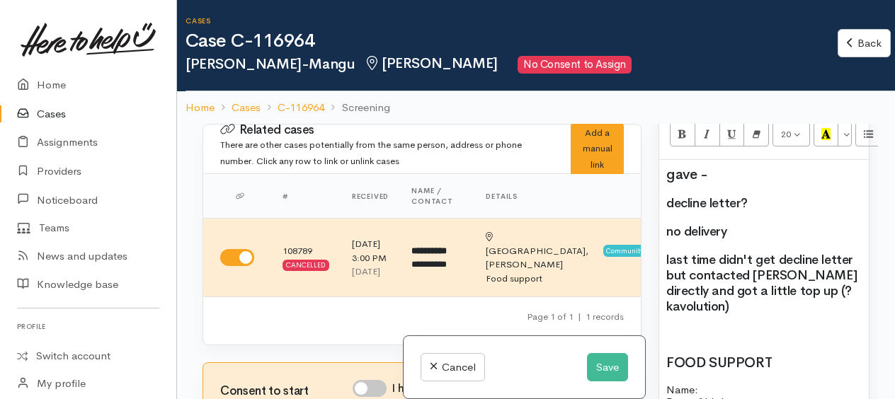
click at [824, 239] on h2 "no delivery" at bounding box center [763, 232] width 195 height 16
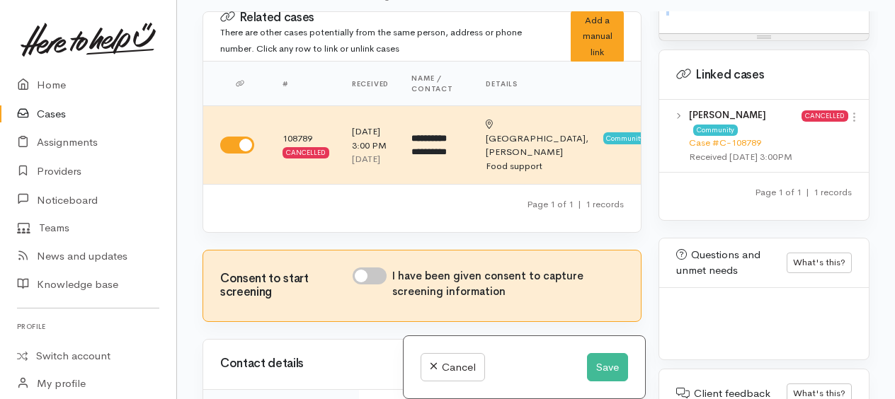
scroll to position [123, 0]
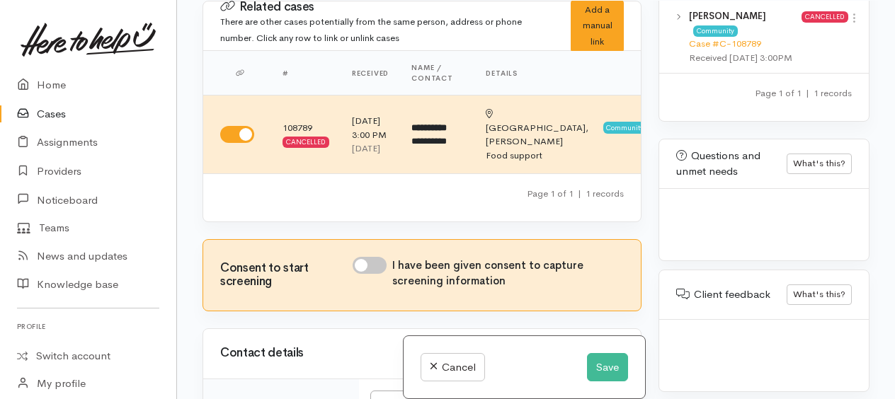
drag, startPoint x: 665, startPoint y: 110, endPoint x: 789, endPoint y: 415, distance: 328.9
click at [789, 276] on html "Support Feedback I've got something to say Back" at bounding box center [447, 76] width 895 height 399
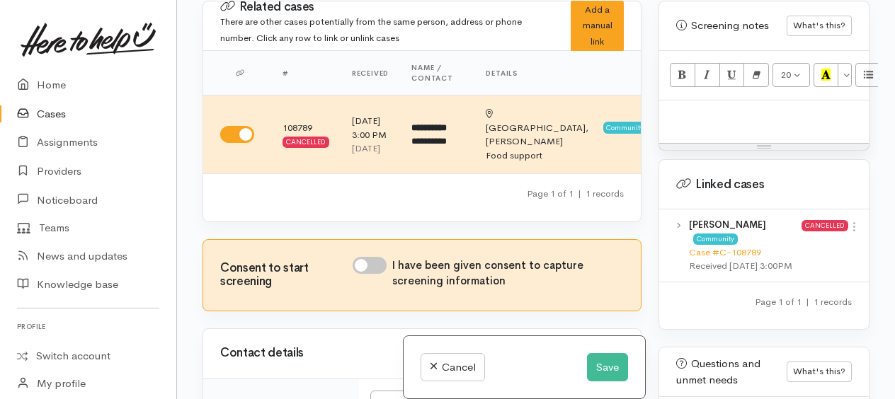
scroll to position [970, 0]
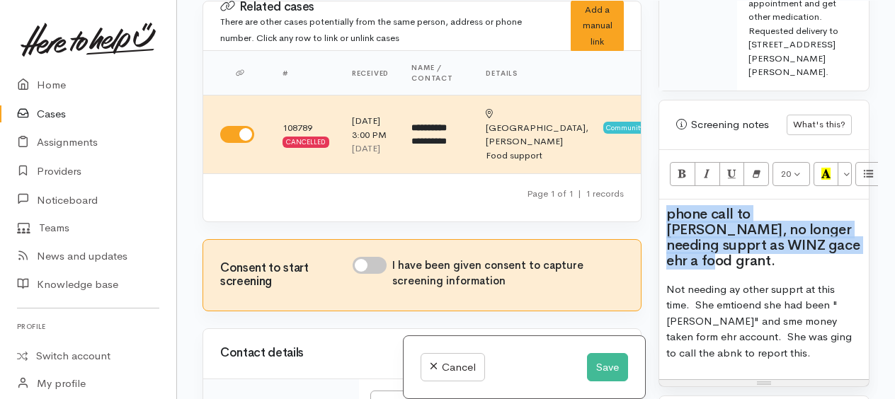
drag, startPoint x: 693, startPoint y: 225, endPoint x: 784, endPoint y: 195, distance: 95.4
click at [789, 249] on div "phone call to Lisa, no longer needing supprt as WINZ gace ehr a food grant. Not…" at bounding box center [764, 290] width 210 height 181
click at [802, 184] on button "20" at bounding box center [791, 174] width 38 height 24
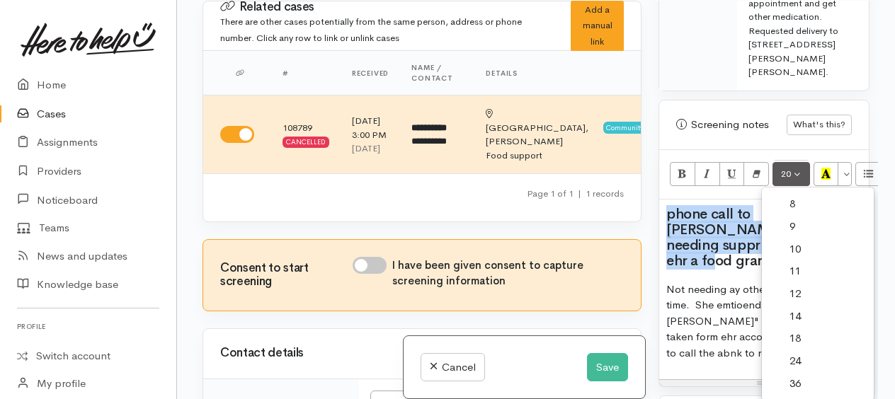
click at [798, 340] on link "18" at bounding box center [818, 339] width 112 height 23
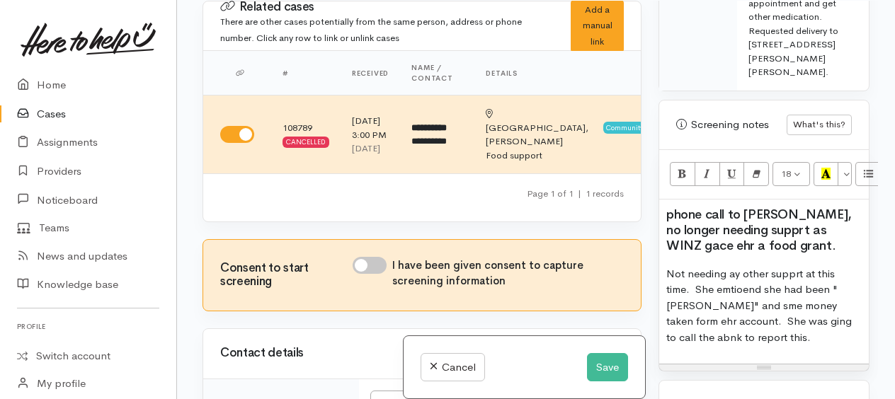
click at [774, 278] on p "Not needing ay other supprt at this time. She emtioend she had been "sammed" an…" at bounding box center [763, 306] width 195 height 80
click at [771, 222] on span "phone call to Lisa, no longer needing supprt as WINZ gace ehr a food grant." at bounding box center [758, 230] width 185 height 47
click at [752, 235] on span "phone call to Lisa, she is no longer needing supprt as WINZ gace ehr a food gra…" at bounding box center [763, 230] width 195 height 47
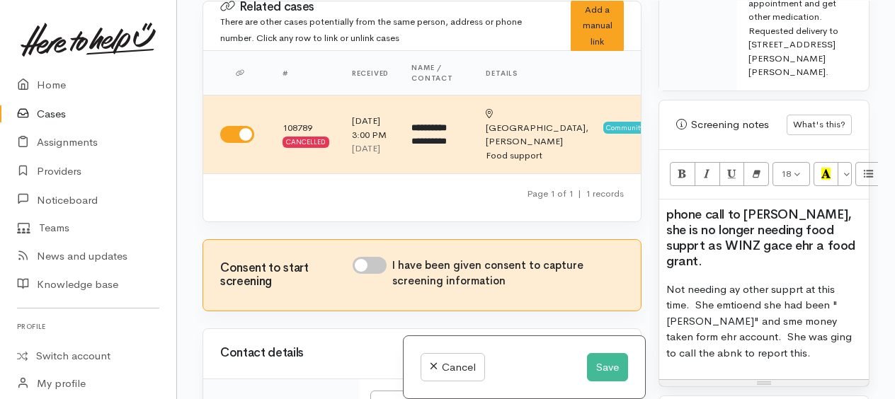
click at [813, 236] on span "phone call to Lisa, she is no longer needing food supprt as WINZ gace ehr a foo…" at bounding box center [760, 238] width 189 height 62
click at [798, 282] on p "Not needing any other supprt at this time. She emtioend she had been "sammed" a…" at bounding box center [763, 322] width 195 height 80
click at [704, 333] on p "Not needing any other support at this time. She mentioned she had been "sammed"…" at bounding box center [763, 322] width 195 height 80
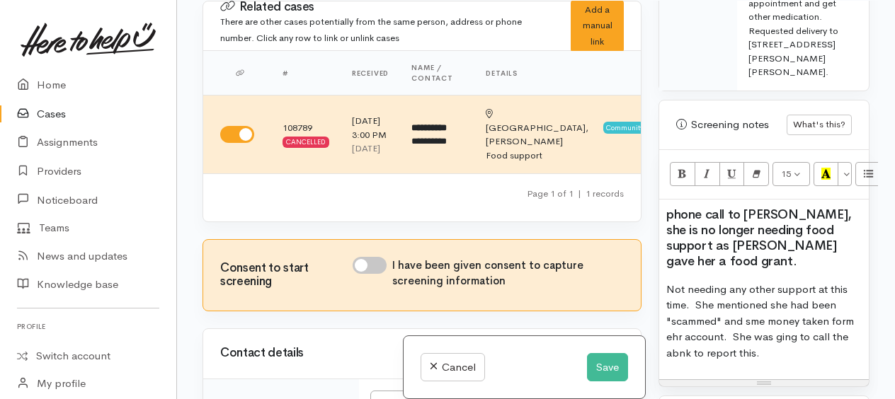
click at [757, 345] on p "Not needing any other support at this time. She mentioned she had been "scammed…" at bounding box center [763, 322] width 195 height 80
click at [782, 343] on p "Not needing any other support at this time. She mentioned she had been "scammed…" at bounding box center [763, 322] width 195 height 80
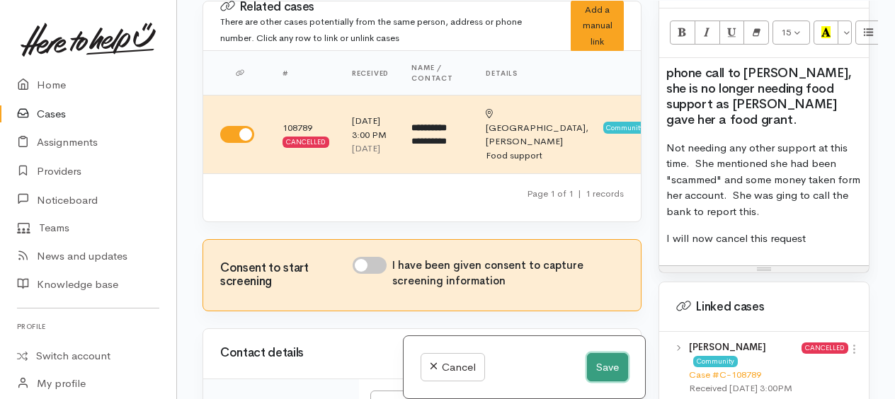
click at [605, 355] on button "Save" at bounding box center [607, 367] width 41 height 29
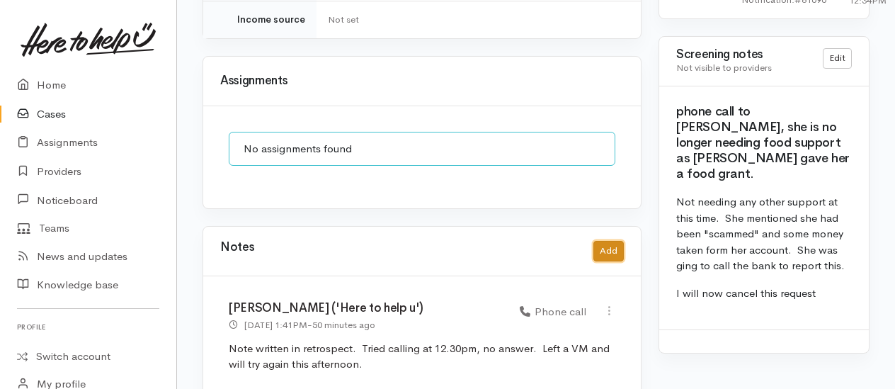
click at [607, 241] on button "Add" at bounding box center [608, 251] width 30 height 21
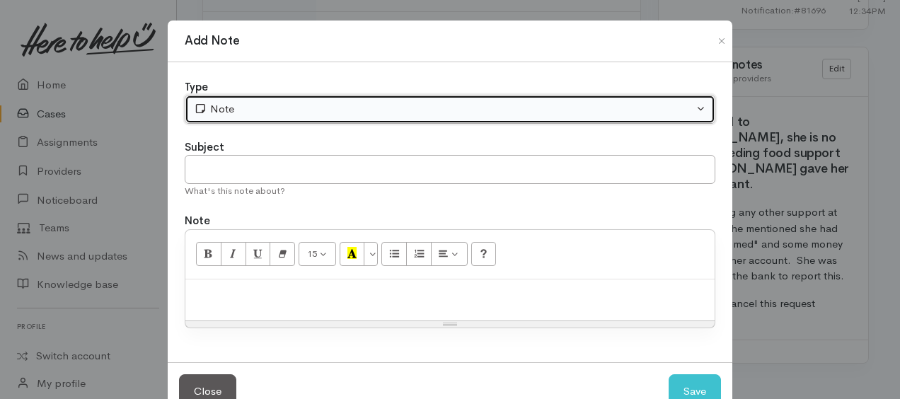
click at [302, 109] on div "Note" at bounding box center [444, 109] width 500 height 16
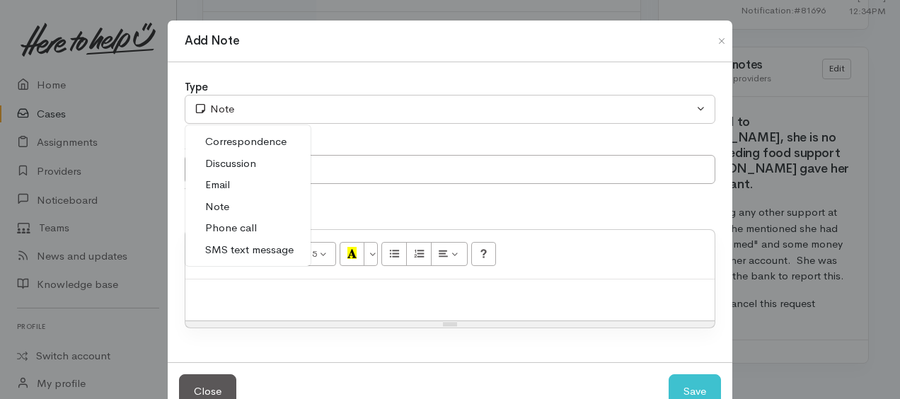
drag, startPoint x: 254, startPoint y: 224, endPoint x: 271, endPoint y: 258, distance: 37.4
click at [254, 225] on link "Phone call" at bounding box center [247, 228] width 125 height 22
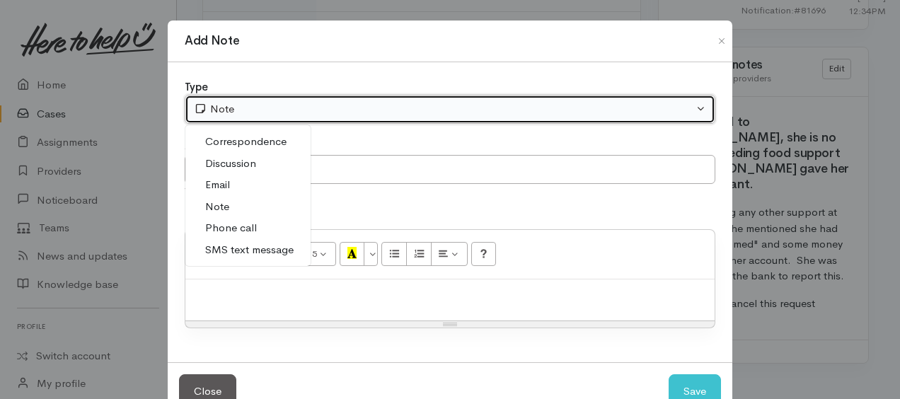
select select "3"
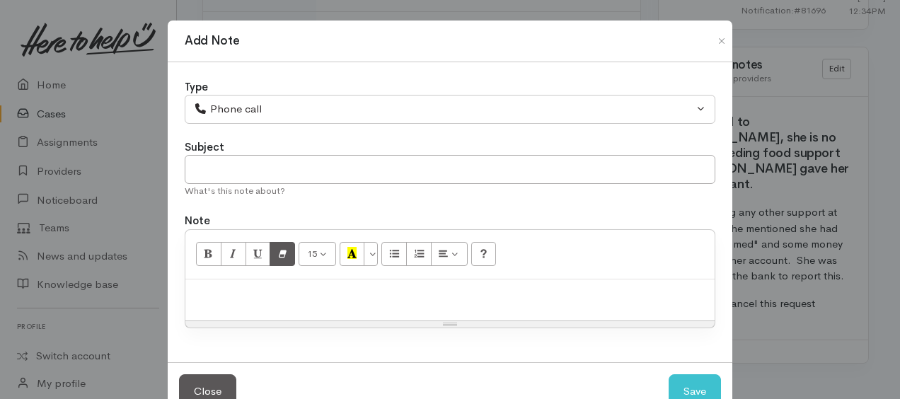
click at [278, 281] on div at bounding box center [449, 301] width 529 height 42
click at [701, 382] on button "Save" at bounding box center [695, 391] width 52 height 35
select select "1"
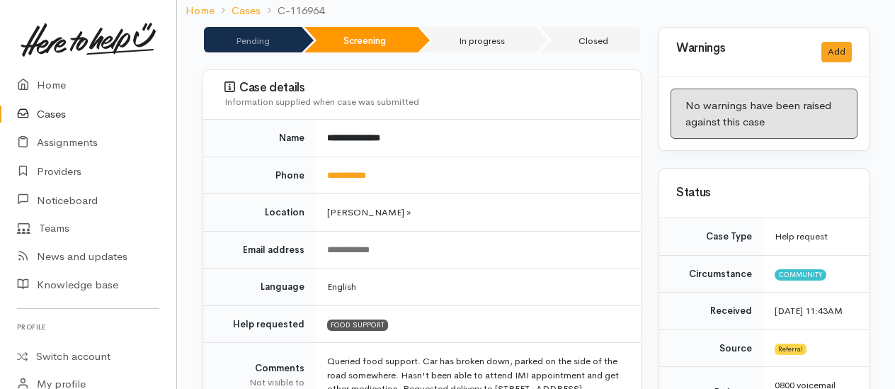
scroll to position [0, 0]
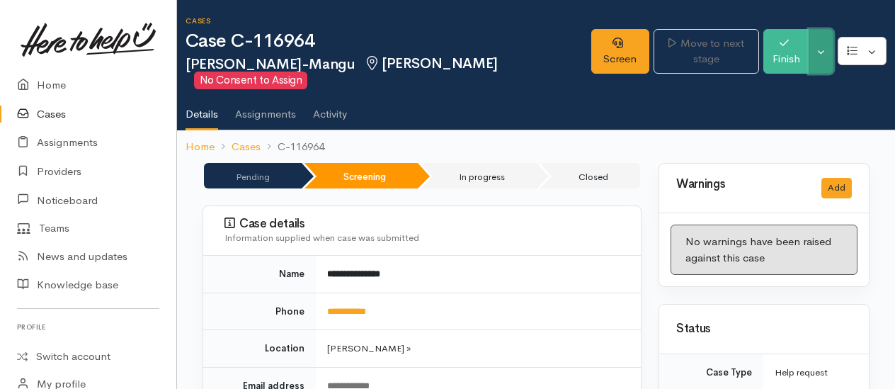
click at [825, 52] on button "Toggle Dropdown" at bounding box center [820, 51] width 25 height 45
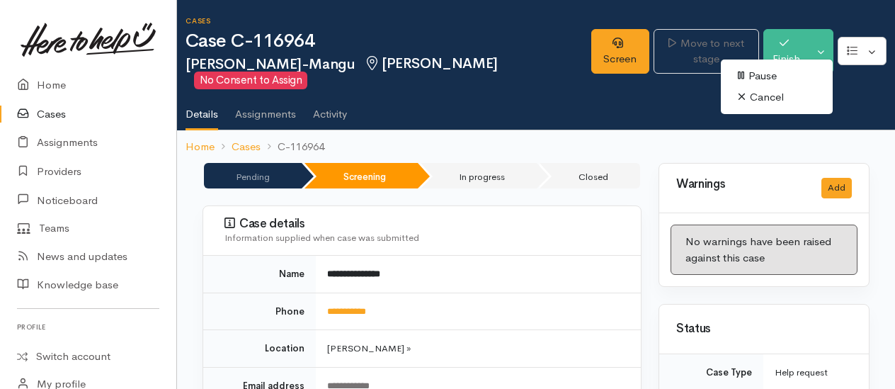
click at [777, 98] on link "Cancel" at bounding box center [777, 97] width 112 height 22
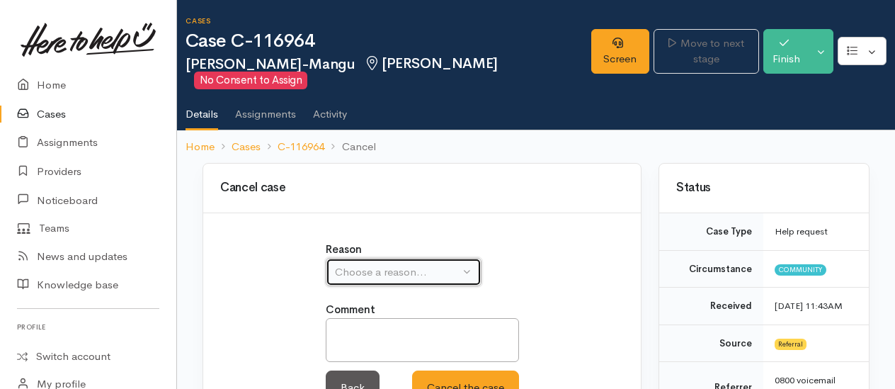
click at [392, 264] on div "Choose a reason..." at bounding box center [397, 272] width 125 height 16
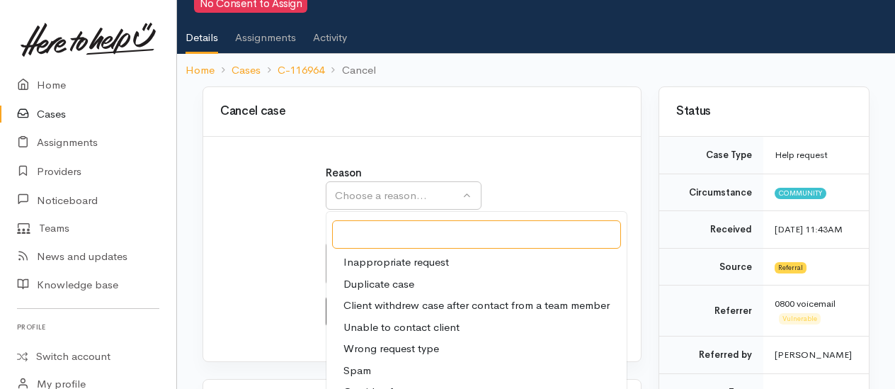
scroll to position [142, 0]
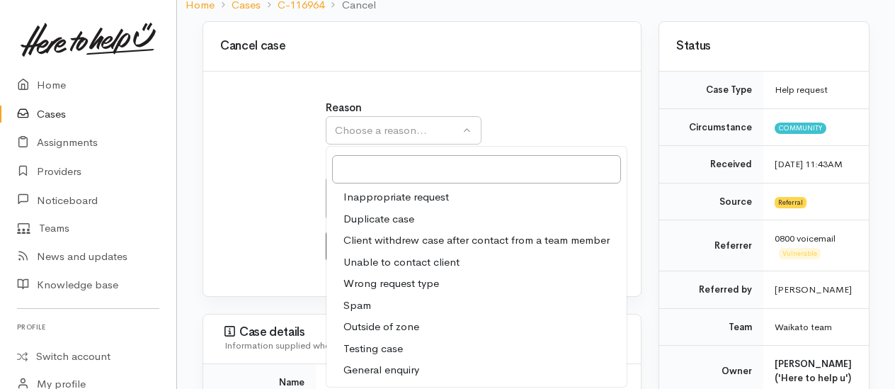
click at [379, 232] on span "Client withdrew case after contact from a team member" at bounding box center [476, 240] width 266 height 16
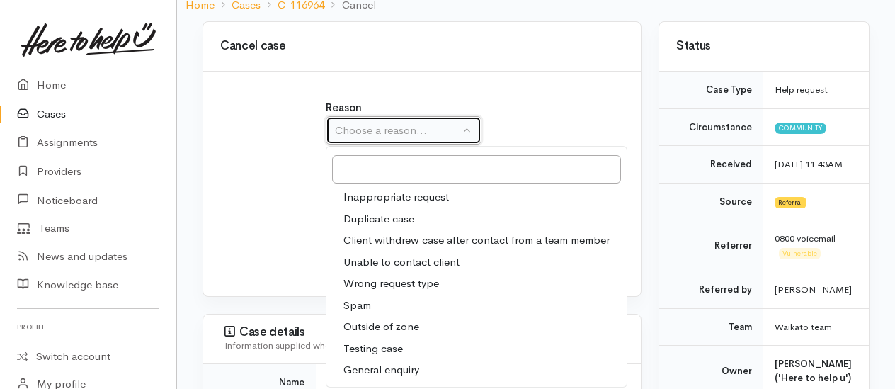
select select "3"
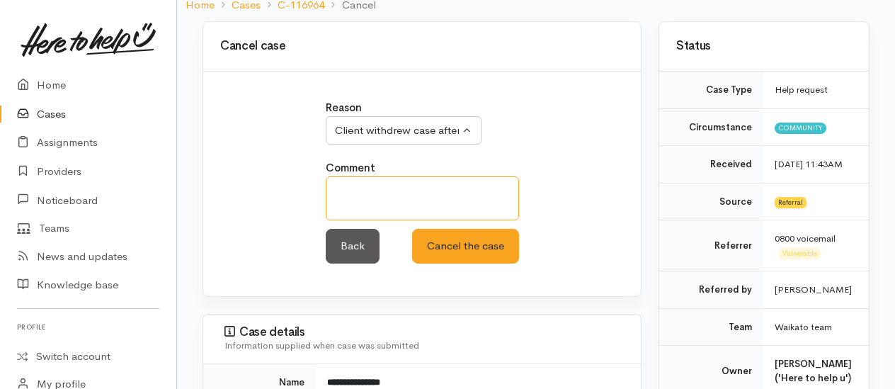
click at [369, 176] on textarea at bounding box center [422, 198] width 193 height 44
click at [411, 186] on textarea "managed to get a food grant" at bounding box center [422, 198] width 193 height 44
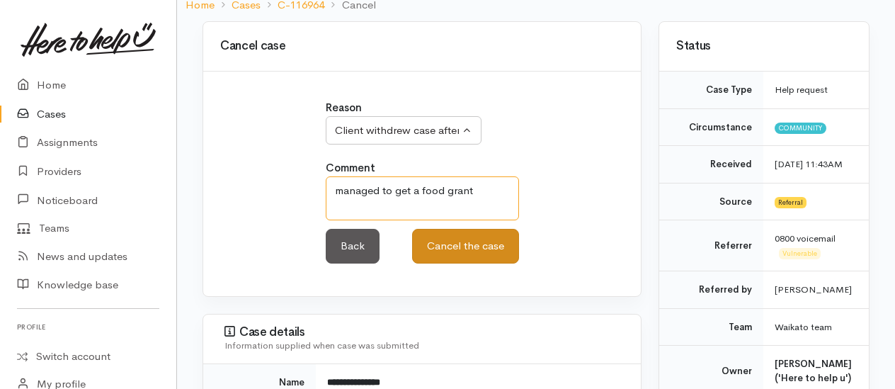
type textarea "managed to get a food grant"
click at [463, 231] on button "Cancel the case" at bounding box center [465, 246] width 107 height 35
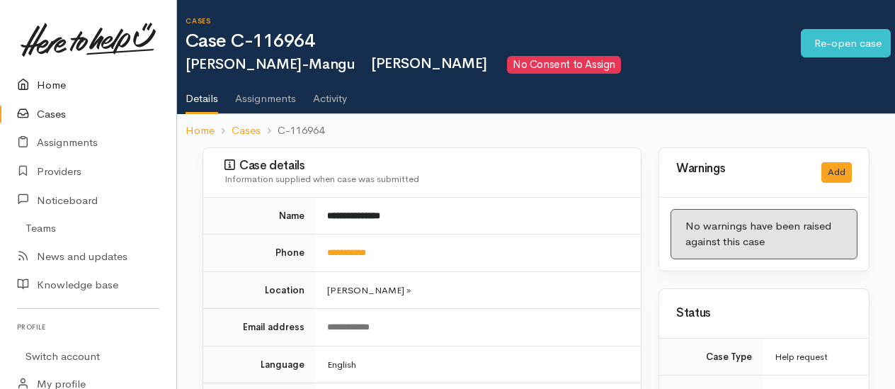
click at [59, 82] on link "Home" at bounding box center [88, 85] width 176 height 29
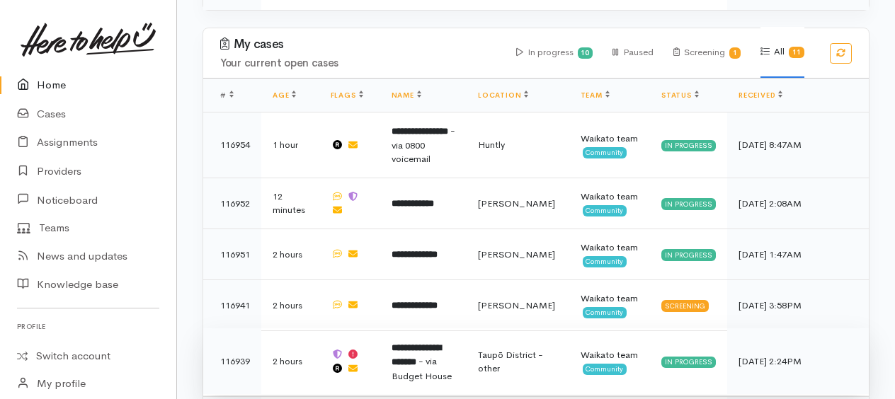
scroll to position [1062, 0]
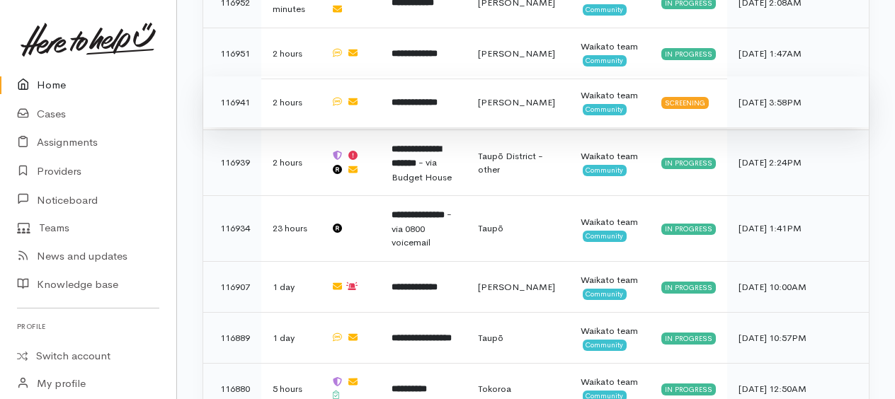
click at [428, 98] on b "**********" at bounding box center [414, 102] width 46 height 9
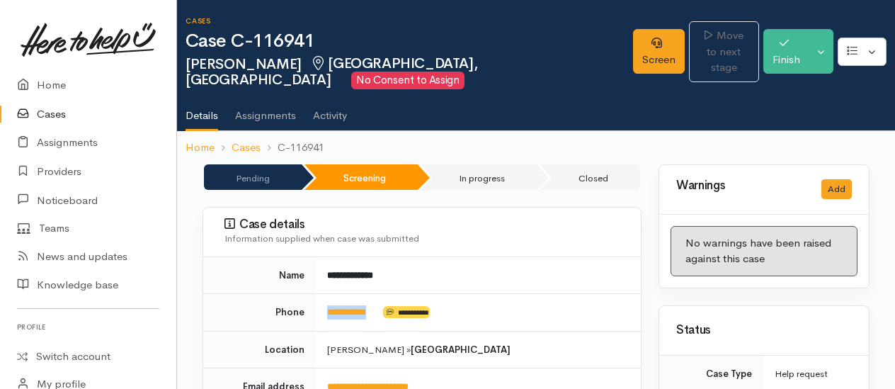
drag, startPoint x: 382, startPoint y: 306, endPoint x: 326, endPoint y: 308, distance: 56.0
click at [326, 308] on td "**********" at bounding box center [478, 313] width 325 height 38
copy td "**********"
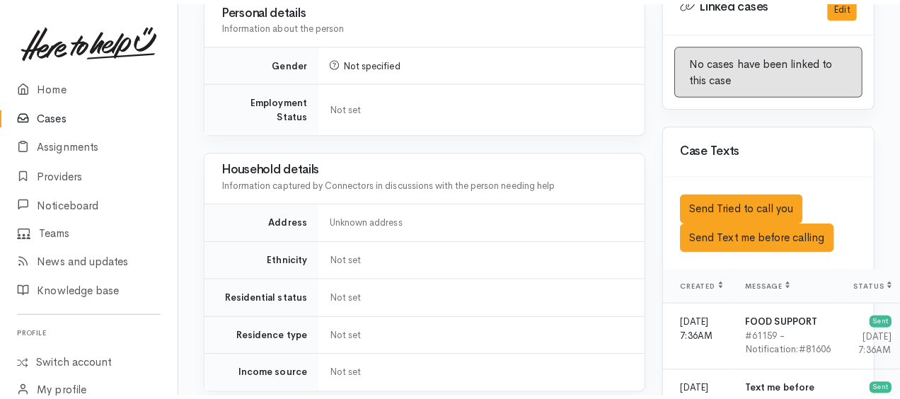
scroll to position [849, 0]
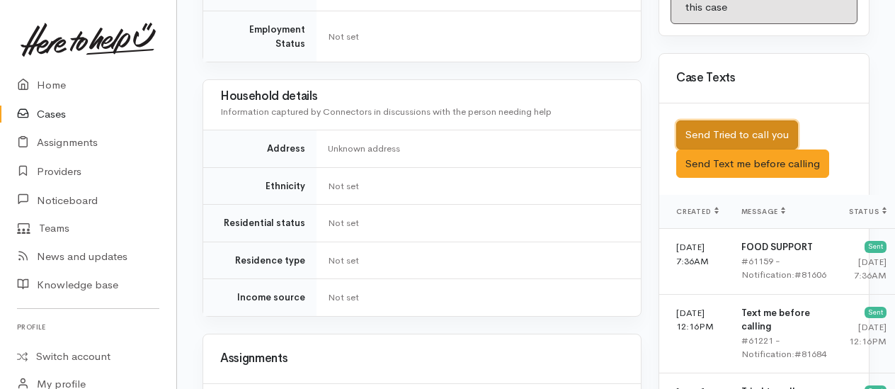
click at [731, 140] on button "Send Tried to call you" at bounding box center [737, 134] width 122 height 29
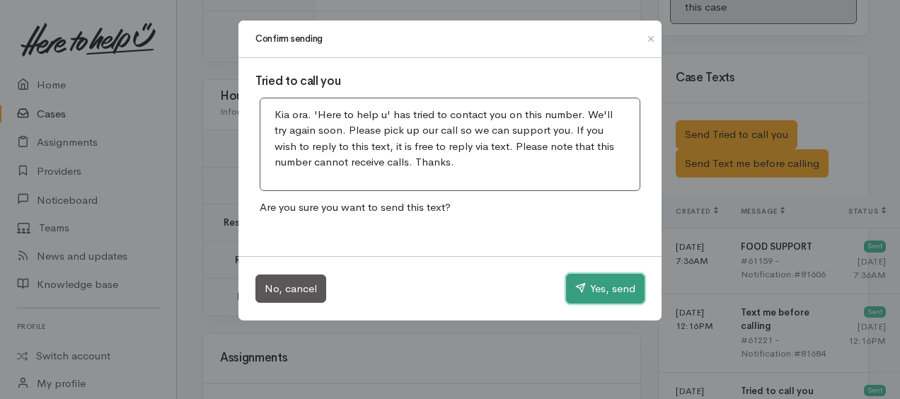
drag, startPoint x: 604, startPoint y: 285, endPoint x: 595, endPoint y: 280, distance: 10.8
click at [604, 286] on button "Yes, send" at bounding box center [605, 289] width 79 height 30
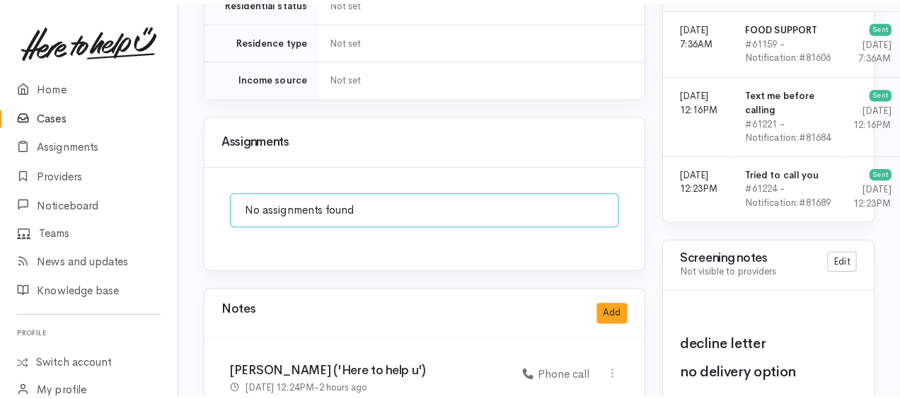
scroll to position [1203, 0]
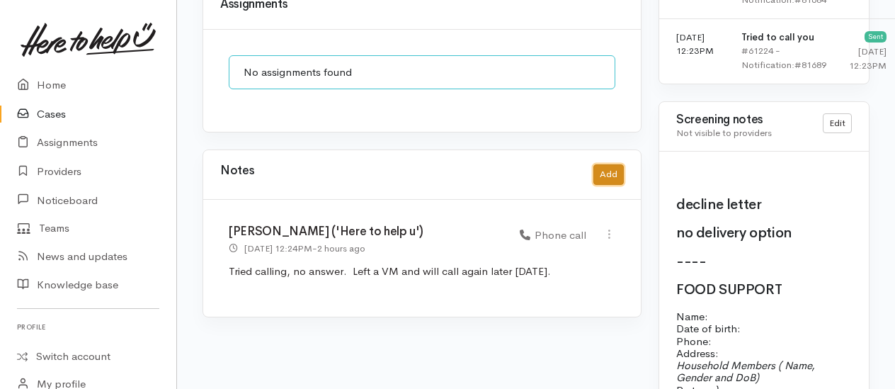
click at [605, 164] on button "Add" at bounding box center [608, 174] width 30 height 21
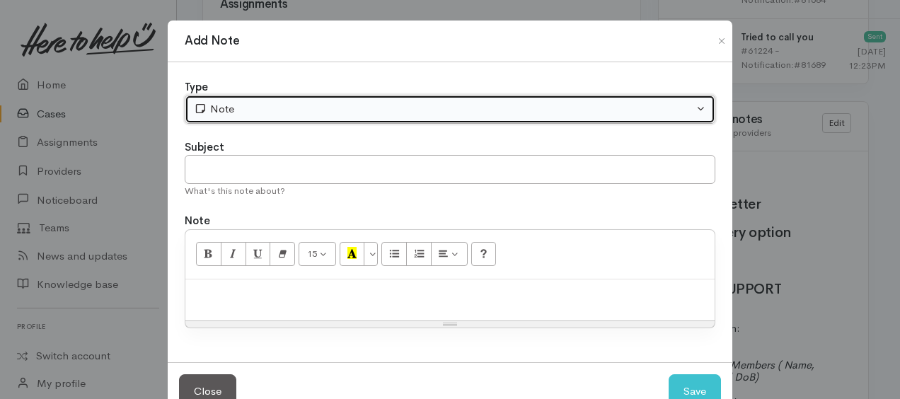
drag, startPoint x: 286, startPoint y: 95, endPoint x: 280, endPoint y: 126, distance: 31.8
click at [286, 95] on button "Note" at bounding box center [450, 109] width 531 height 29
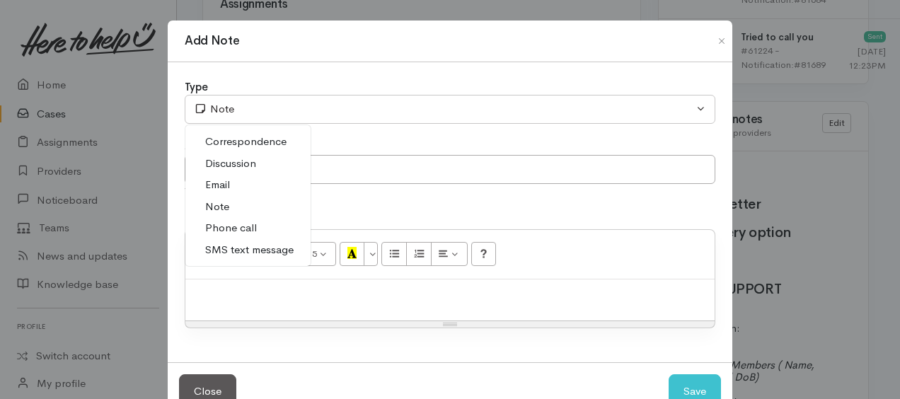
click at [242, 225] on span "Phone call" at bounding box center [231, 228] width 52 height 16
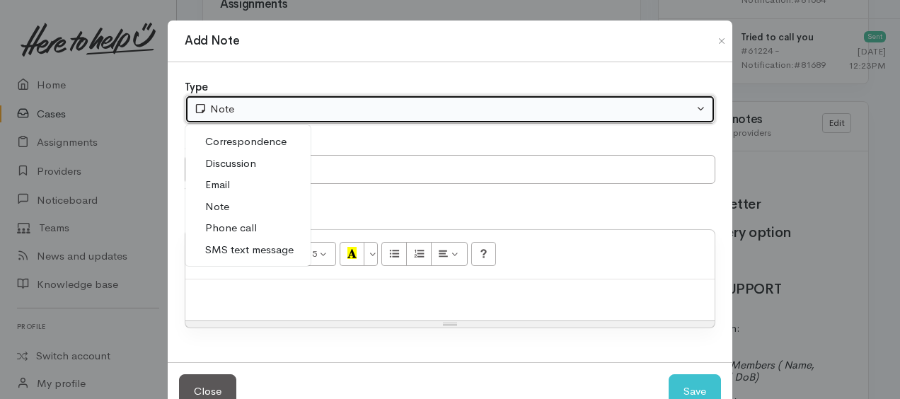
select select "3"
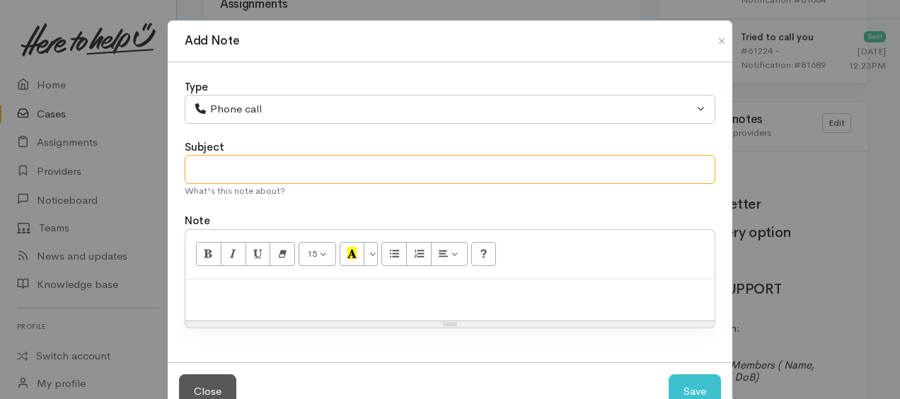
click at [218, 171] on input "text" at bounding box center [450, 169] width 531 height 29
type input "2nd attempt"
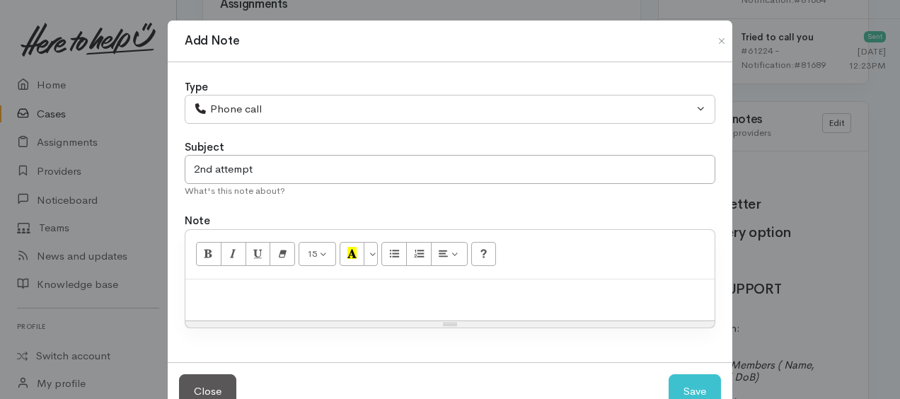
click at [232, 309] on div at bounding box center [449, 301] width 529 height 42
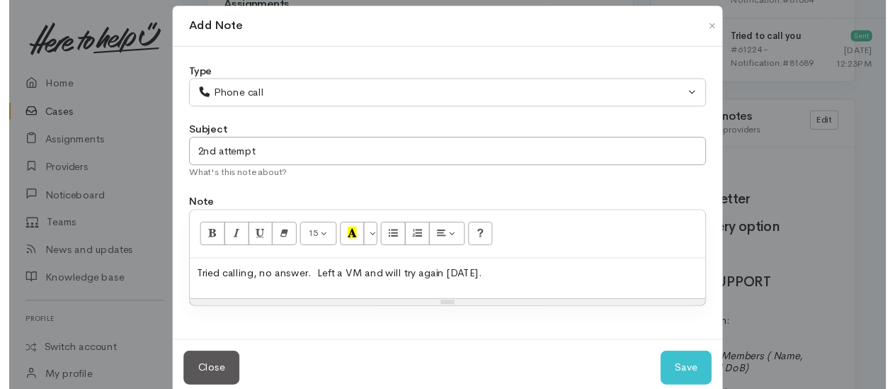
scroll to position [38, 0]
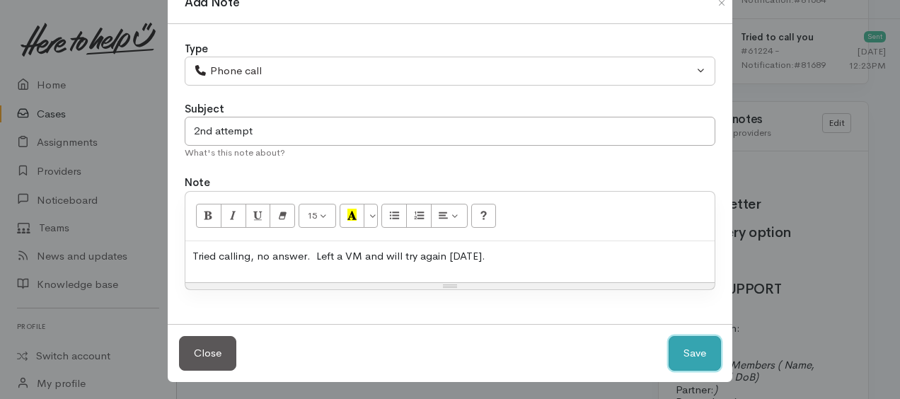
click at [693, 361] on button "Save" at bounding box center [695, 353] width 52 height 35
select select "1"
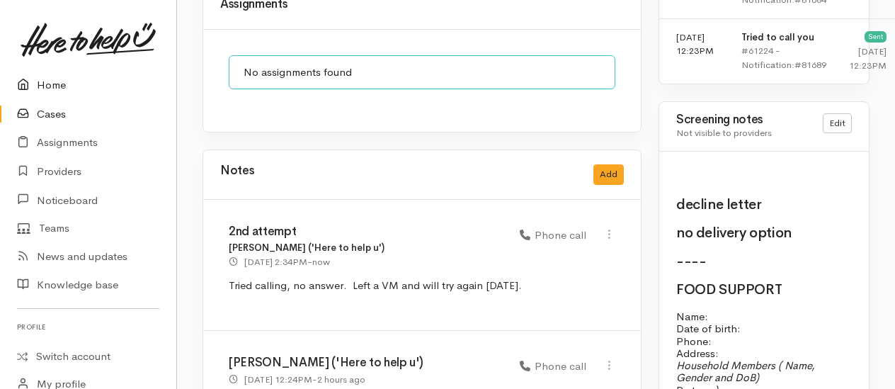
click at [59, 85] on link "Home" at bounding box center [88, 85] width 176 height 29
